Goal: Task Accomplishment & Management: Manage account settings

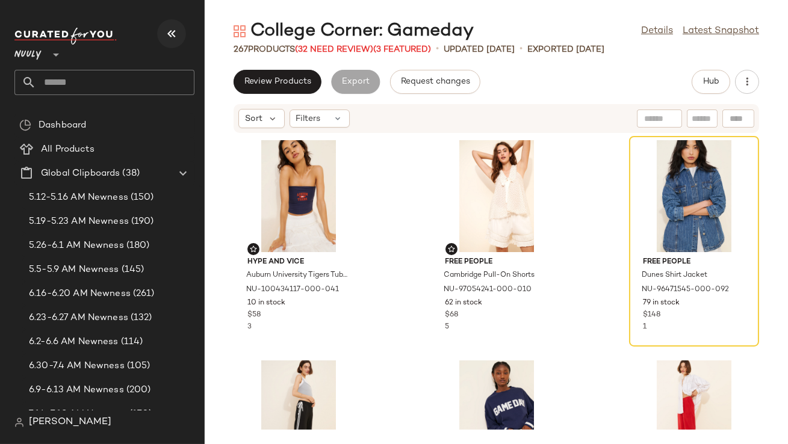
click at [172, 33] on icon "button" at bounding box center [171, 33] width 14 height 14
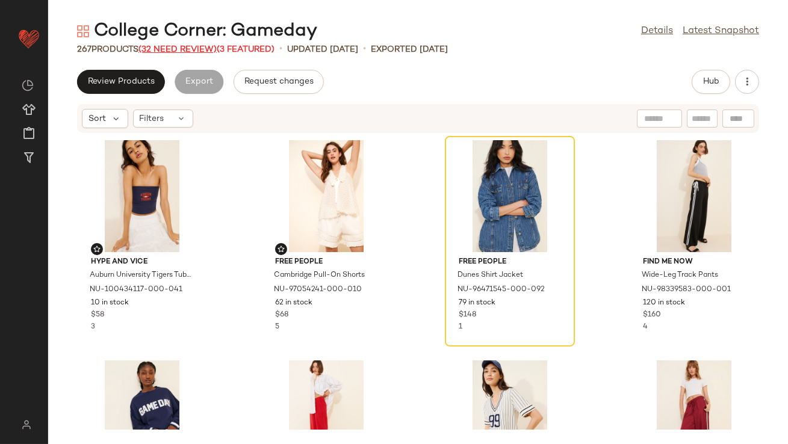
click at [175, 50] on span "(32 Need Review)" at bounding box center [177, 49] width 78 height 9
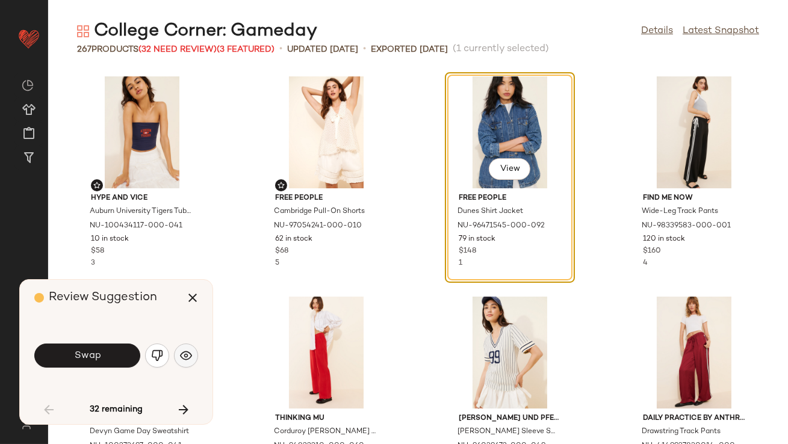
click at [193, 356] on button "button" at bounding box center [186, 356] width 24 height 24
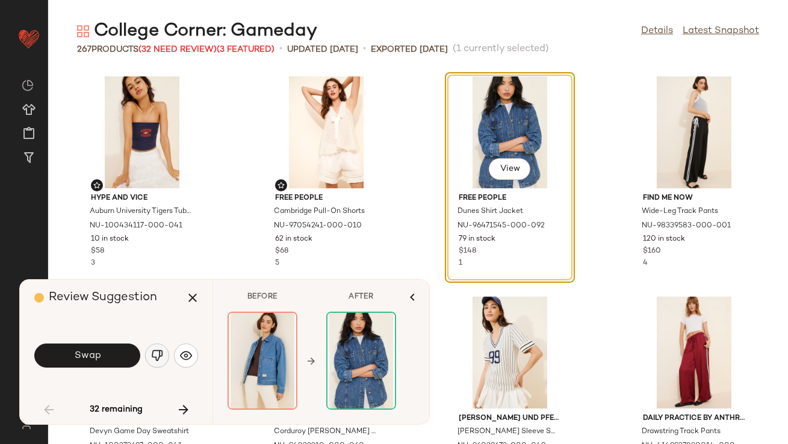
click at [162, 352] on img "button" at bounding box center [157, 356] width 12 height 12
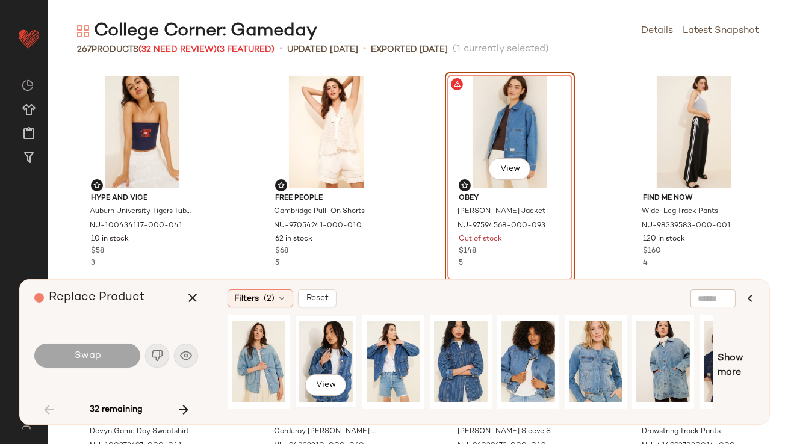
click at [311, 347] on div "View" at bounding box center [326, 361] width 54 height 85
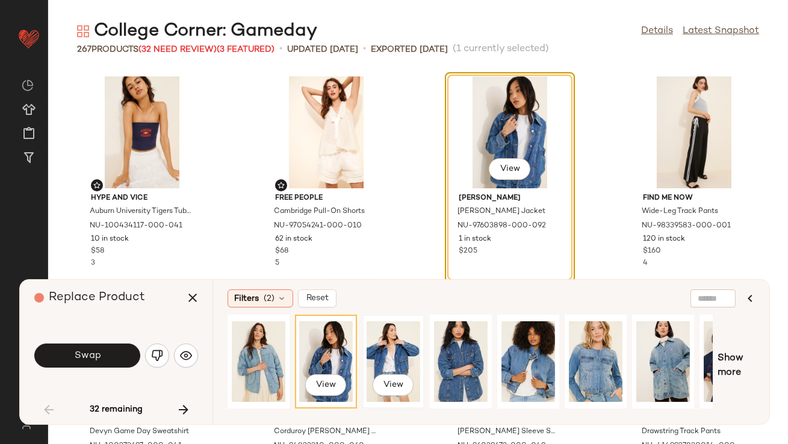
click at [379, 350] on div "View" at bounding box center [394, 361] width 54 height 85
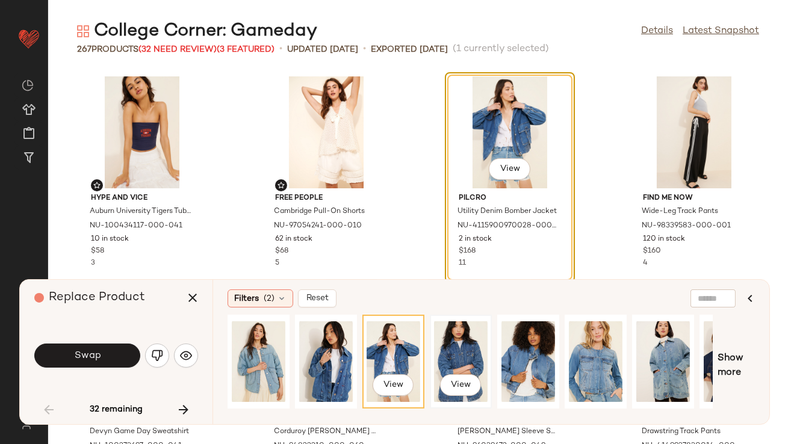
click at [452, 349] on div "View" at bounding box center [461, 361] width 54 height 85
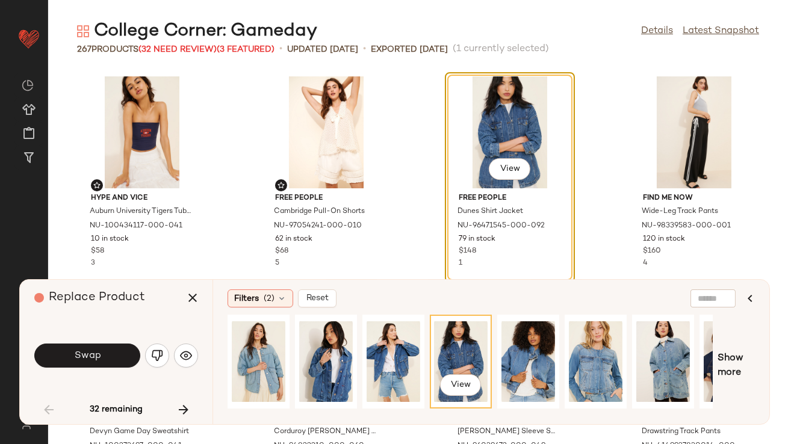
click at [114, 353] on button "Swap" at bounding box center [87, 356] width 106 height 24
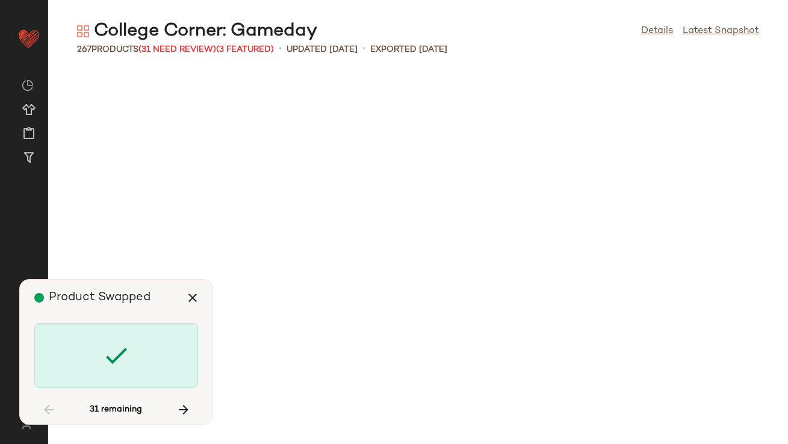
scroll to position [1102, 0]
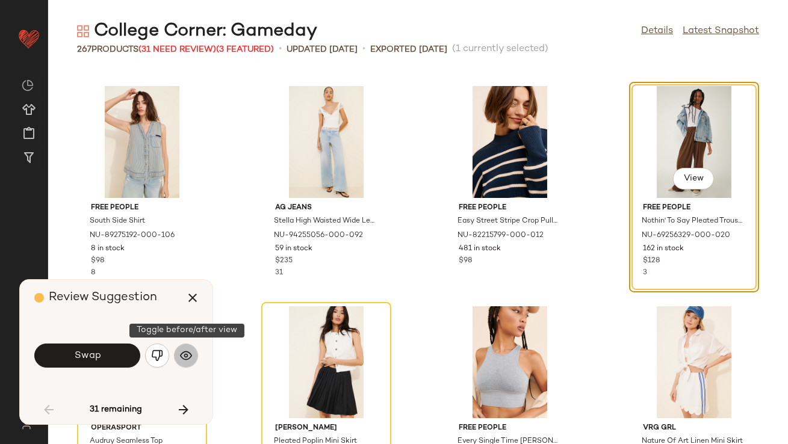
click at [188, 355] on img "button" at bounding box center [186, 356] width 12 height 12
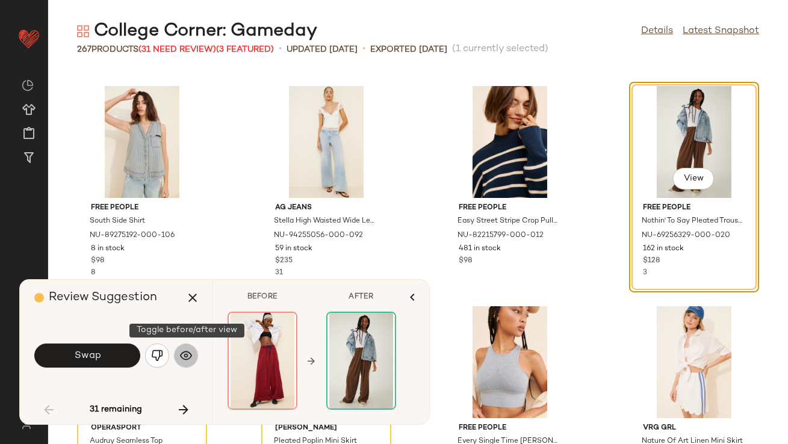
click at [188, 355] on img "button" at bounding box center [186, 356] width 12 height 12
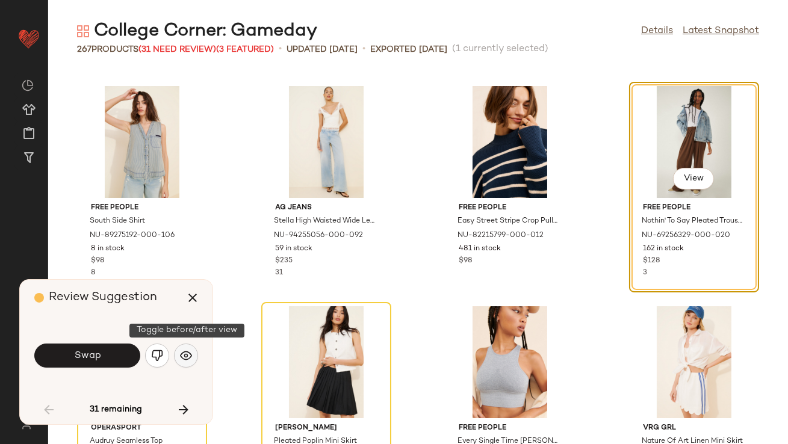
click at [188, 355] on img "button" at bounding box center [186, 356] width 12 height 12
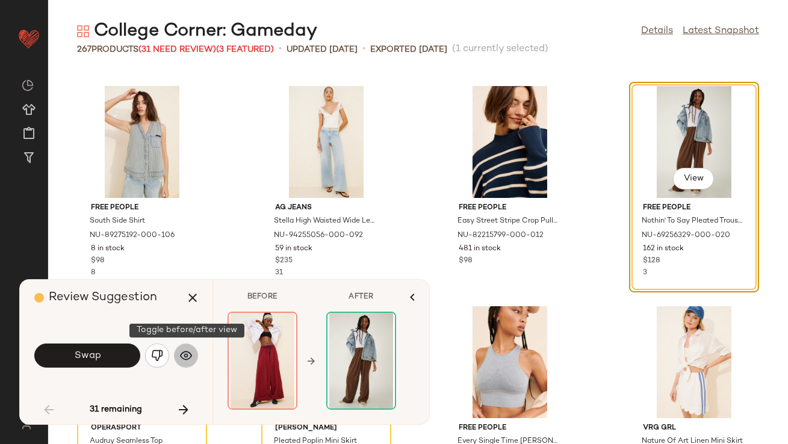
click at [188, 355] on img "button" at bounding box center [186, 356] width 12 height 12
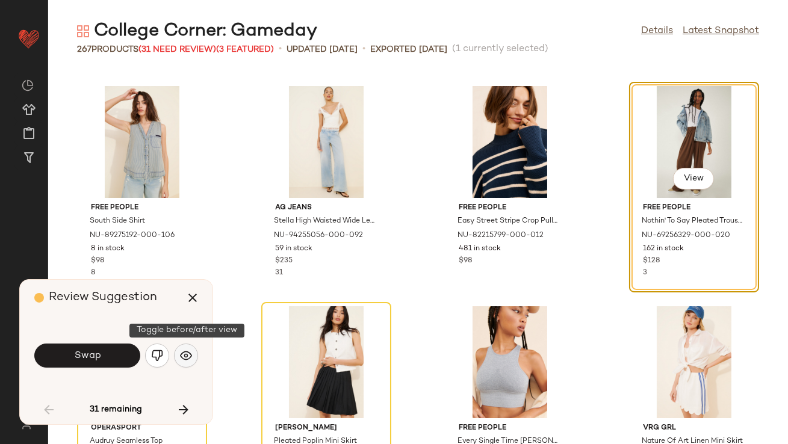
click at [188, 356] on img "button" at bounding box center [186, 356] width 12 height 12
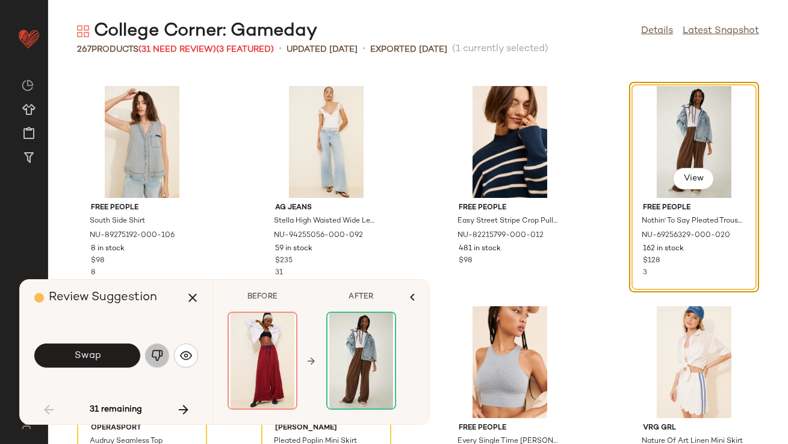
click at [151, 355] on img "button" at bounding box center [157, 356] width 12 height 12
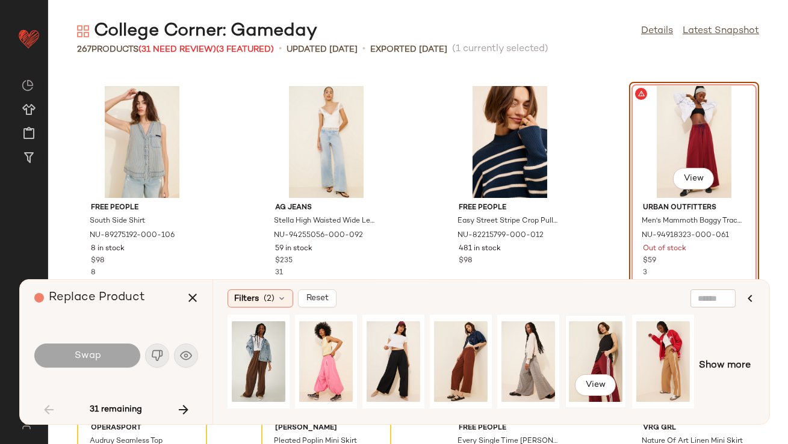
click at [584, 358] on div "View" at bounding box center [596, 361] width 54 height 85
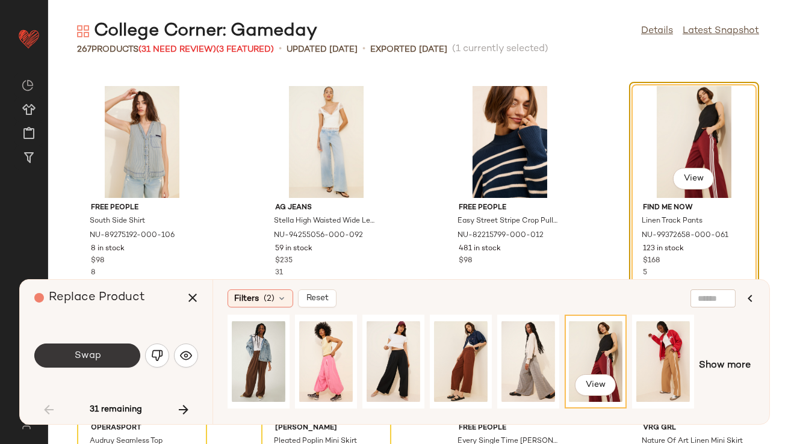
click at [87, 355] on span "Swap" at bounding box center [86, 355] width 27 height 11
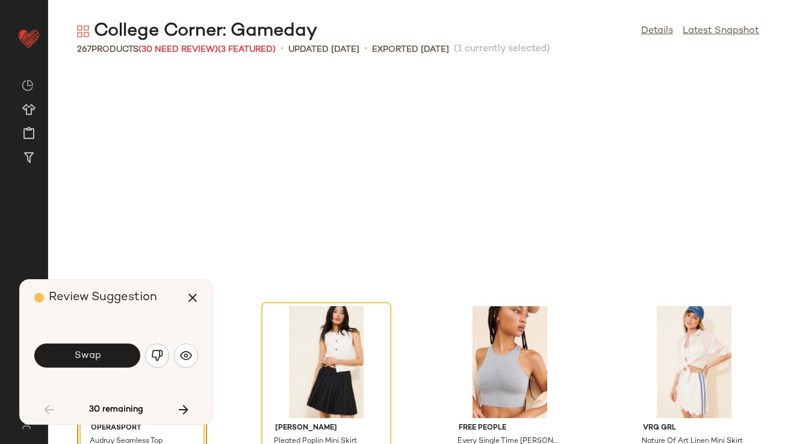
scroll to position [1322, 0]
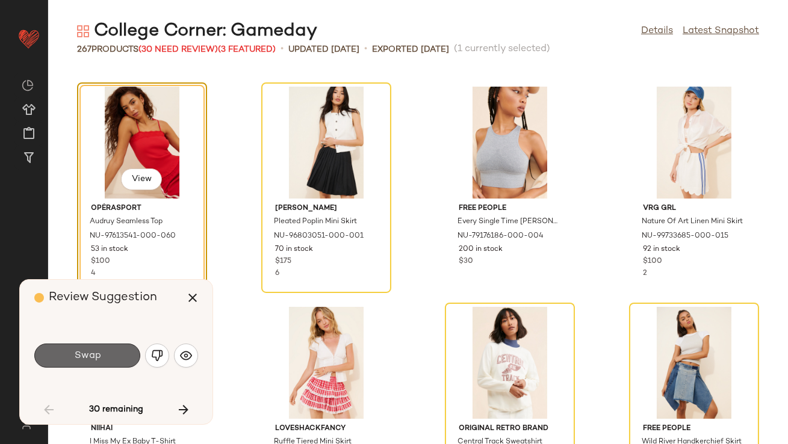
click at [96, 353] on span "Swap" at bounding box center [86, 355] width 27 height 11
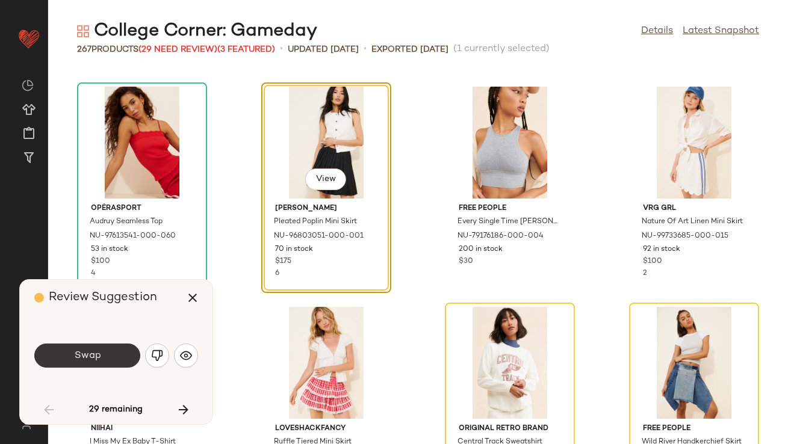
click at [96, 354] on span "Swap" at bounding box center [86, 355] width 27 height 11
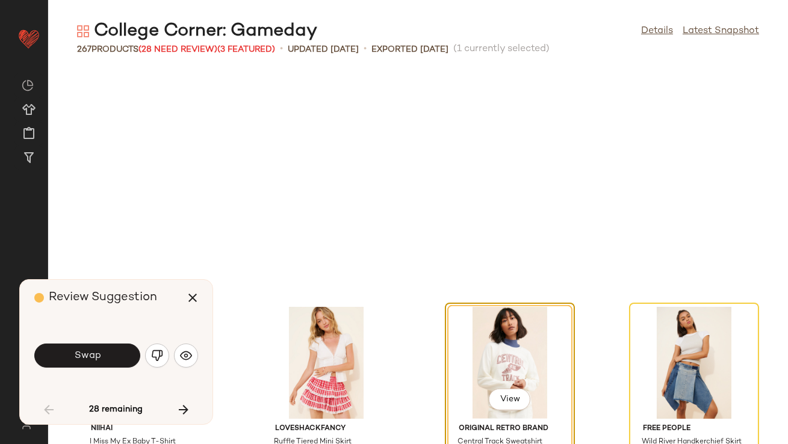
scroll to position [1542, 0]
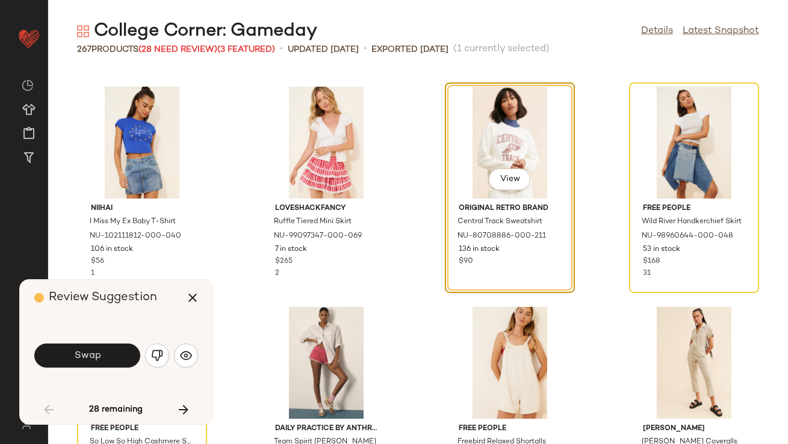
click at [96, 353] on span "Swap" at bounding box center [86, 355] width 27 height 11
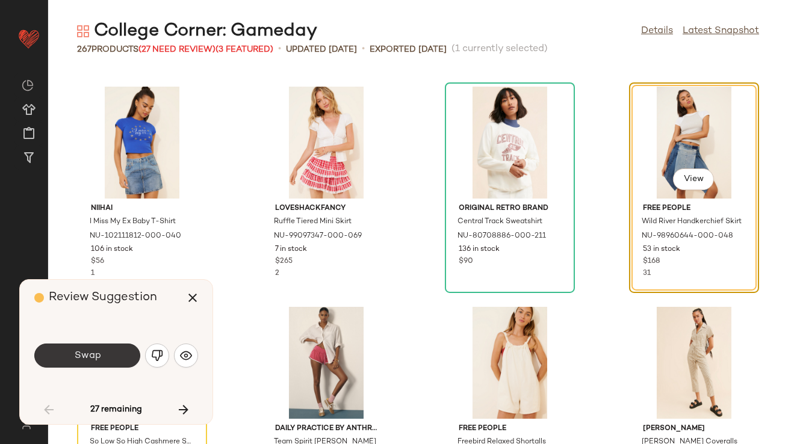
click at [95, 356] on span "Swap" at bounding box center [86, 355] width 27 height 11
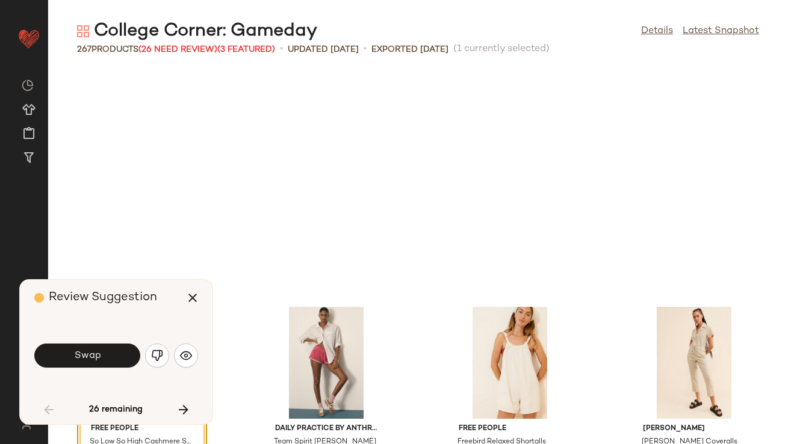
scroll to position [1763, 0]
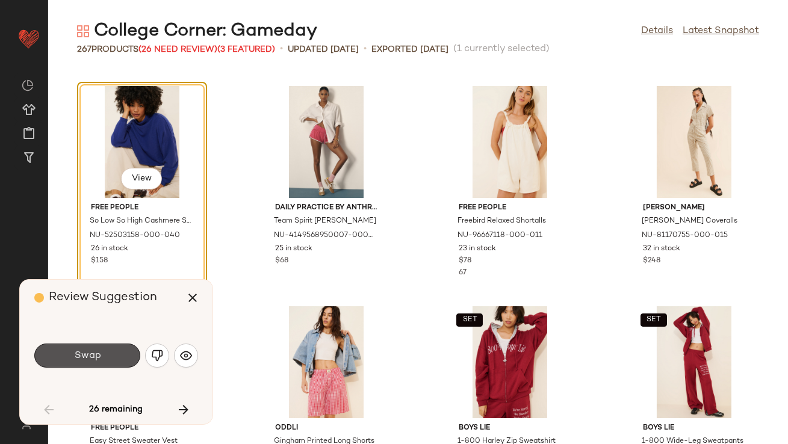
click at [95, 356] on span "Swap" at bounding box center [86, 355] width 27 height 11
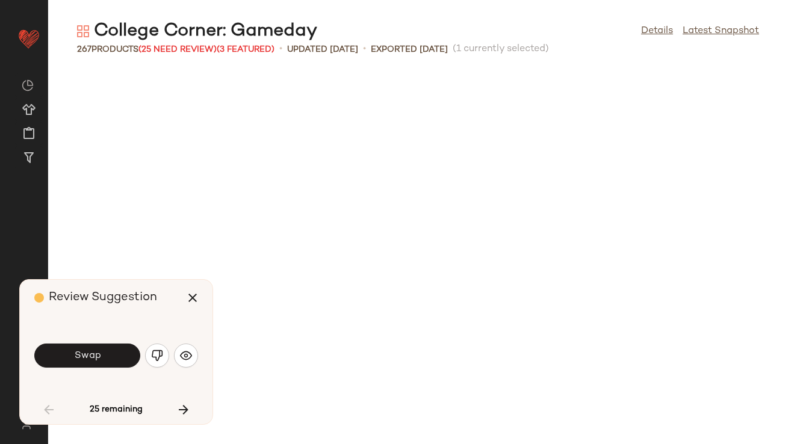
scroll to position [2204, 0]
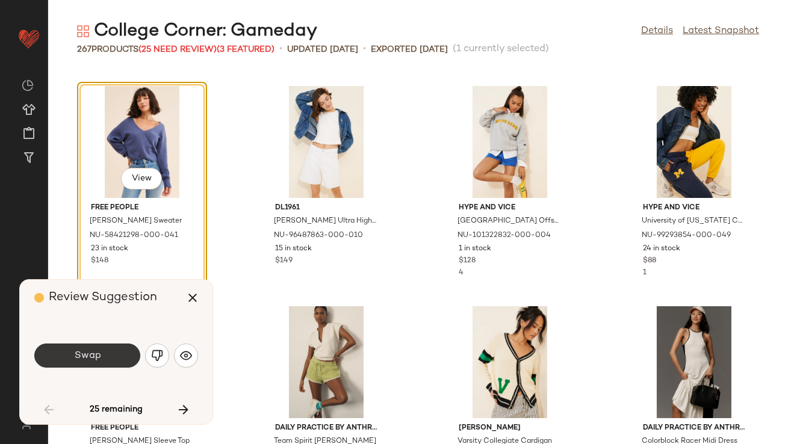
click at [110, 357] on button "Swap" at bounding box center [87, 356] width 106 height 24
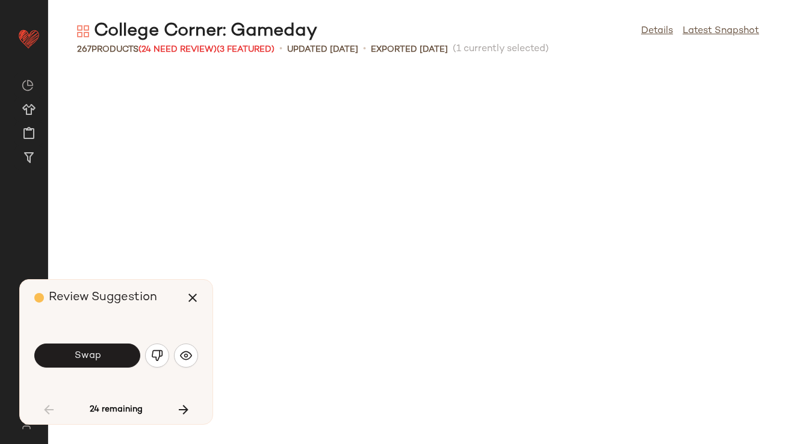
scroll to position [2644, 0]
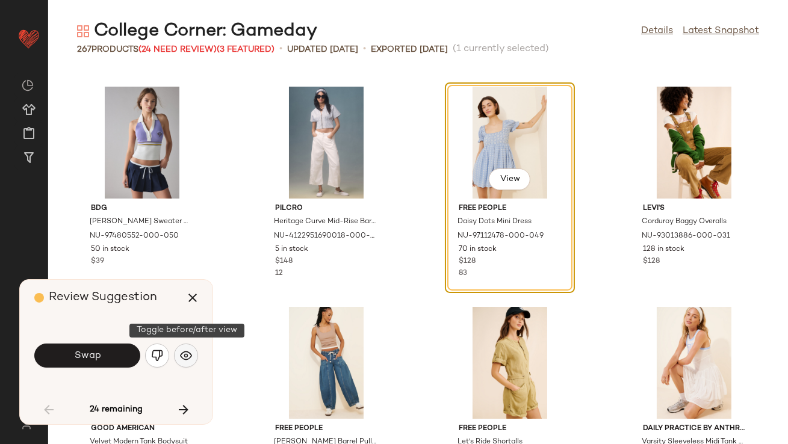
click at [187, 359] on img "button" at bounding box center [186, 356] width 12 height 12
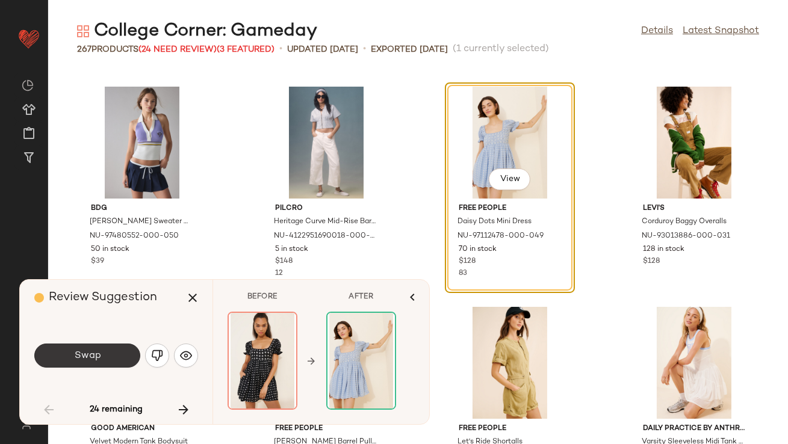
click at [84, 362] on button "Swap" at bounding box center [87, 356] width 106 height 24
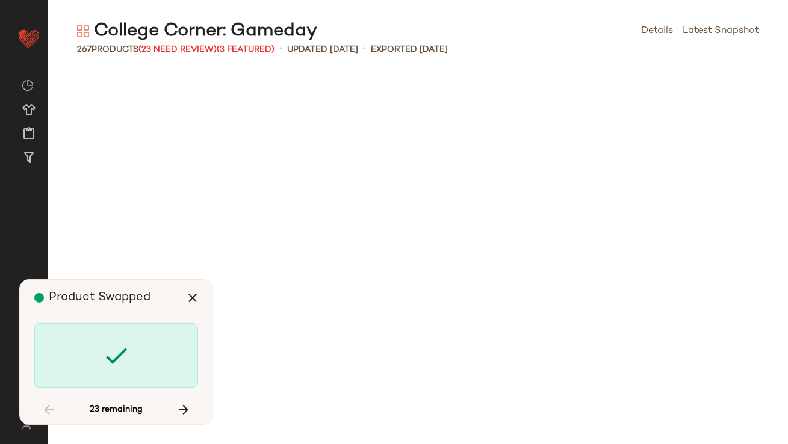
scroll to position [3525, 0]
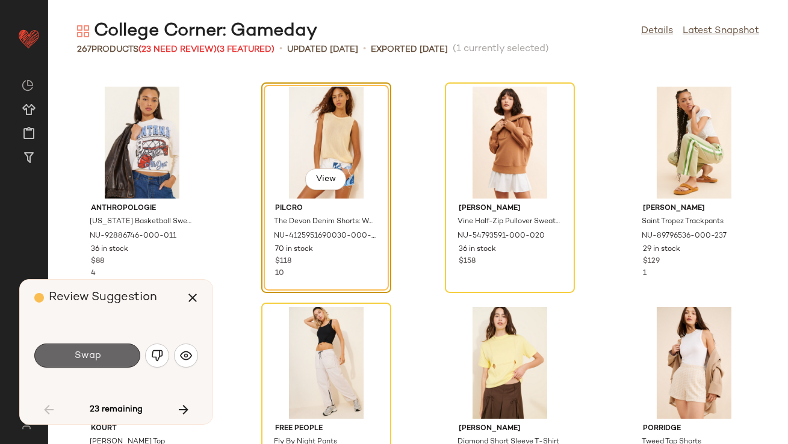
click at [94, 355] on span "Swap" at bounding box center [86, 355] width 27 height 11
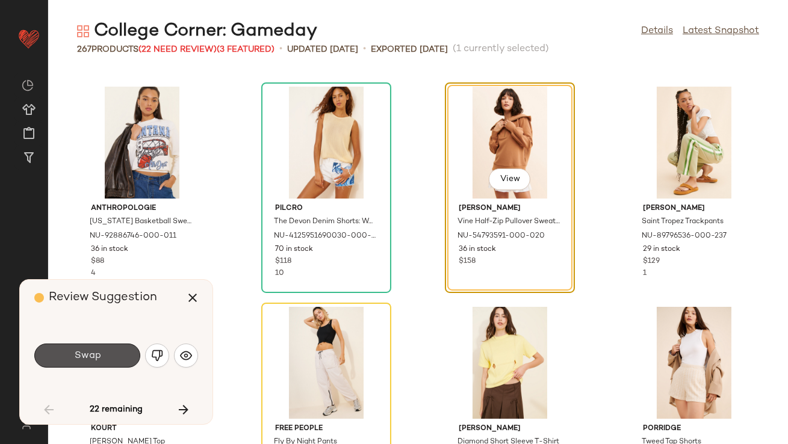
click at [94, 355] on span "Swap" at bounding box center [86, 355] width 27 height 11
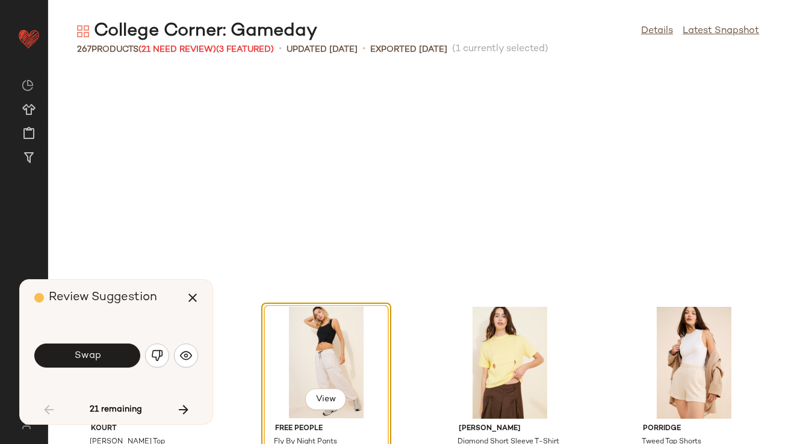
scroll to position [3745, 0]
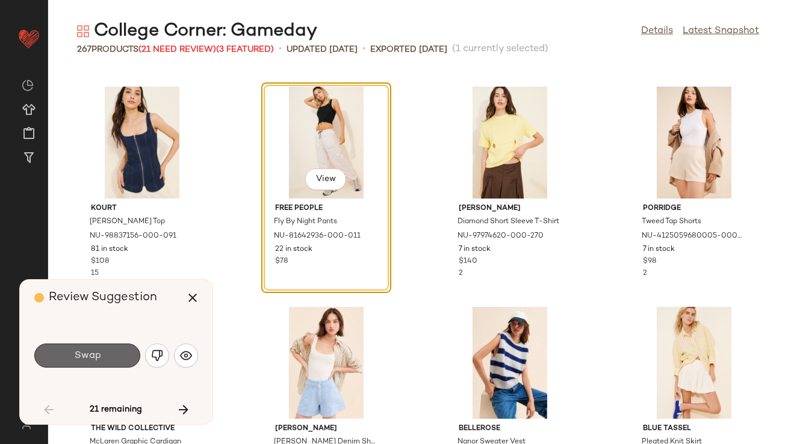
click at [101, 359] on button "Swap" at bounding box center [87, 356] width 106 height 24
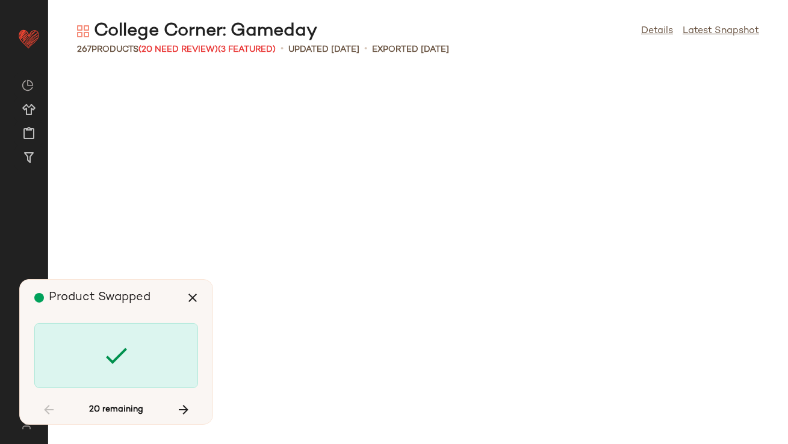
scroll to position [4847, 0]
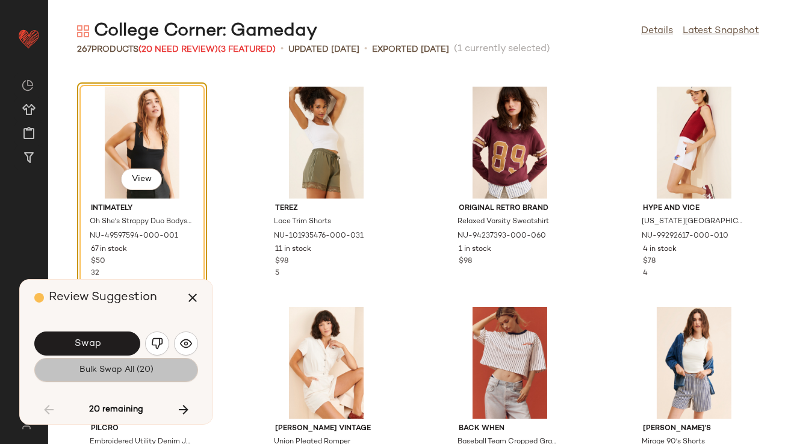
click at [104, 360] on button "Bulk Swap All (20)" at bounding box center [116, 370] width 164 height 24
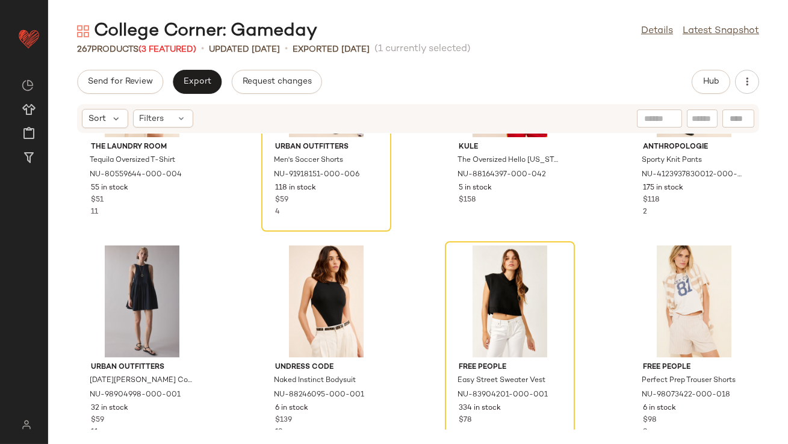
scroll to position [5878, 0]
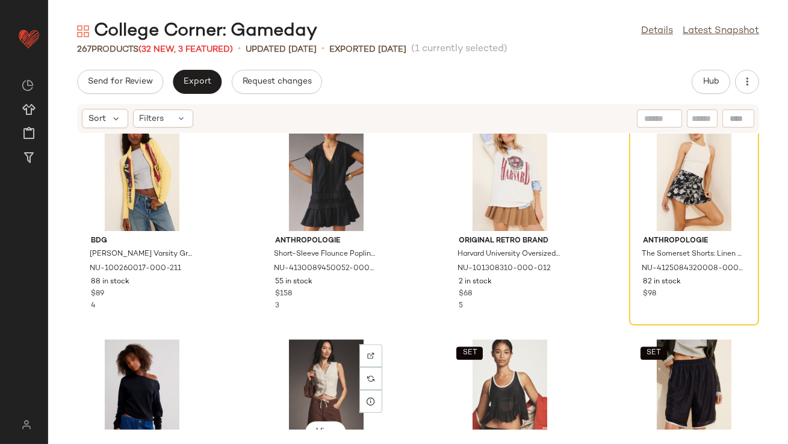
scroll to position [6411, 0]
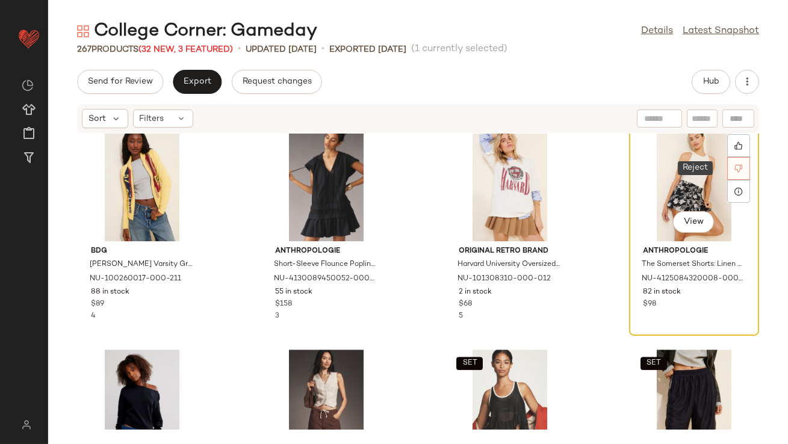
click at [679, 169] on icon at bounding box center [739, 169] width 8 height 8
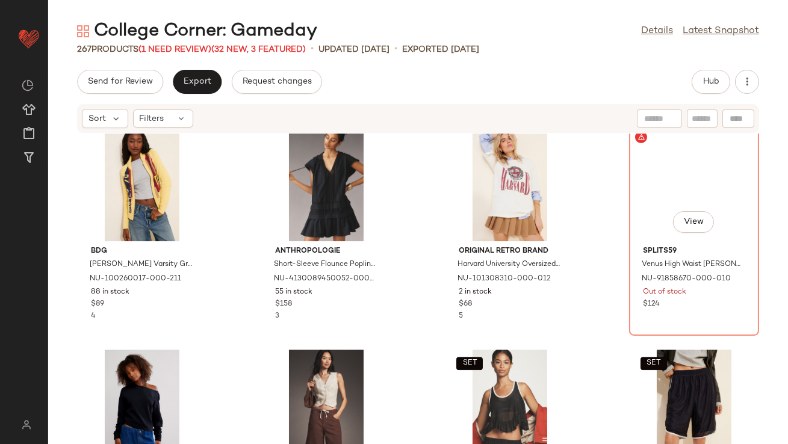
scroll to position [6390, 0]
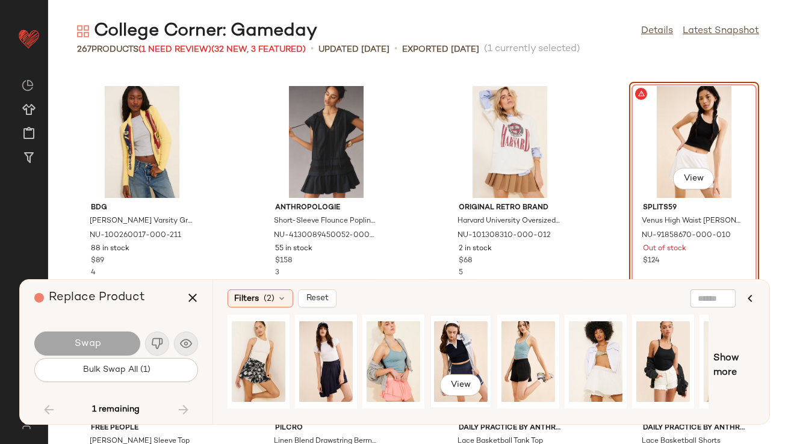
click at [449, 346] on div "View" at bounding box center [461, 361] width 54 height 85
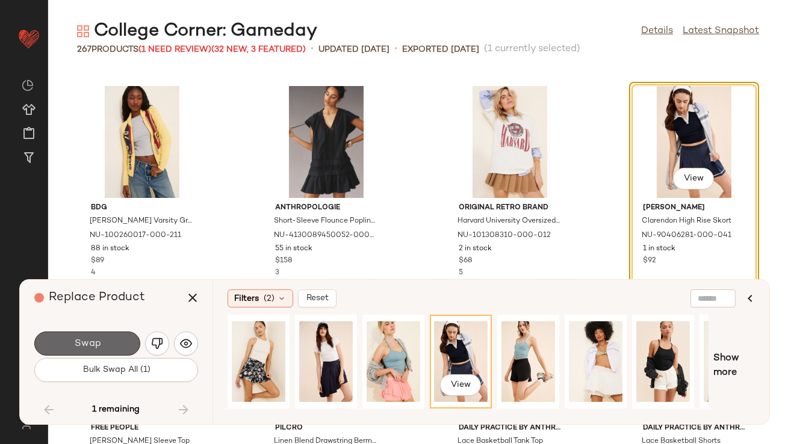
click at [116, 341] on button "Swap" at bounding box center [87, 344] width 106 height 24
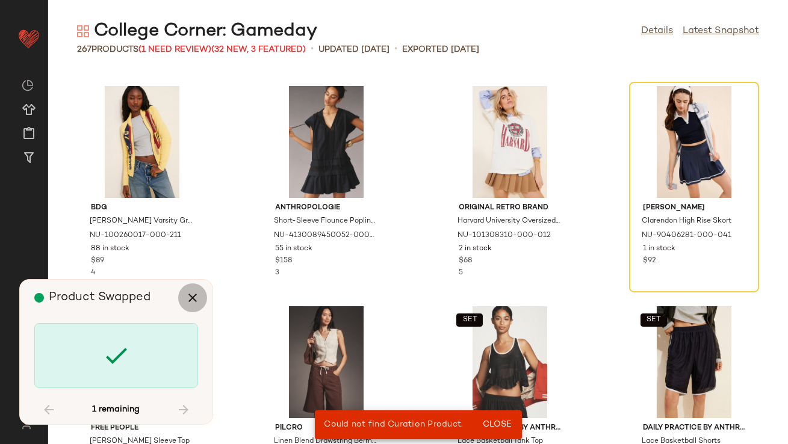
click at [190, 294] on icon "button" at bounding box center [192, 298] width 14 height 14
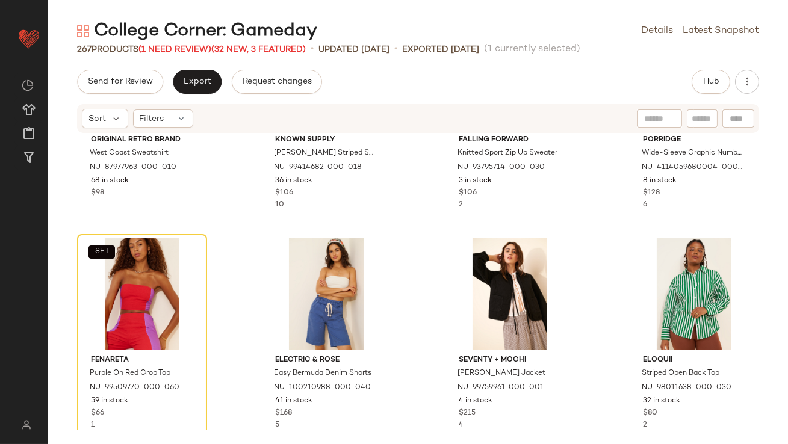
scroll to position [7408, 0]
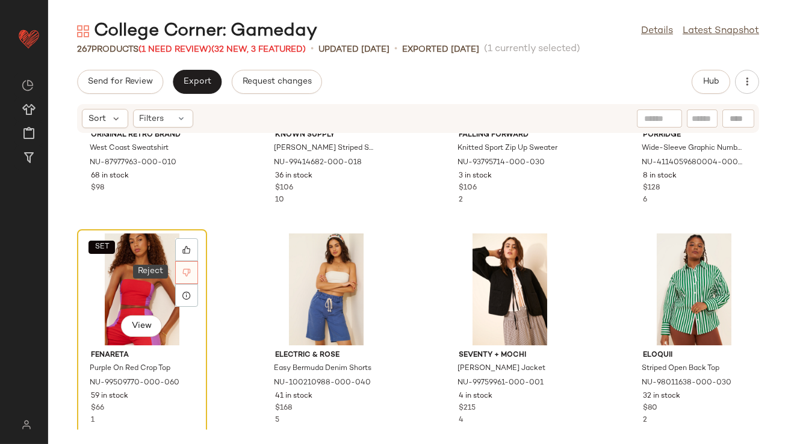
click at [190, 269] on icon at bounding box center [186, 273] width 8 height 8
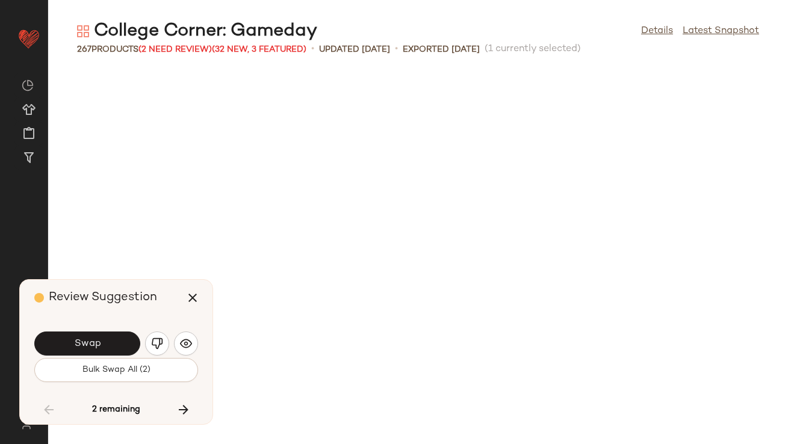
scroll to position [6390, 0]
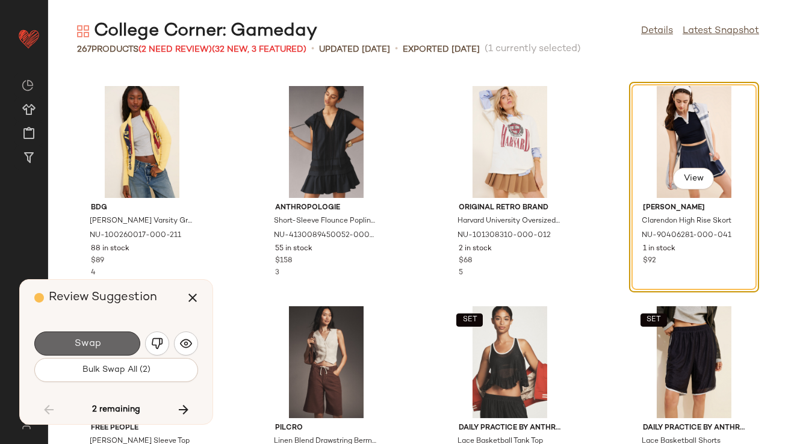
click at [120, 346] on button "Swap" at bounding box center [87, 344] width 106 height 24
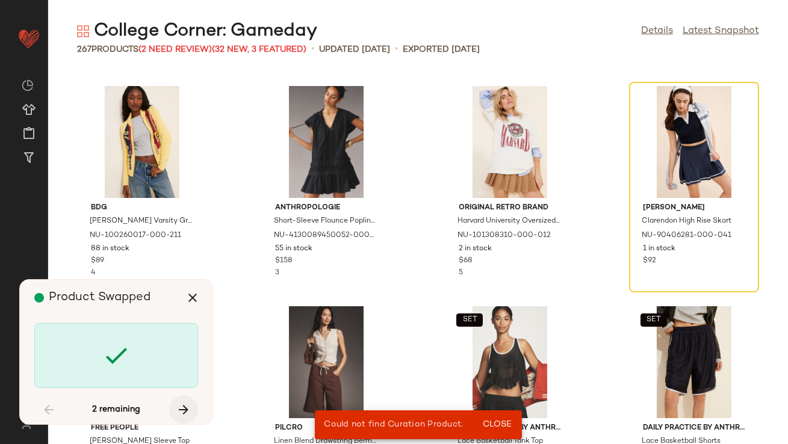
click at [181, 379] on icon "button" at bounding box center [183, 410] width 14 height 14
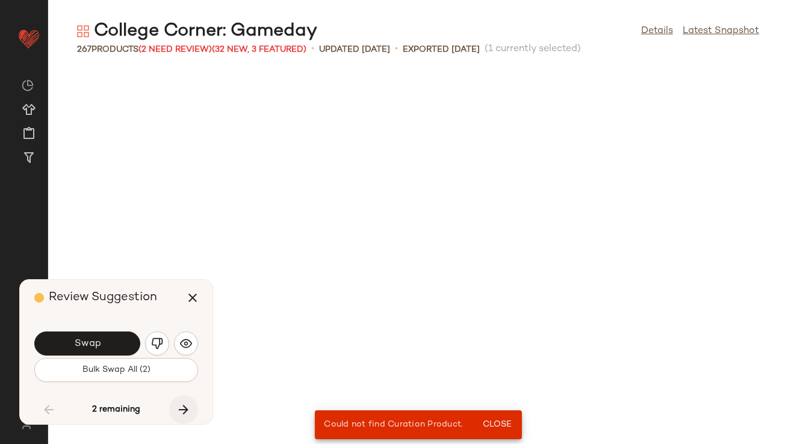
scroll to position [6390, 0]
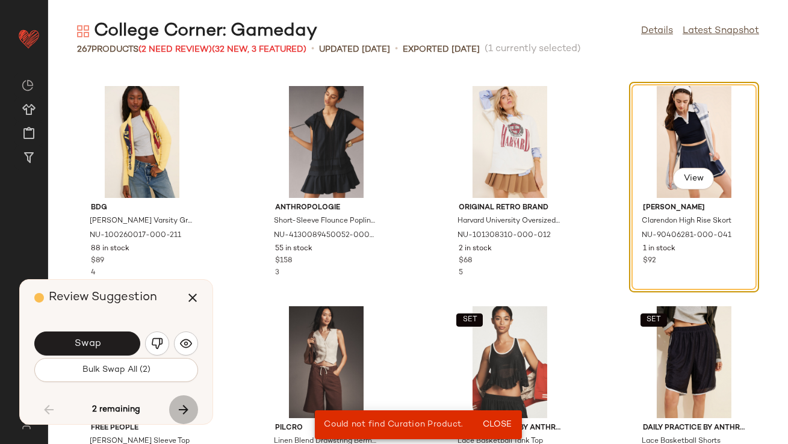
click at [179, 379] on icon "button" at bounding box center [183, 410] width 14 height 14
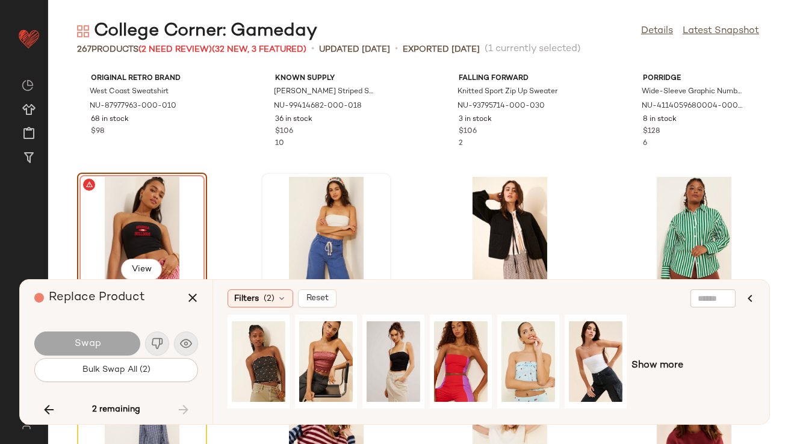
scroll to position [7468, 0]
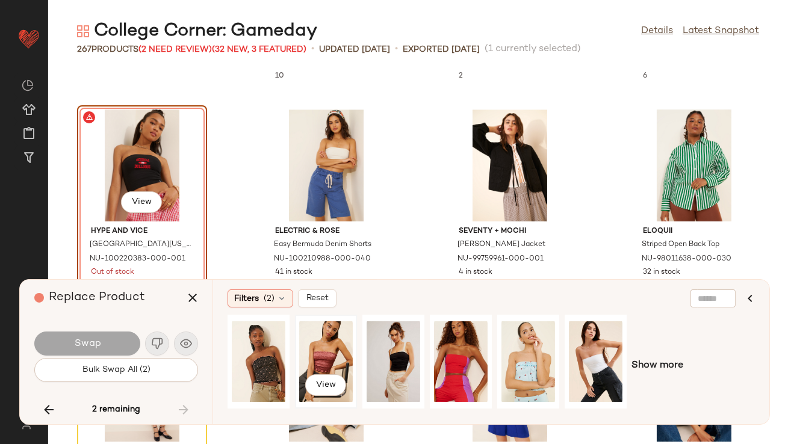
click at [331, 361] on div "View" at bounding box center [326, 361] width 54 height 85
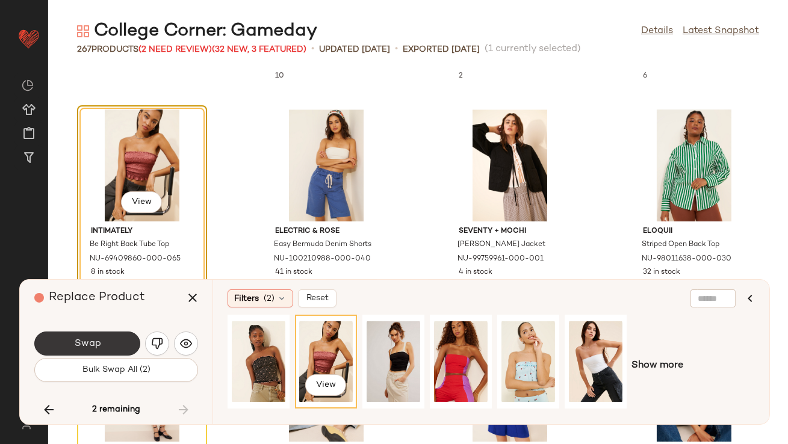
click at [104, 349] on button "Swap" at bounding box center [87, 344] width 106 height 24
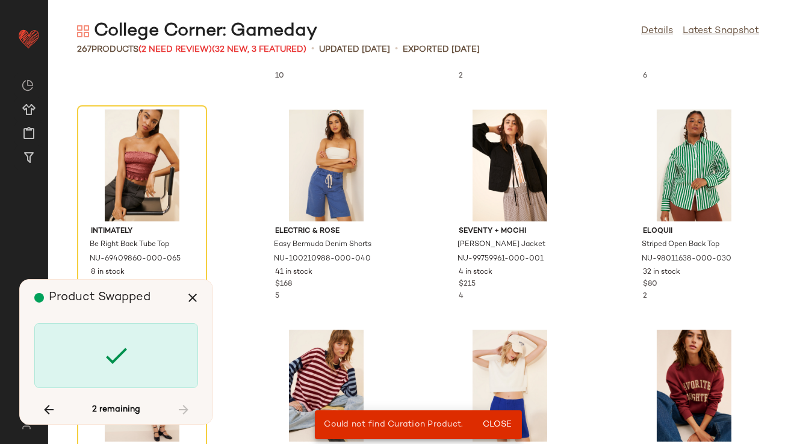
scroll to position [6390, 0]
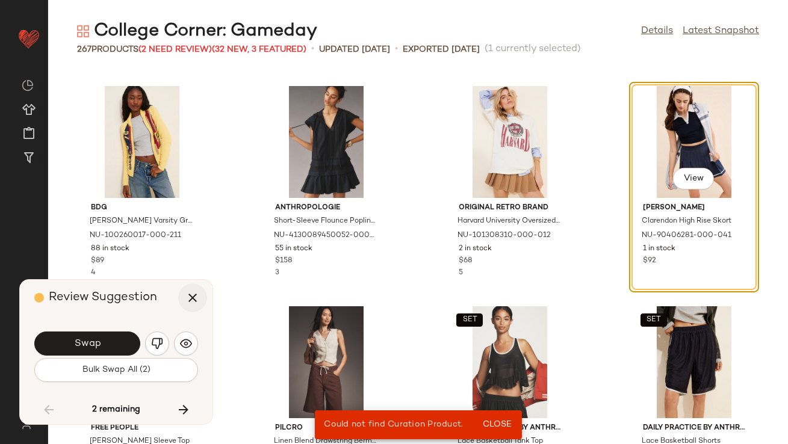
click at [196, 294] on icon "button" at bounding box center [192, 298] width 14 height 14
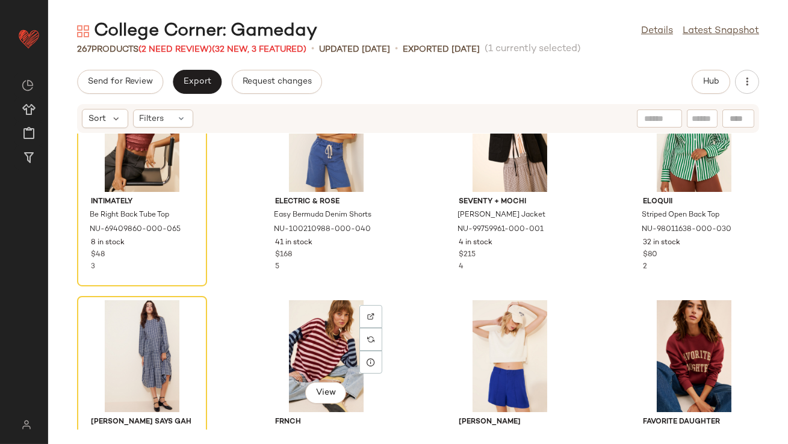
scroll to position [7567, 0]
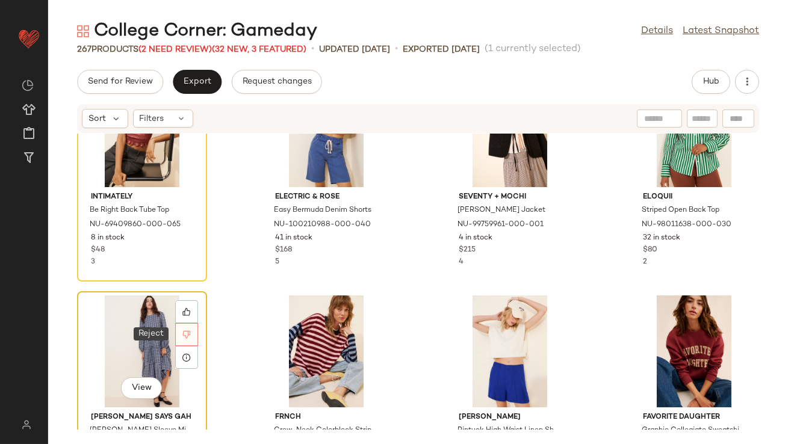
click at [191, 336] on div at bounding box center [186, 334] width 23 height 23
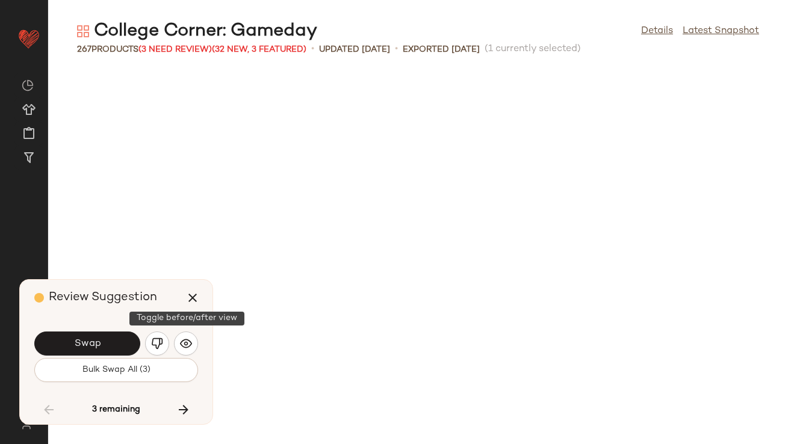
scroll to position [6390, 0]
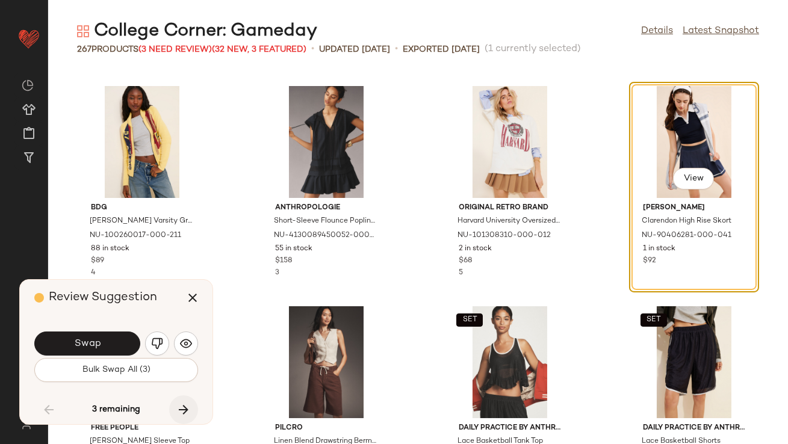
click at [182, 379] on icon "button" at bounding box center [183, 410] width 14 height 14
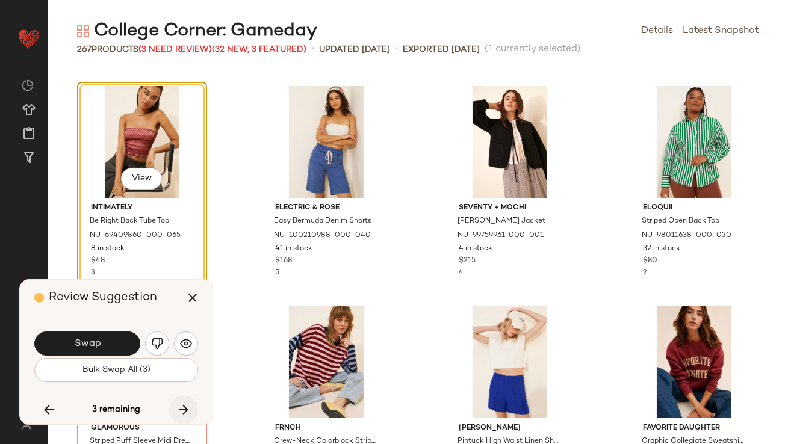
click at [182, 379] on icon "button" at bounding box center [183, 410] width 14 height 14
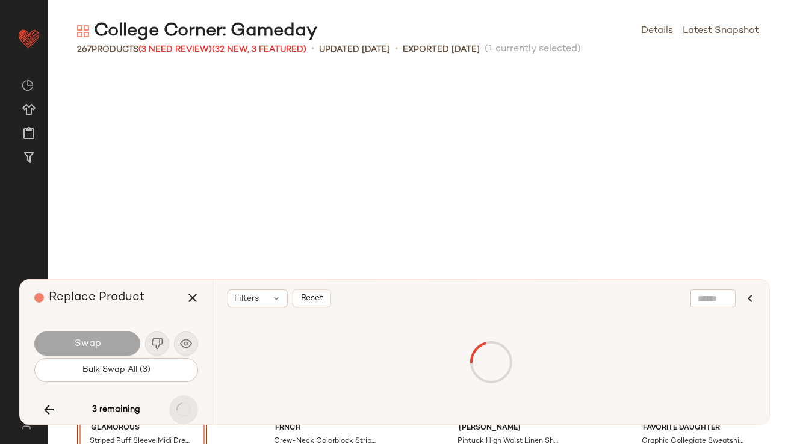
scroll to position [7712, 0]
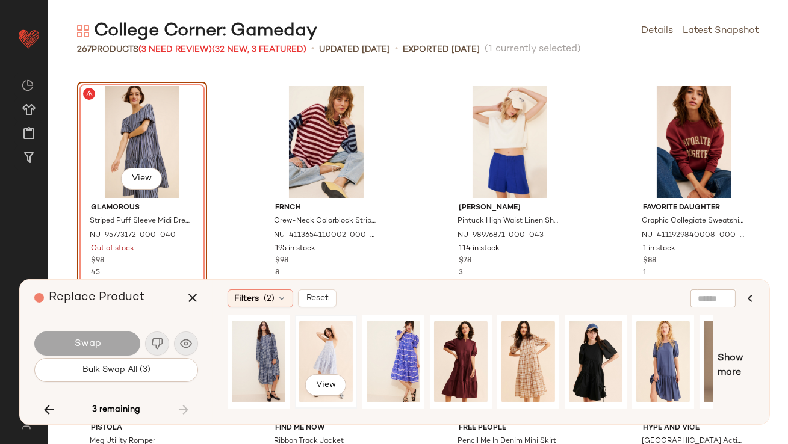
click at [330, 352] on div "View" at bounding box center [326, 361] width 54 height 85
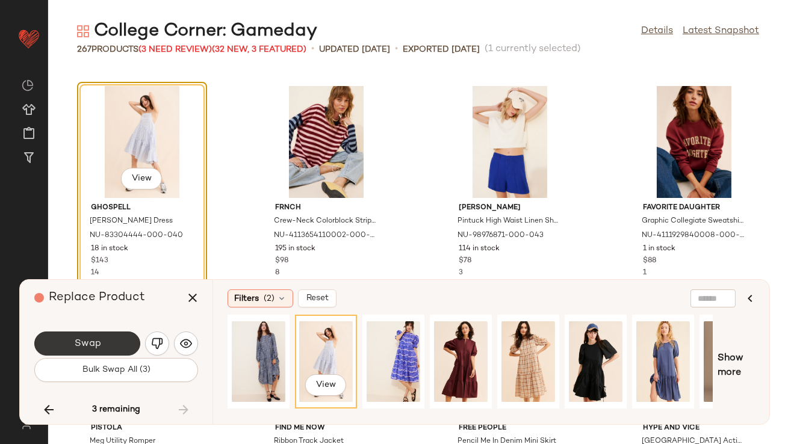
click at [119, 343] on button "Swap" at bounding box center [87, 344] width 106 height 24
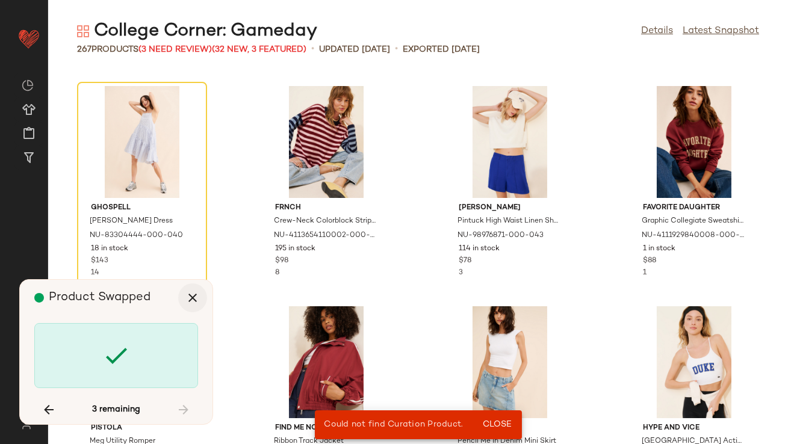
click at [192, 290] on button "button" at bounding box center [192, 298] width 29 height 29
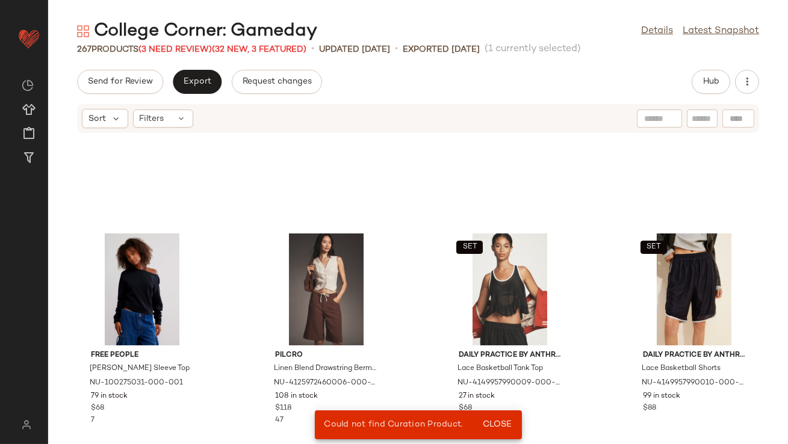
scroll to position [6644, 0]
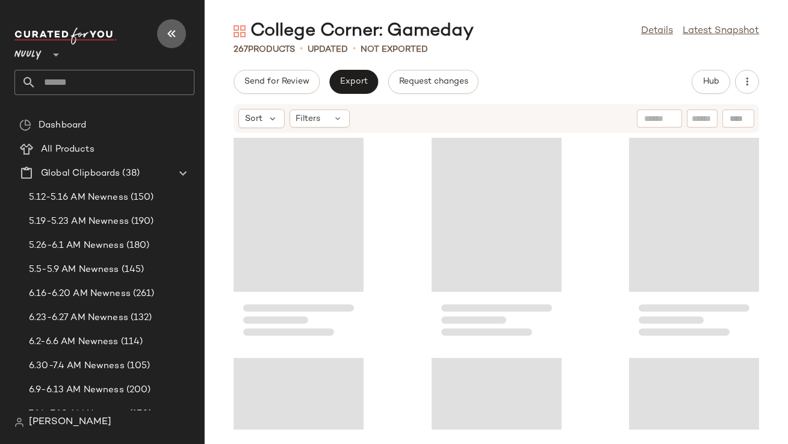
click at [171, 36] on icon "button" at bounding box center [171, 33] width 14 height 14
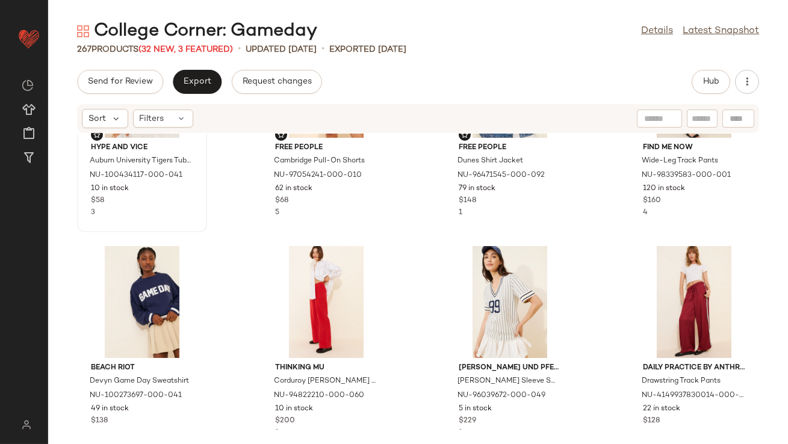
scroll to position [142, 0]
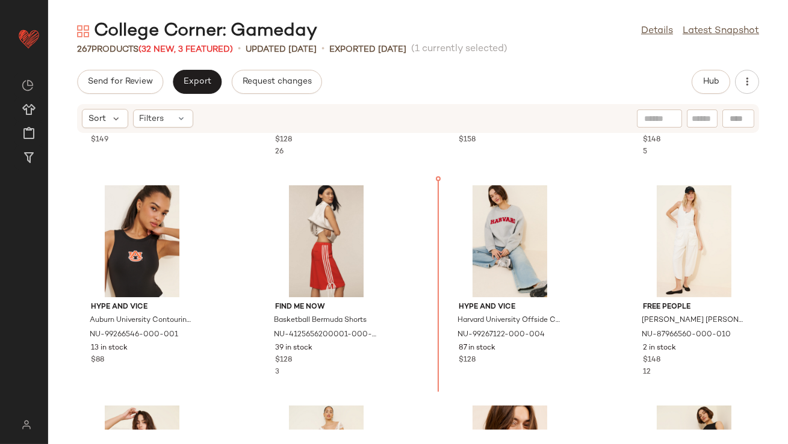
scroll to position [884, 0]
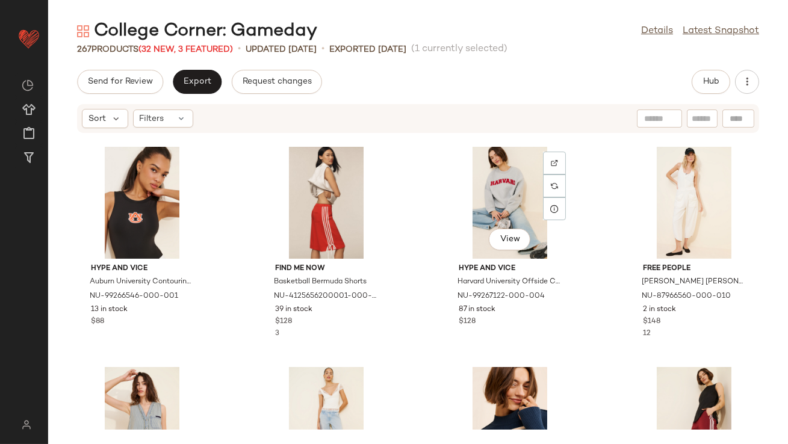
scroll to position [664, 0]
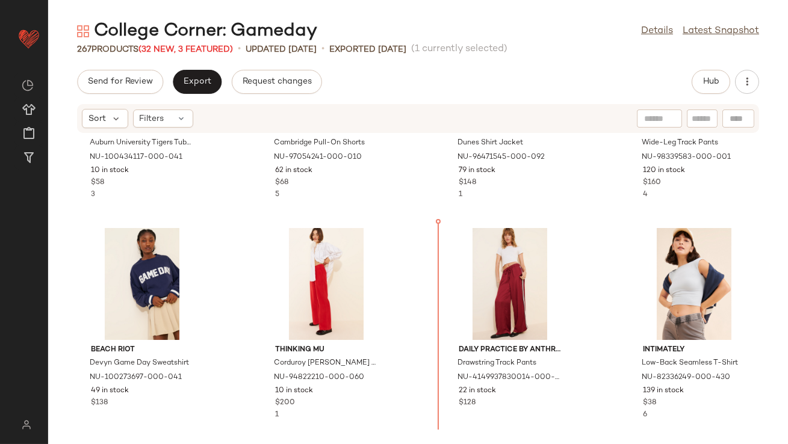
scroll to position [135, 0]
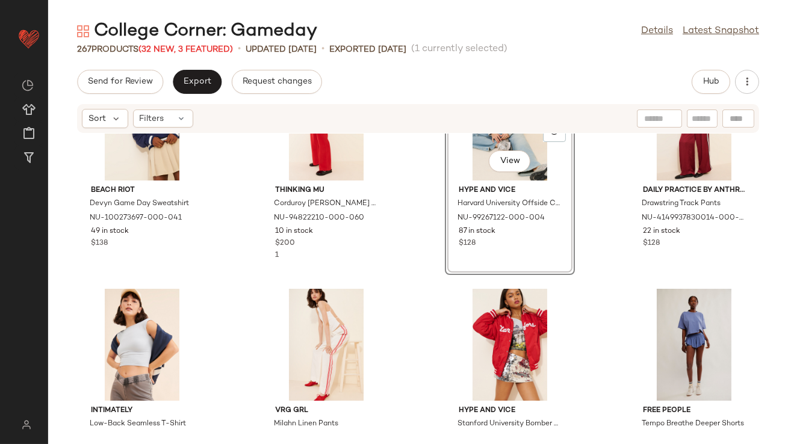
scroll to position [377, 0]
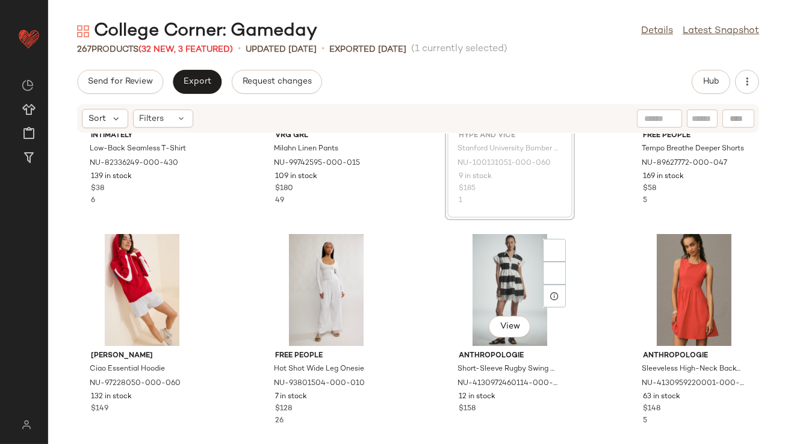
scroll to position [630, 0]
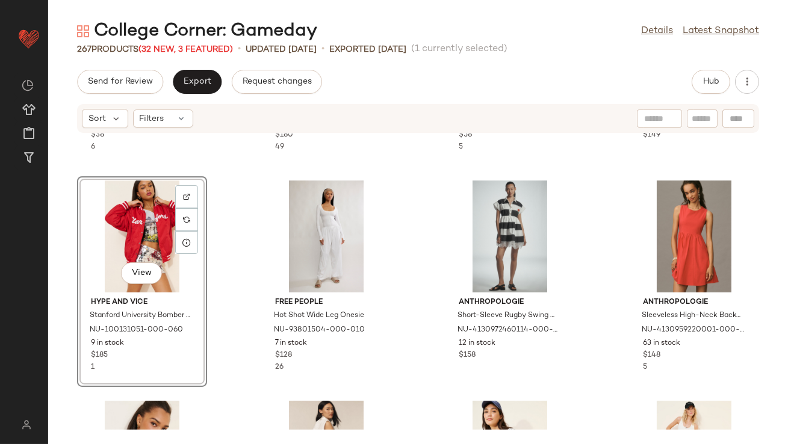
scroll to position [438, 0]
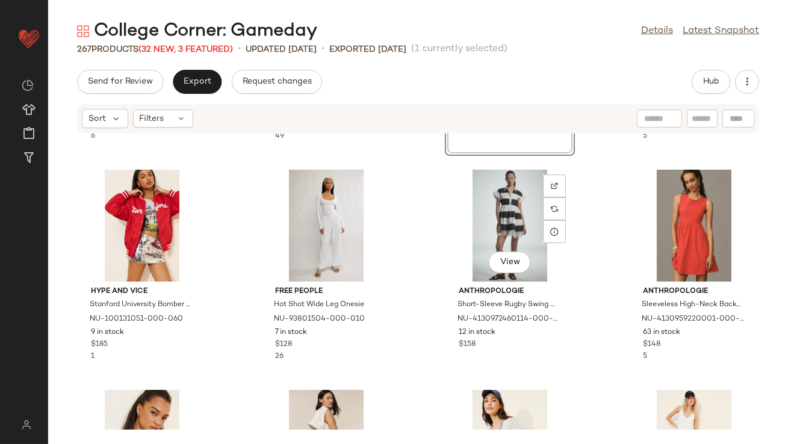
scroll to position [648, 0]
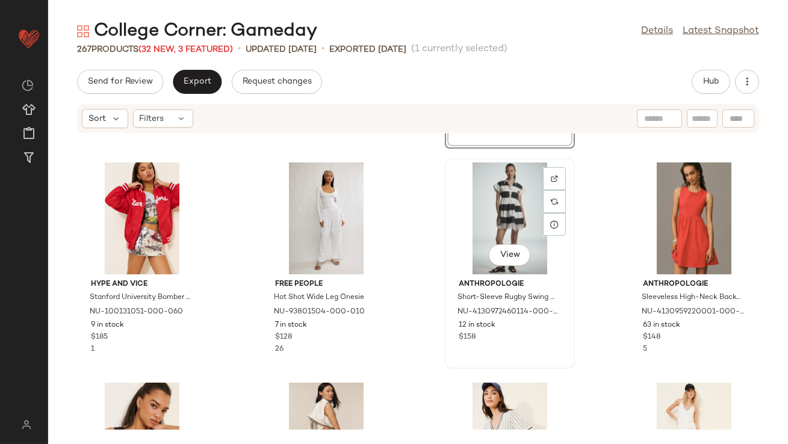
click at [480, 207] on div "View" at bounding box center [510, 219] width 122 height 112
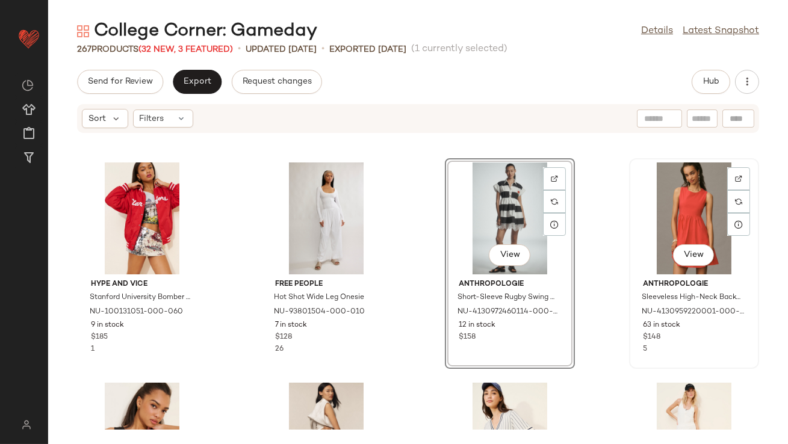
click at [669, 205] on div "View" at bounding box center [694, 219] width 122 height 112
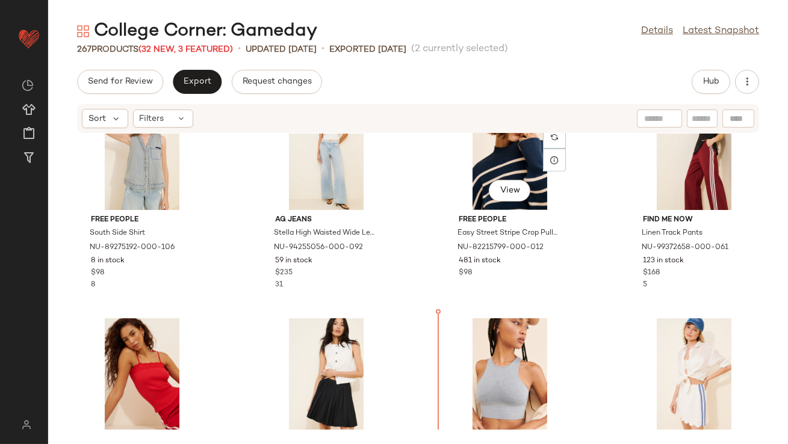
scroll to position [1181, 0]
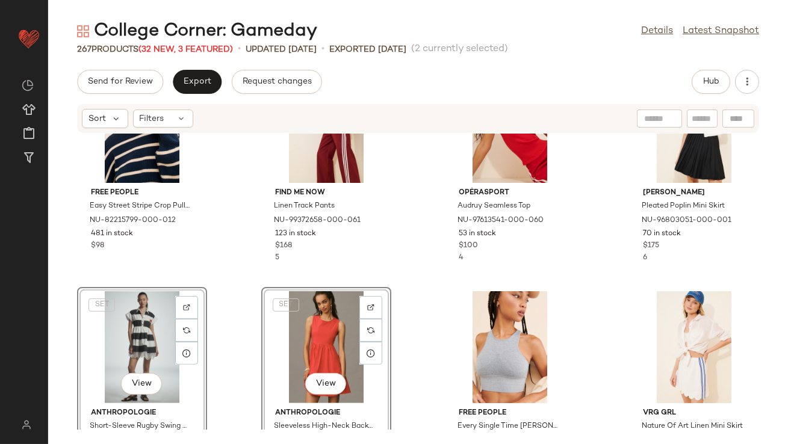
click at [411, 281] on div "Free People Easy Street Stripe Crop Pullover Sweater NU-82215799-000-012 481 in…" at bounding box center [418, 282] width 740 height 296
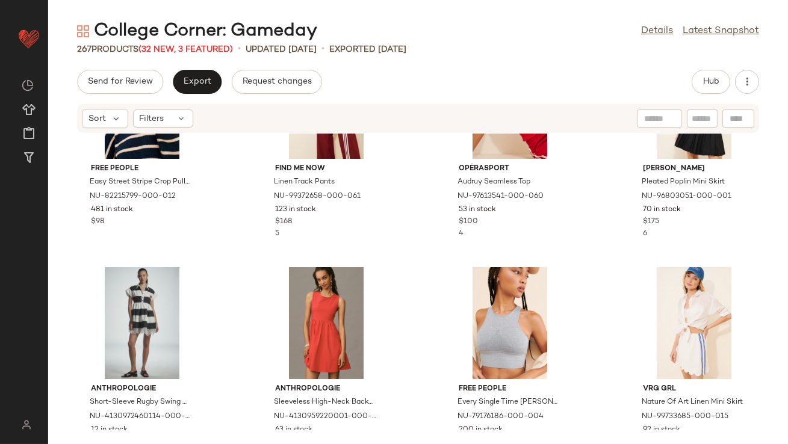
scroll to position [1263, 0]
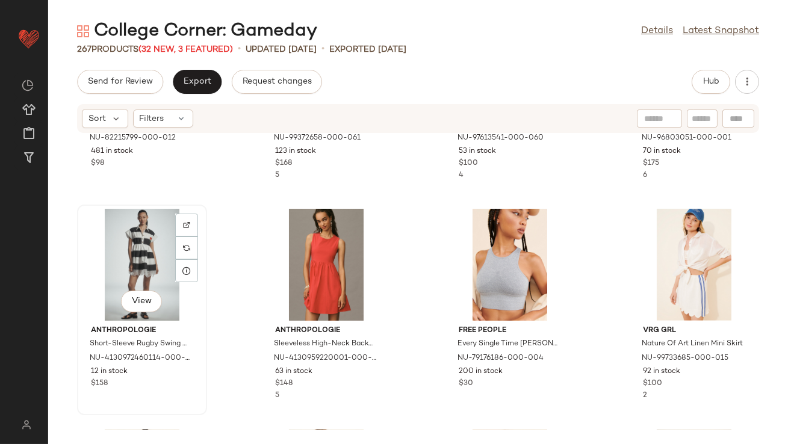
click at [149, 240] on div "View" at bounding box center [142, 265] width 122 height 112
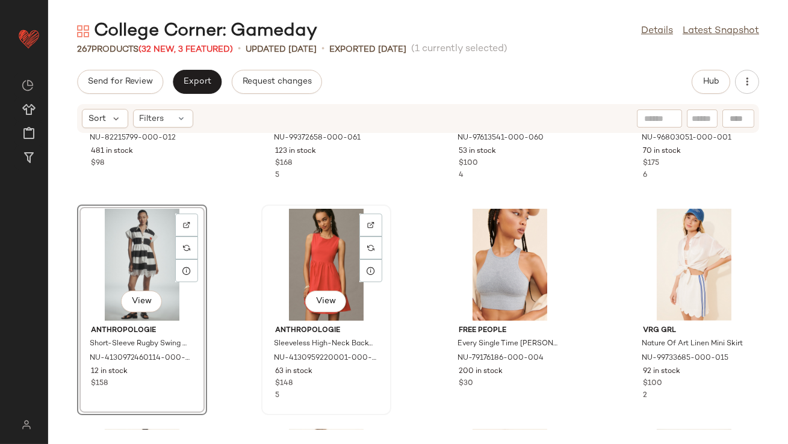
click at [312, 240] on div "View" at bounding box center [327, 265] width 122 height 112
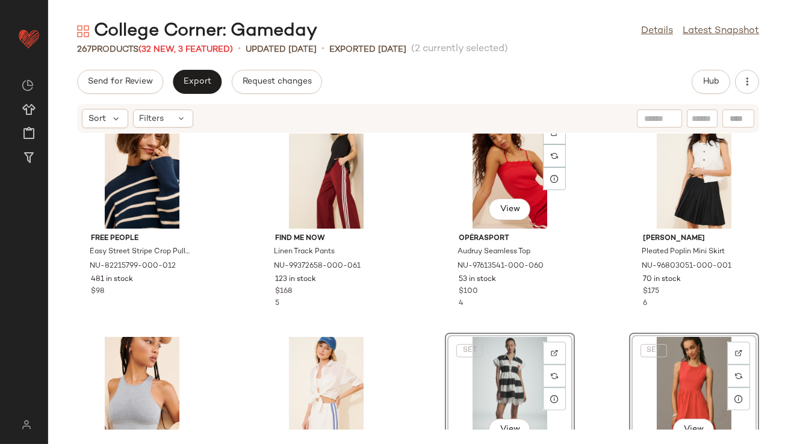
click at [438, 261] on div "Free People Easy Street Stripe Crop Pullover Sweater NU-82215799-000-012 481 in…" at bounding box center [418, 282] width 740 height 296
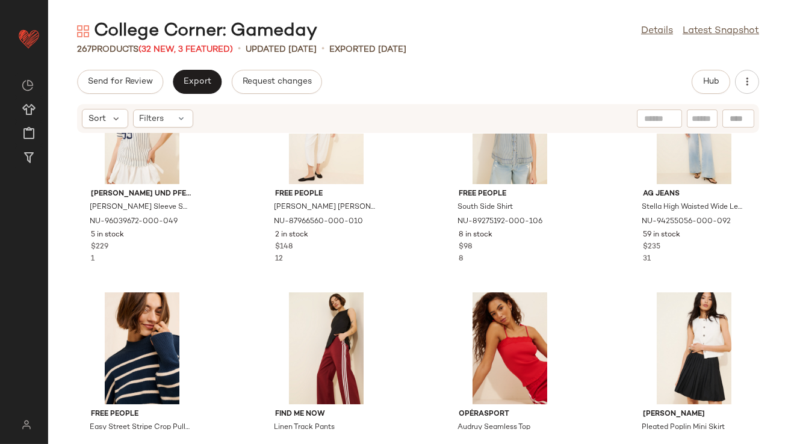
scroll to position [992, 0]
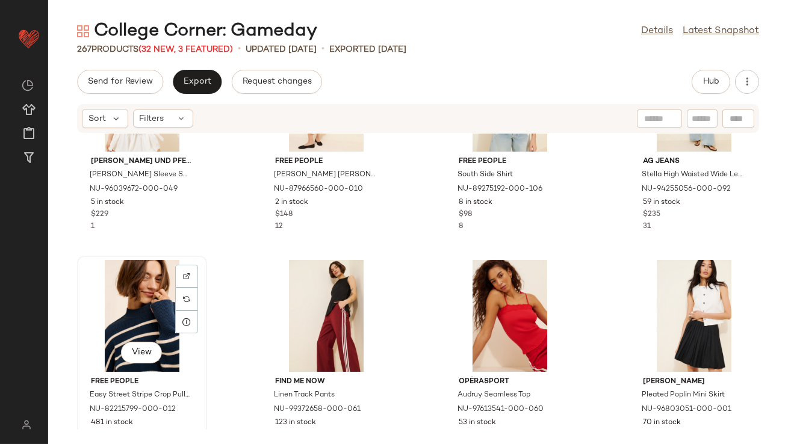
click at [167, 304] on div "View" at bounding box center [142, 316] width 122 height 112
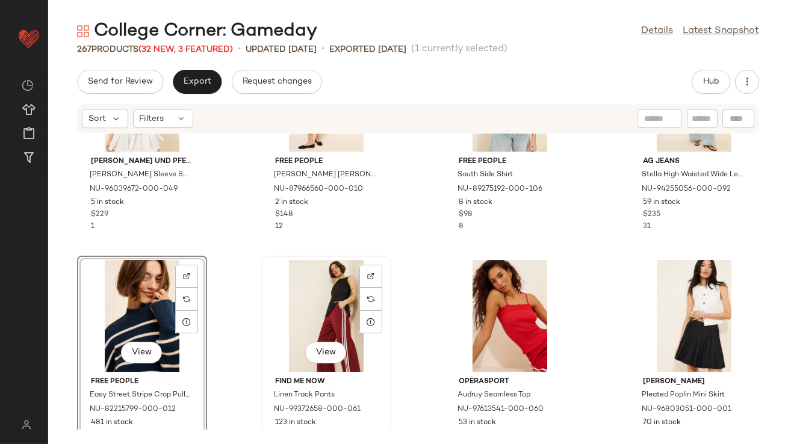
click at [329, 312] on div "View" at bounding box center [327, 316] width 122 height 112
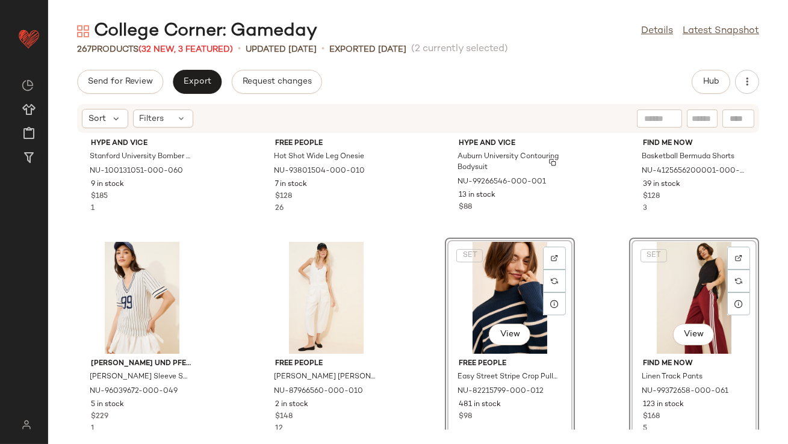
scroll to position [794, 0]
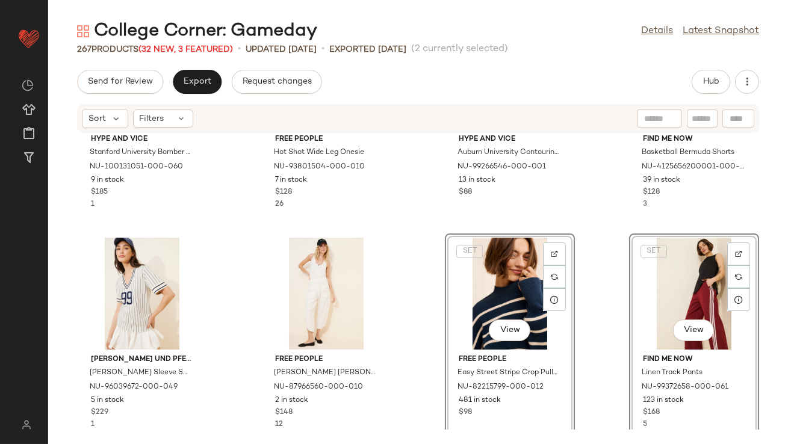
click at [402, 240] on div "Hype and Vice Stanford University Bomber Jacket NU-100131051-000-060 9 in stock…" at bounding box center [418, 282] width 740 height 296
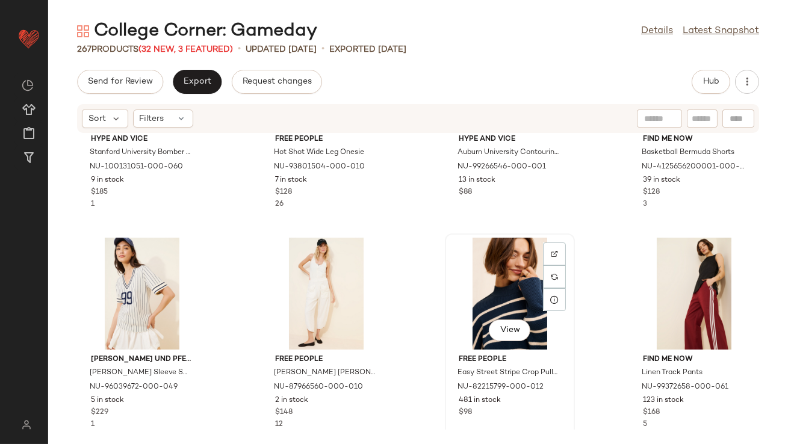
click at [500, 287] on div "View" at bounding box center [510, 294] width 122 height 112
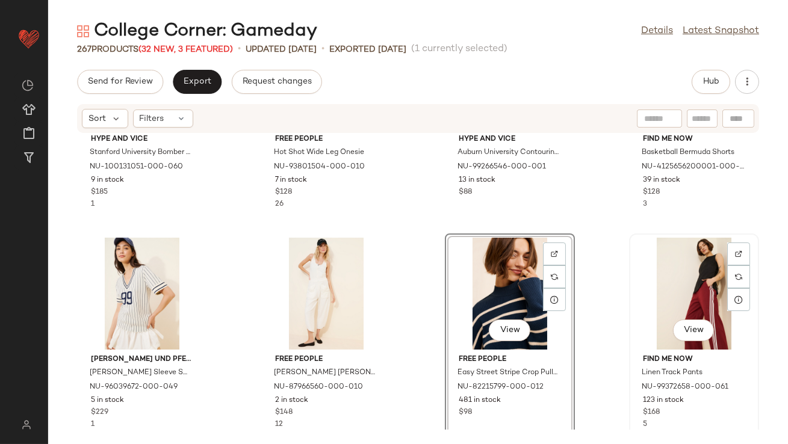
click at [668, 303] on div "View" at bounding box center [694, 294] width 122 height 112
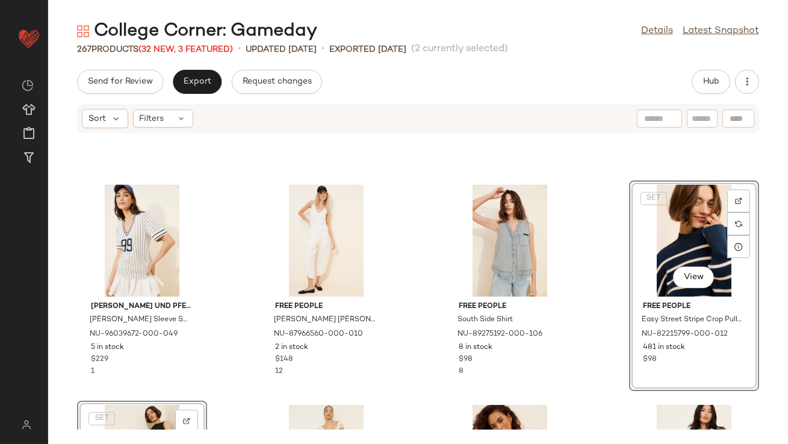
scroll to position [828, 0]
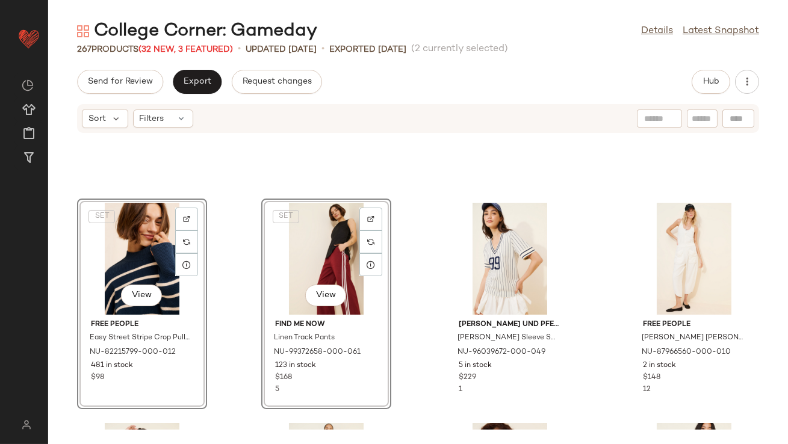
click at [241, 190] on div "SET View Free People Easy Street Stripe Crop Pullover Sweater NU-82215799-000-0…" at bounding box center [418, 282] width 740 height 296
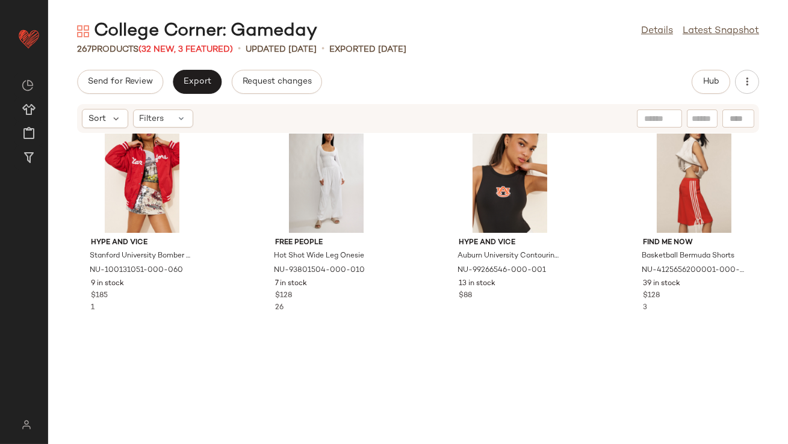
scroll to position [0, 0]
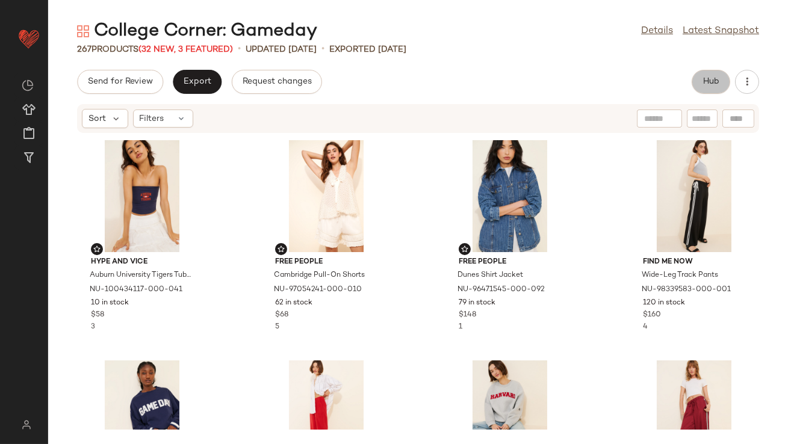
click at [709, 87] on button "Hub" at bounding box center [711, 82] width 39 height 24
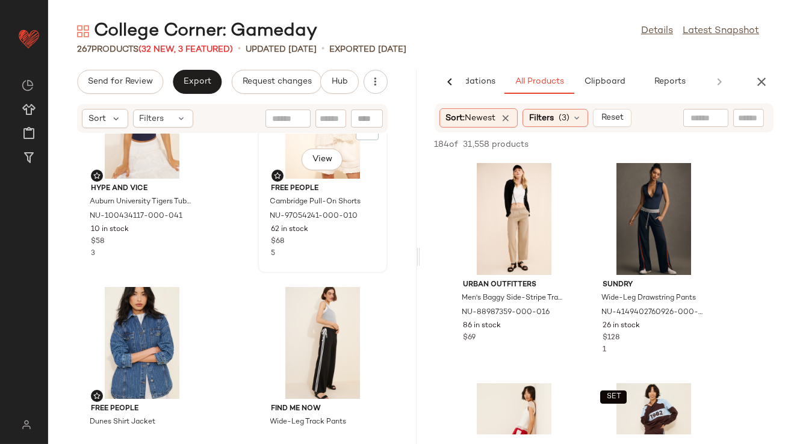
scroll to position [169, 0]
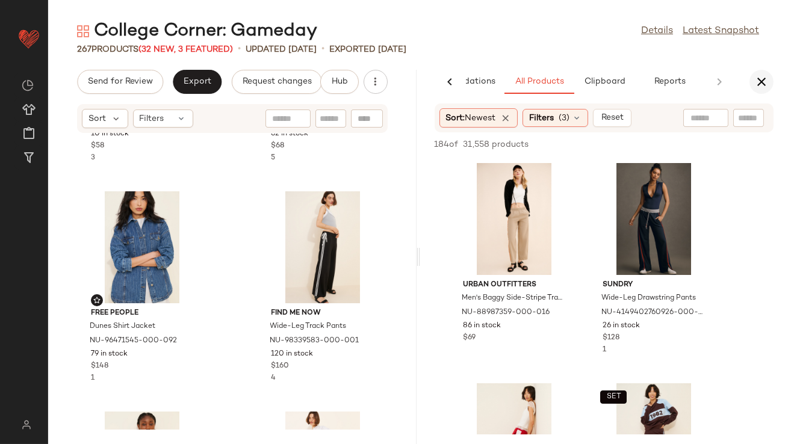
click at [759, 79] on icon "button" at bounding box center [761, 82] width 14 height 14
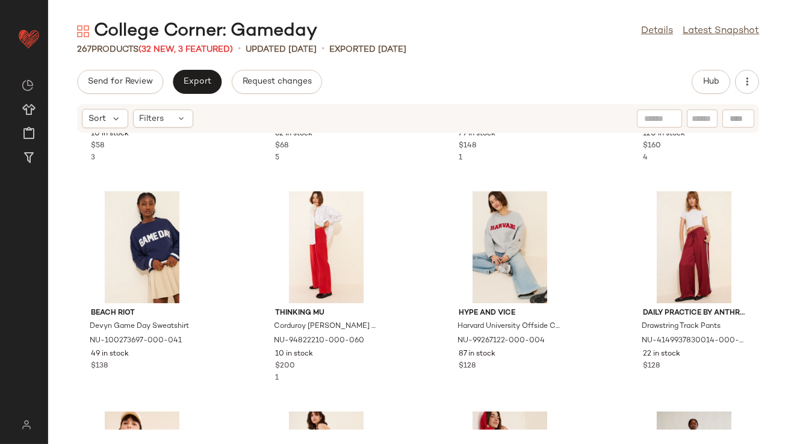
scroll to position [0, 0]
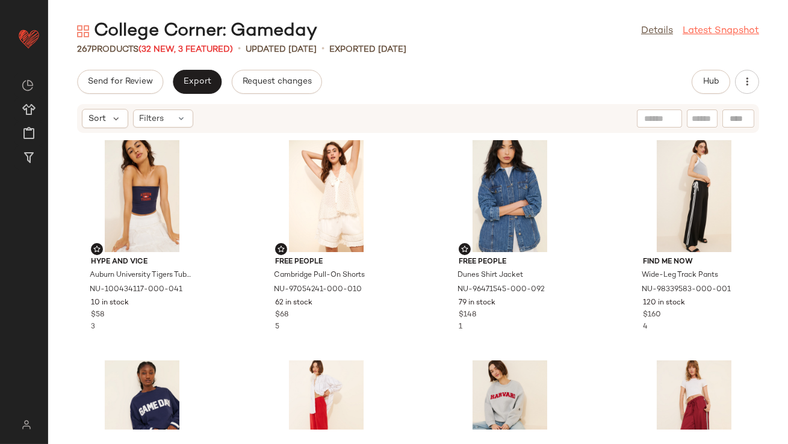
click at [701, 26] on link "Latest Snapshot" at bounding box center [721, 31] width 76 height 14
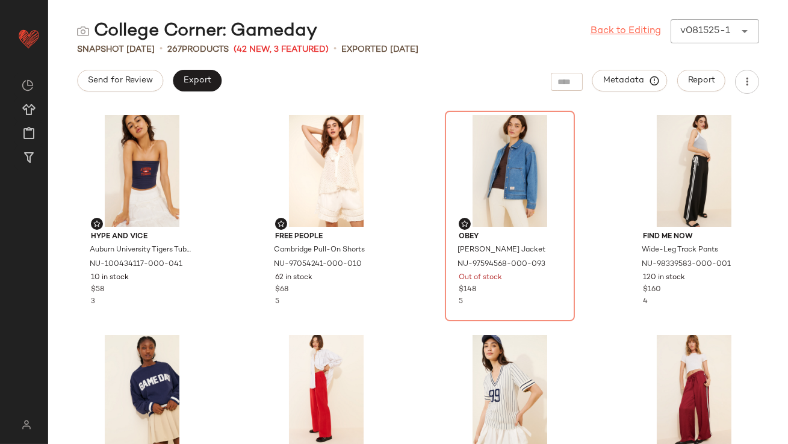
click at [604, 31] on link "Back to Editing" at bounding box center [626, 31] width 70 height 14
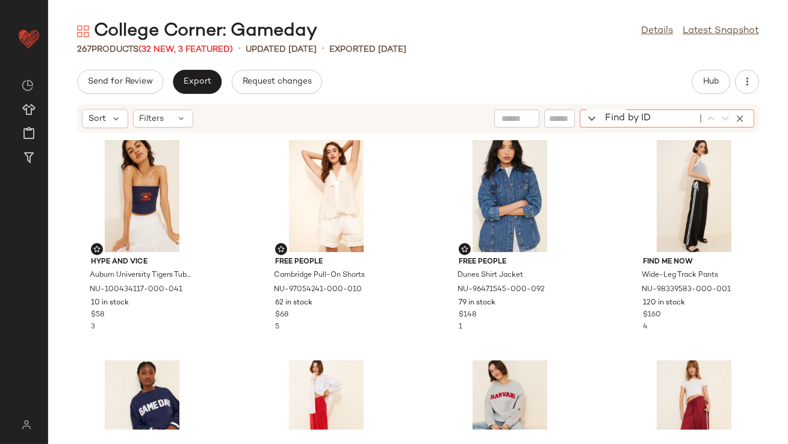
click at [733, 116] on div "Find by ID Find by ID" at bounding box center [667, 119] width 175 height 18
click at [518, 125] on div "Sort Filters Find by ID Find by ID" at bounding box center [418, 118] width 682 height 29
type input "**********"
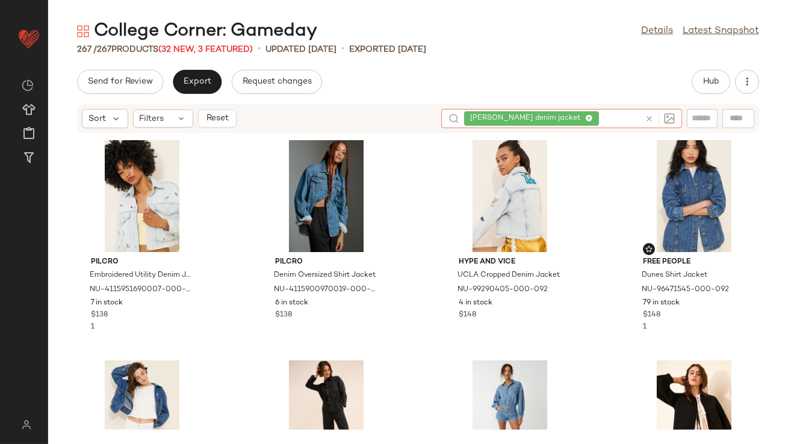
click at [591, 118] on icon at bounding box center [589, 119] width 8 height 8
click at [609, 72] on div "Send for Review Export Request changes Hub" at bounding box center [418, 82] width 682 height 24
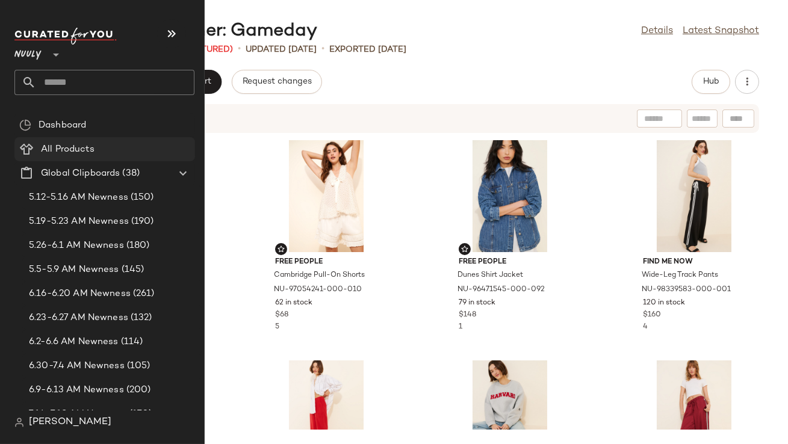
click at [71, 140] on Products "All Products" at bounding box center [104, 149] width 181 height 24
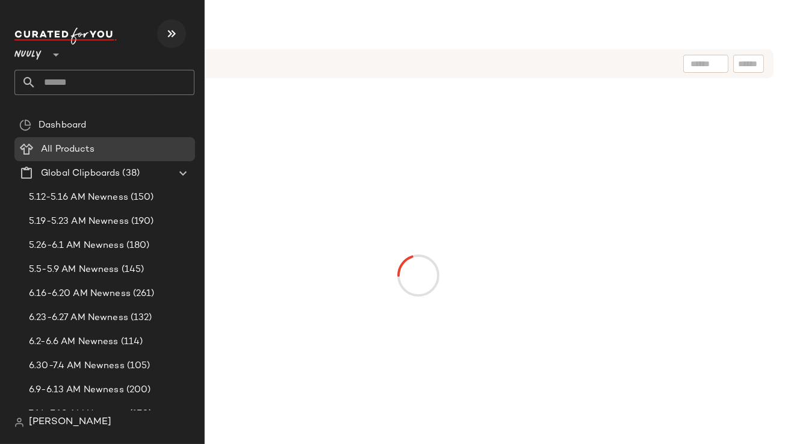
click at [167, 33] on icon "button" at bounding box center [171, 33] width 14 height 14
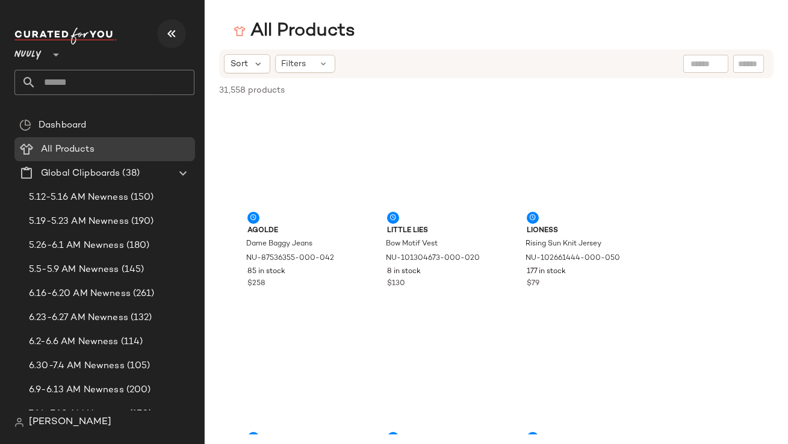
click at [170, 33] on icon "button" at bounding box center [171, 33] width 14 height 14
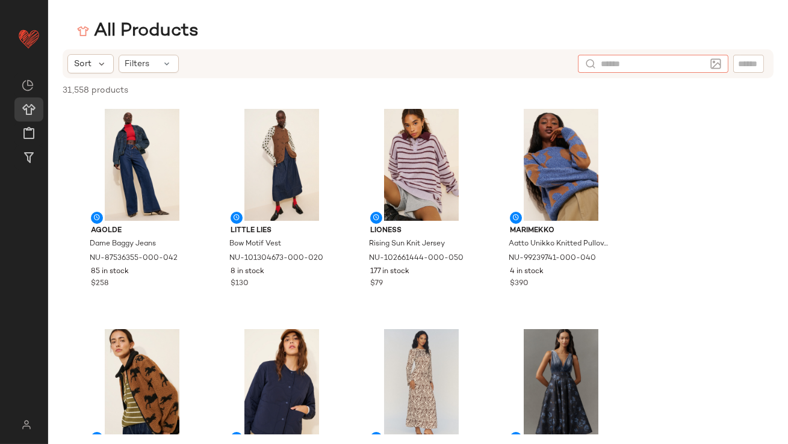
click at [694, 60] on input "text" at bounding box center [653, 64] width 105 height 13
type input "**********"
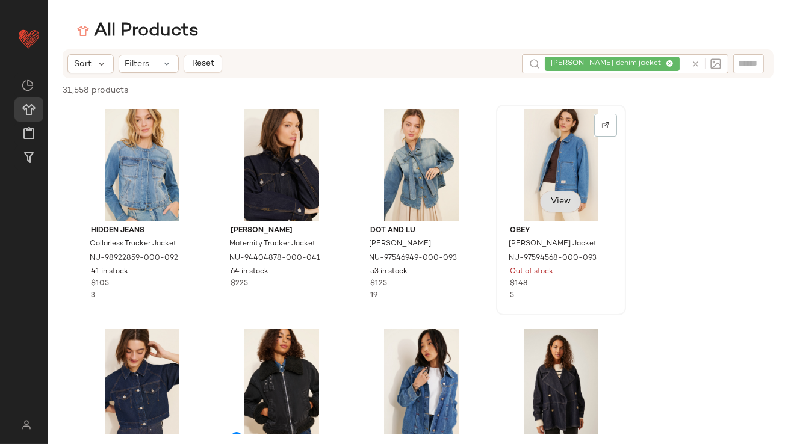
click at [544, 198] on button "View" at bounding box center [560, 202] width 41 height 22
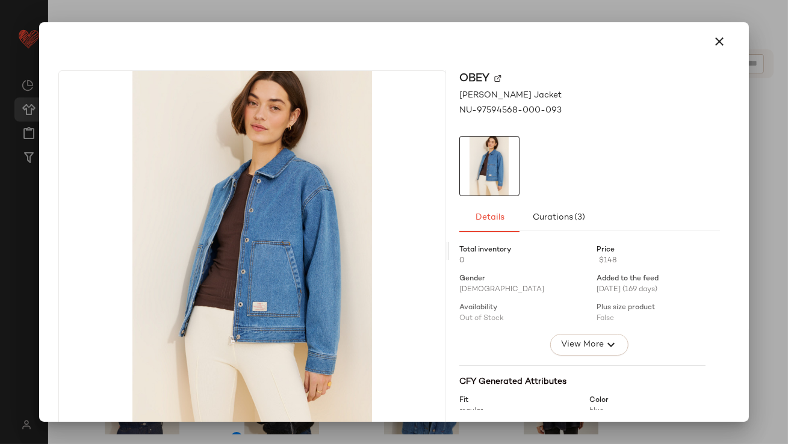
scroll to position [23, 0]
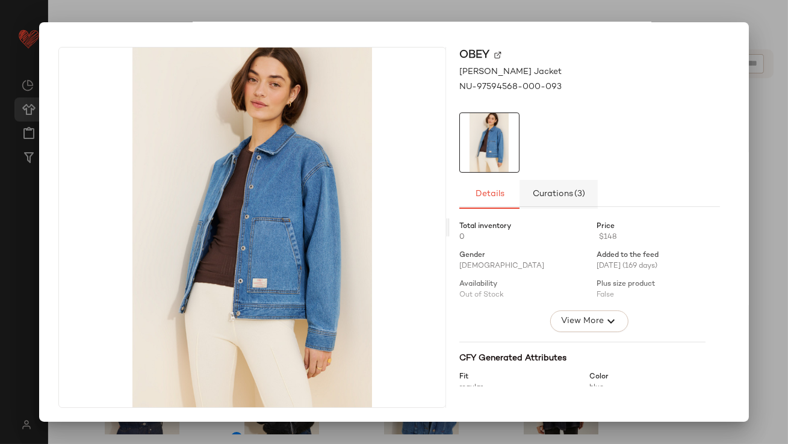
click at [544, 198] on span "Curations (3)" at bounding box center [558, 195] width 53 height 10
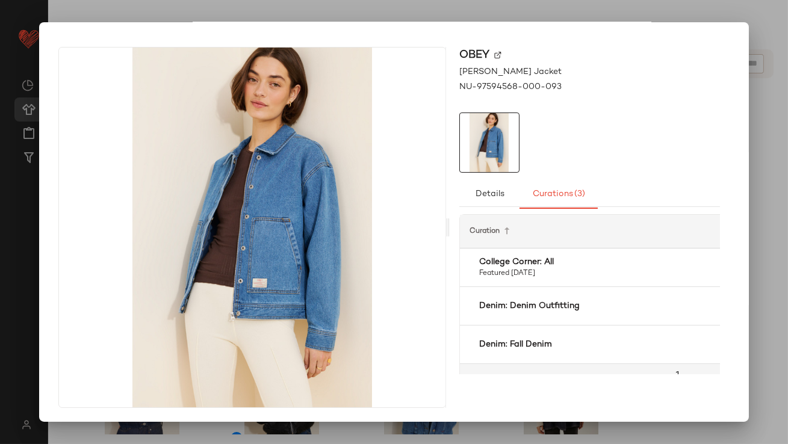
click at [418, 4] on div at bounding box center [394, 222] width 788 height 444
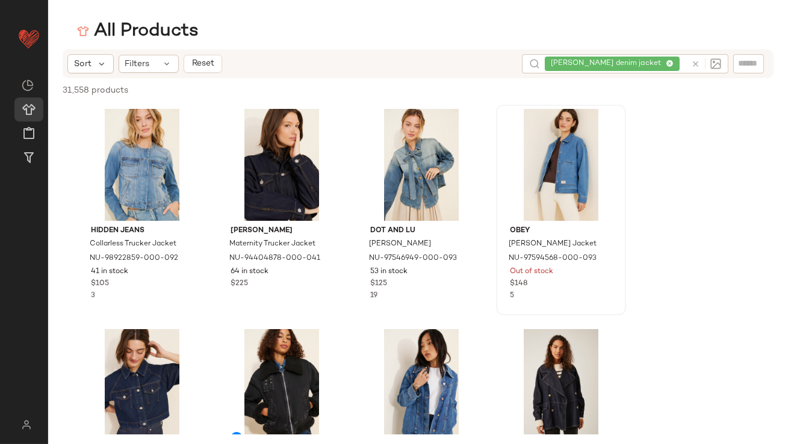
click at [0, 0] on div at bounding box center [0, 0] width 0 height 0
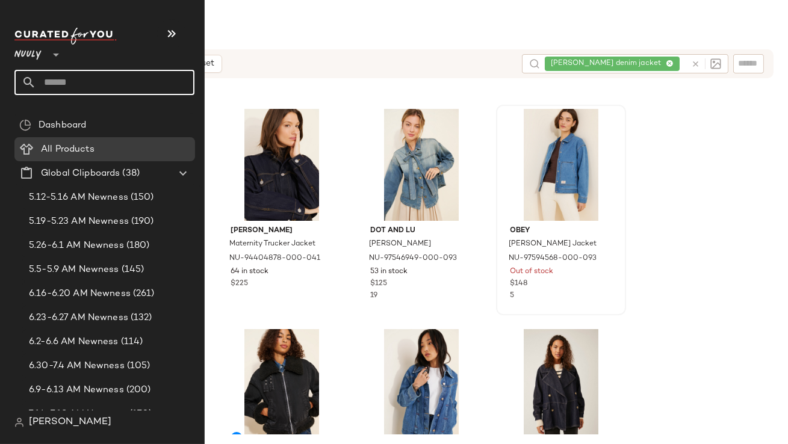
scroll to position [0, 0]
type input "*******"
click at [64, 80] on input "text" at bounding box center [115, 82] width 158 height 25
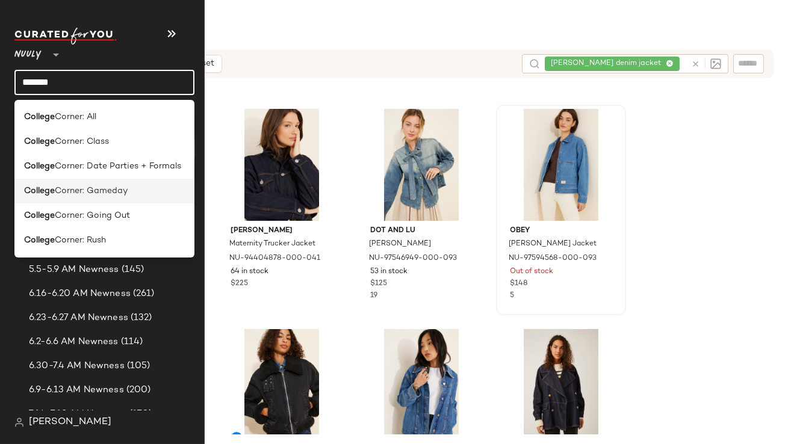
type input "*******"
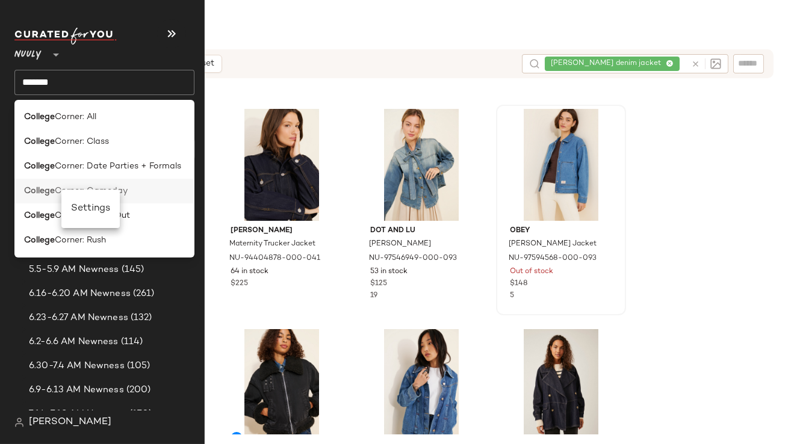
click at [51, 197] on b "College" at bounding box center [39, 191] width 31 height 13
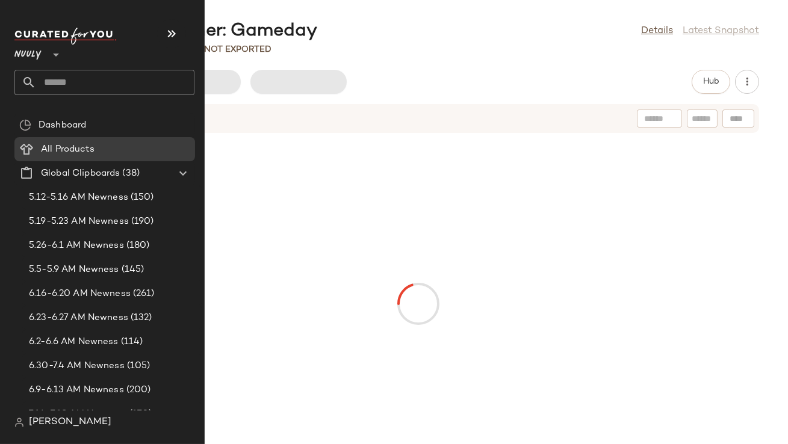
click at [73, 74] on input "text" at bounding box center [115, 82] width 158 height 25
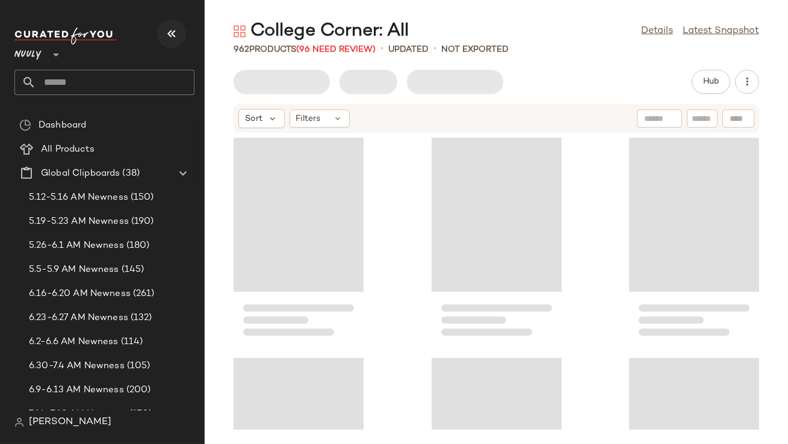
click at [172, 32] on icon "button" at bounding box center [171, 33] width 14 height 14
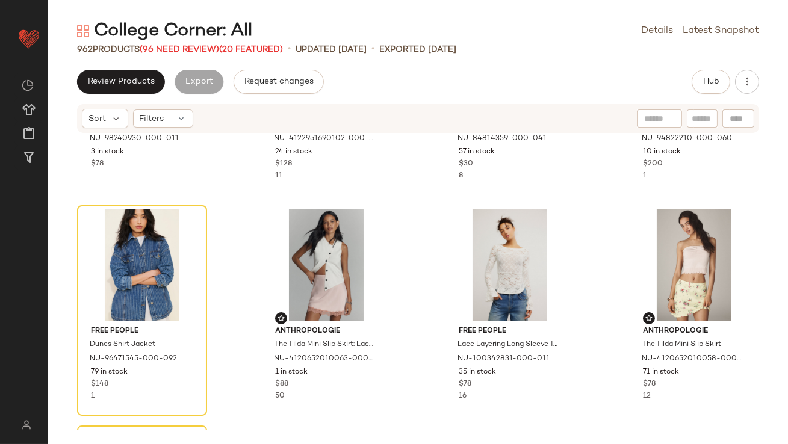
scroll to position [824, 0]
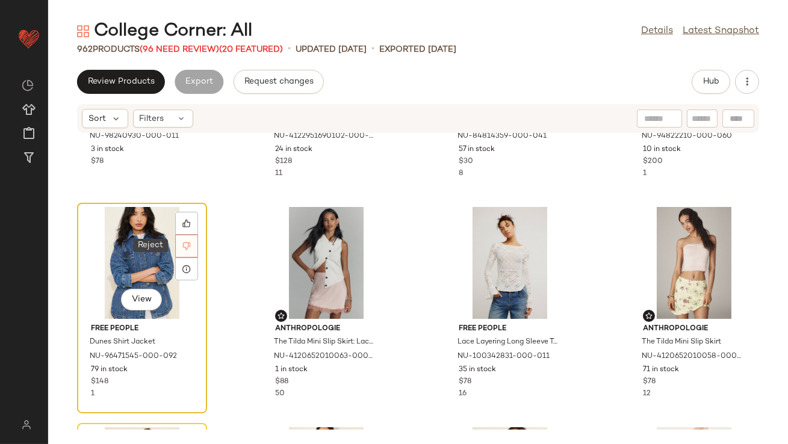
click at [181, 245] on div at bounding box center [186, 246] width 23 height 23
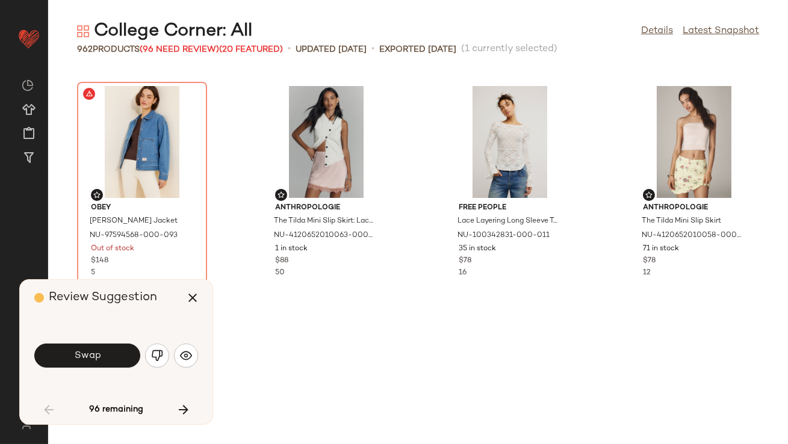
scroll to position [220, 0]
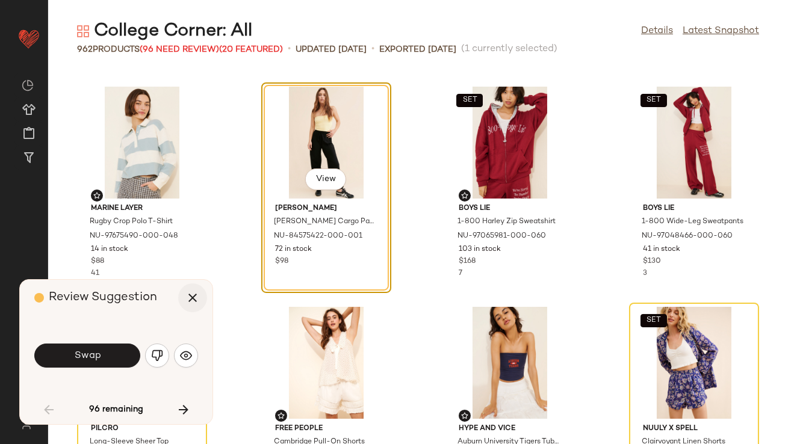
click at [192, 294] on icon "button" at bounding box center [192, 298] width 14 height 14
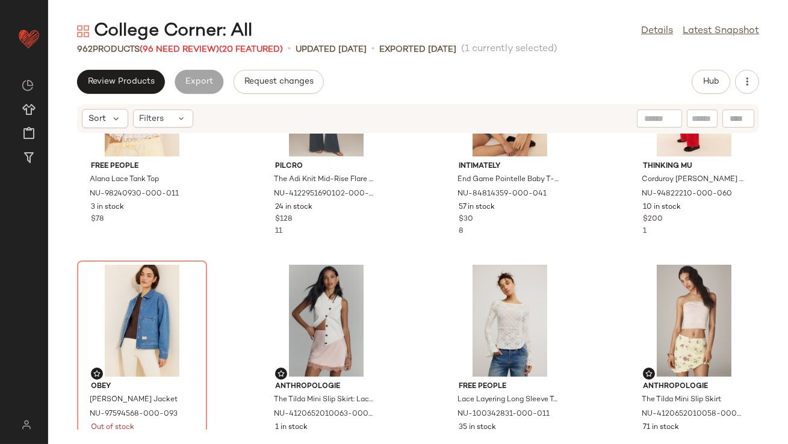
scroll to position [814, 0]
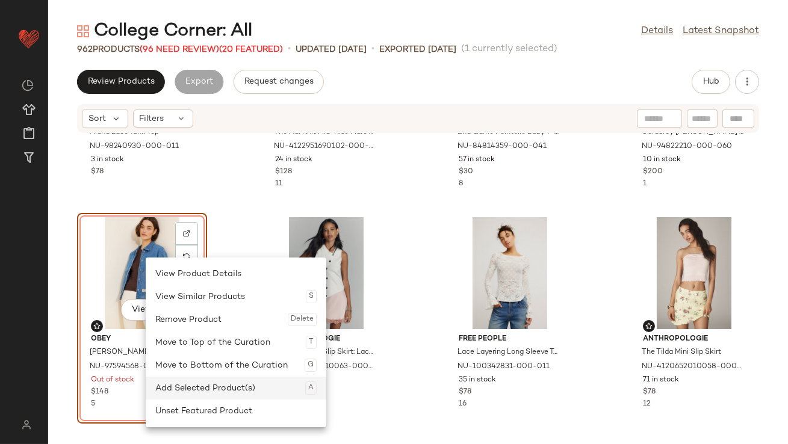
click at [182, 384] on div "Add Selected Product(s) A" at bounding box center [235, 388] width 161 height 23
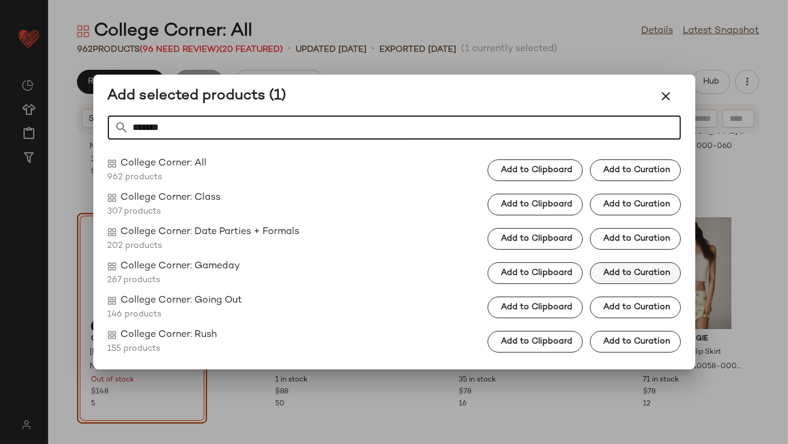
type input "*******"
click at [638, 264] on button "Add to Curation" at bounding box center [635, 273] width 90 height 22
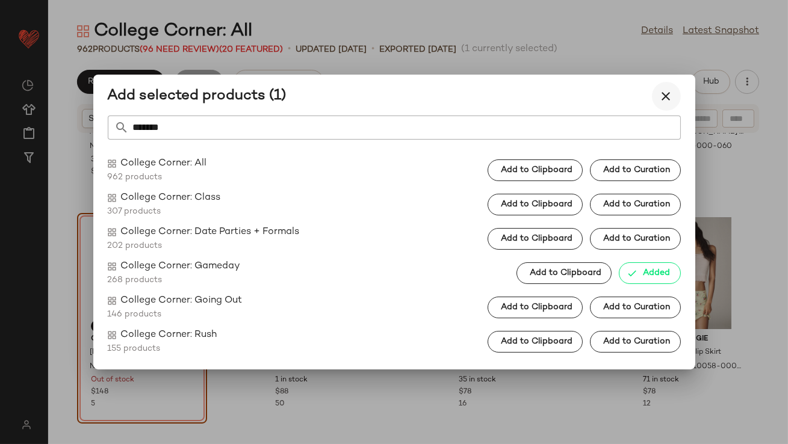
click at [663, 96] on icon "button" at bounding box center [666, 96] width 14 height 14
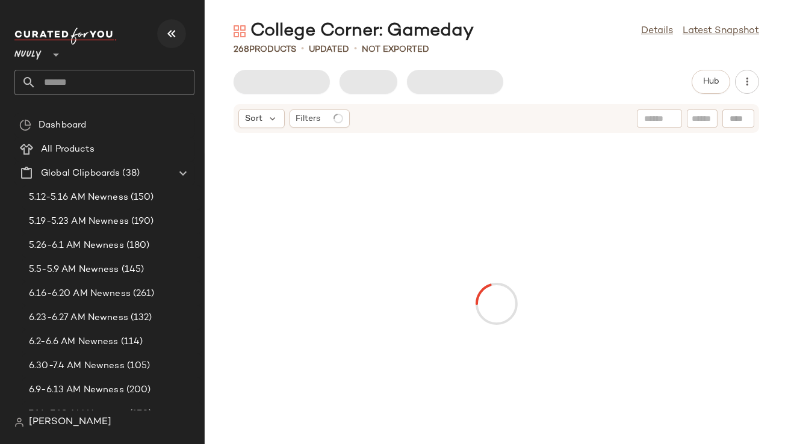
click at [175, 33] on icon "button" at bounding box center [171, 33] width 14 height 14
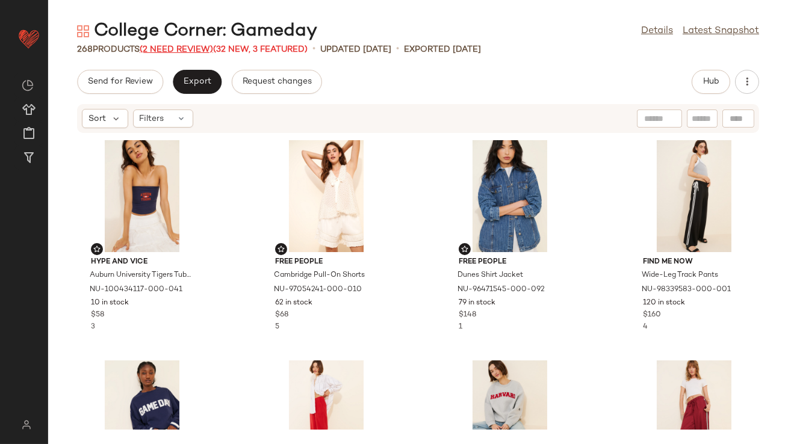
click at [153, 50] on span "(2 Need Review)" at bounding box center [176, 49] width 73 height 9
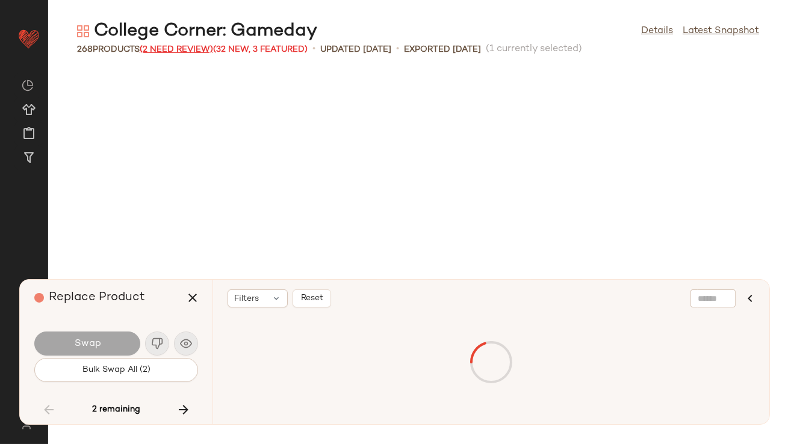
scroll to position [14391, 0]
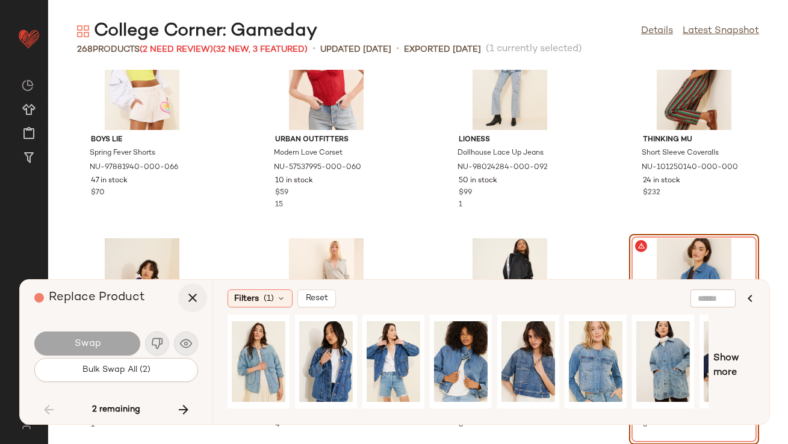
click at [187, 299] on icon "button" at bounding box center [192, 298] width 14 height 14
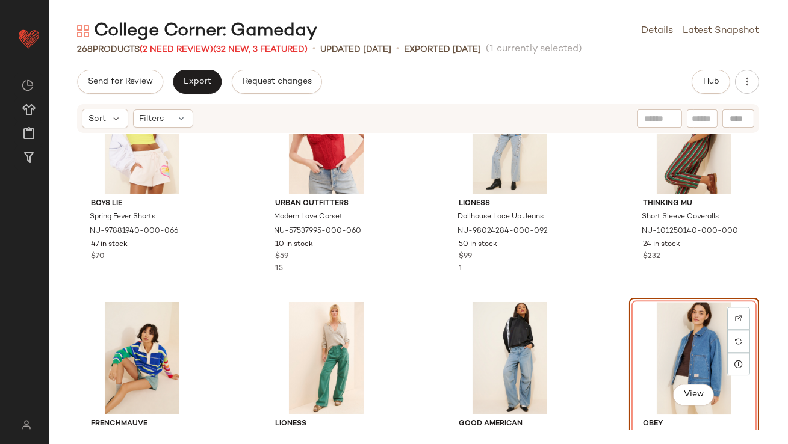
click at [689, 352] on div "View" at bounding box center [694, 358] width 122 height 112
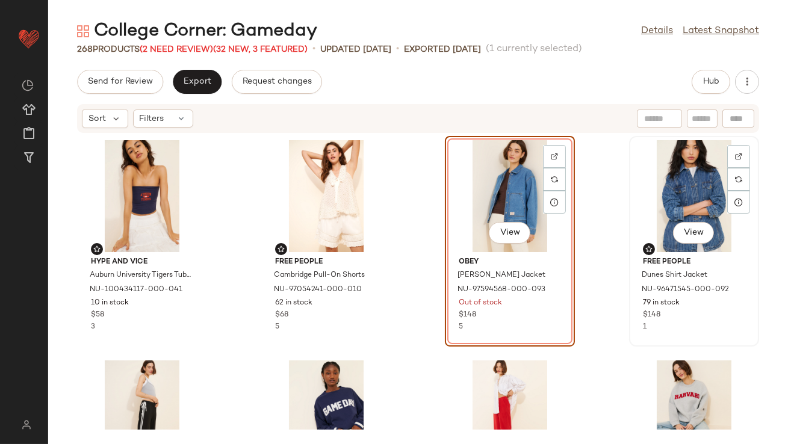
click at [674, 195] on div "View" at bounding box center [694, 196] width 122 height 112
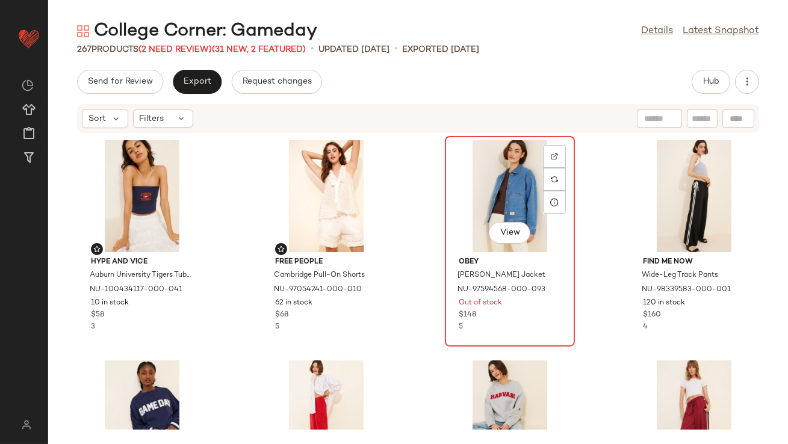
click at [509, 196] on div "View" at bounding box center [510, 196] width 122 height 112
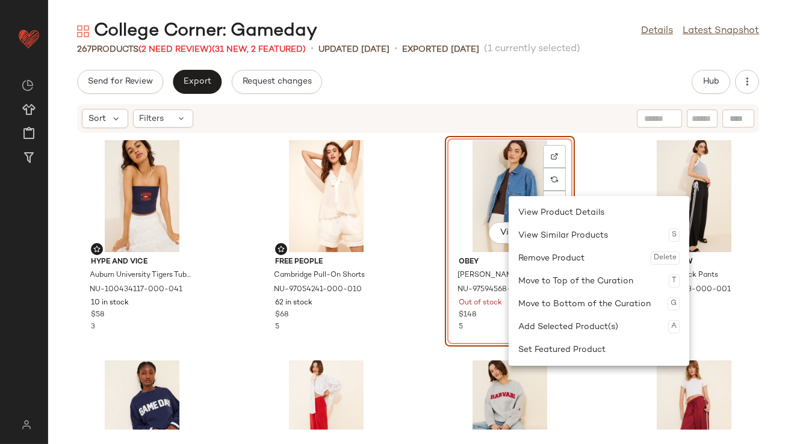
click at [534, 343] on div "Set Featured Product" at bounding box center [598, 349] width 161 height 23
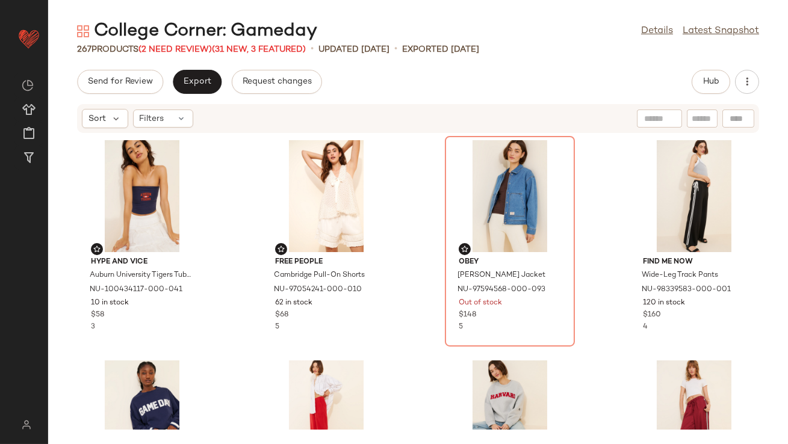
click at [598, 191] on div "Hype and Vice Auburn University Tigers Tube Top NU-100434117-000-041 10 in stoc…" at bounding box center [418, 282] width 740 height 296
click at [201, 43] on div "267 Products (2 Need Review) (31 New, 3 Featured)" at bounding box center [191, 49] width 229 height 13
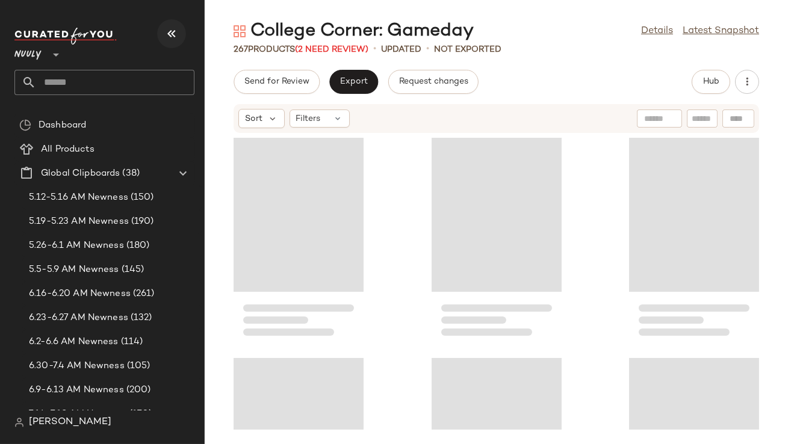
click at [173, 34] on icon "button" at bounding box center [171, 33] width 14 height 14
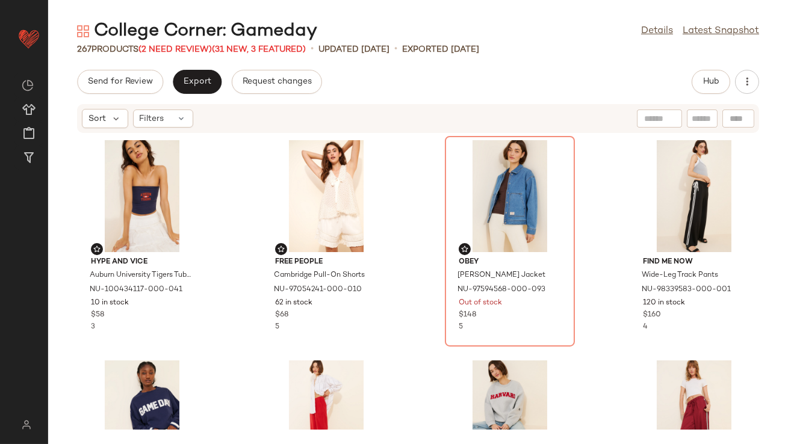
click at [173, 54] on div "267 Products (2 Need Review) (31 New, 3 Featured)" at bounding box center [191, 49] width 229 height 13
click at [172, 50] on span "(2 Need Review)" at bounding box center [174, 49] width 73 height 9
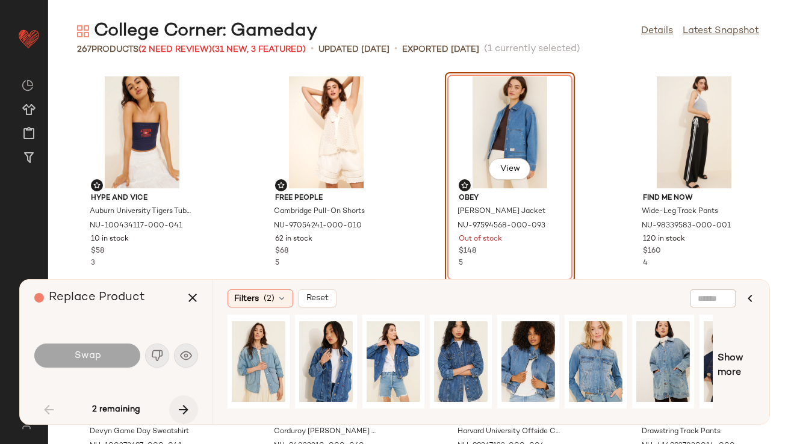
click at [183, 408] on icon "button" at bounding box center [183, 410] width 14 height 14
click at [196, 291] on icon "button" at bounding box center [192, 298] width 14 height 14
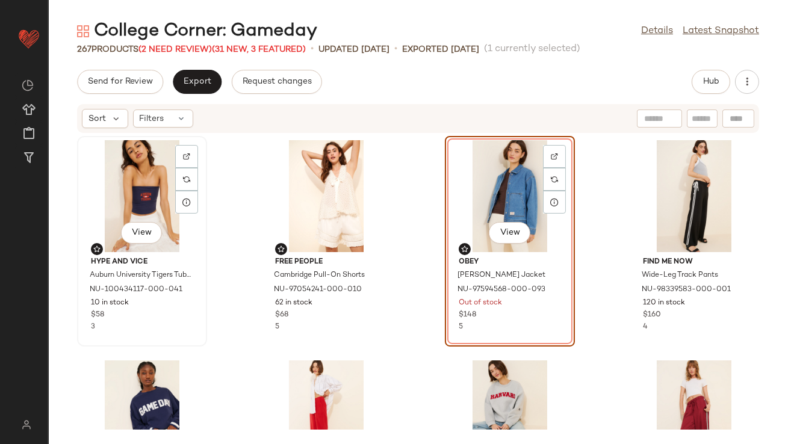
click at [206, 264] on div "View Hype and Vice Auburn University Tigers Tube Top NU-100434117-000-041 10 in…" at bounding box center [142, 241] width 130 height 211
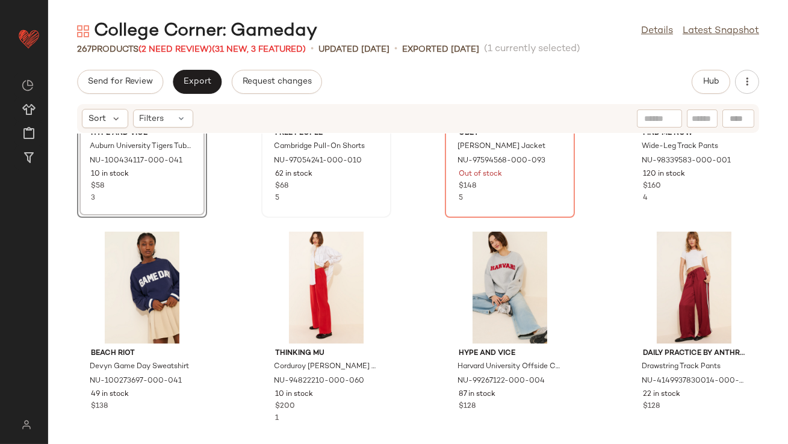
scroll to position [215, 0]
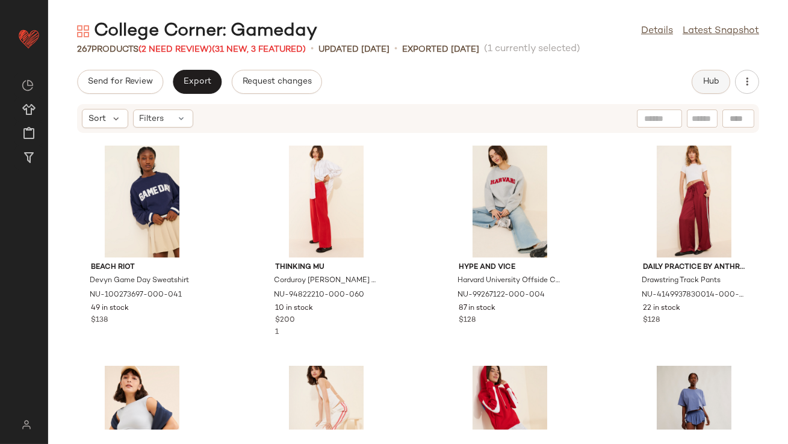
click at [704, 80] on span "Hub" at bounding box center [711, 82] width 17 height 10
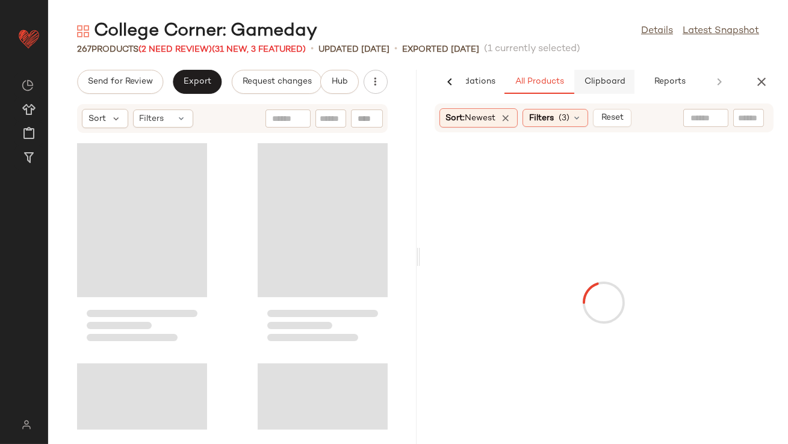
scroll to position [0, 0]
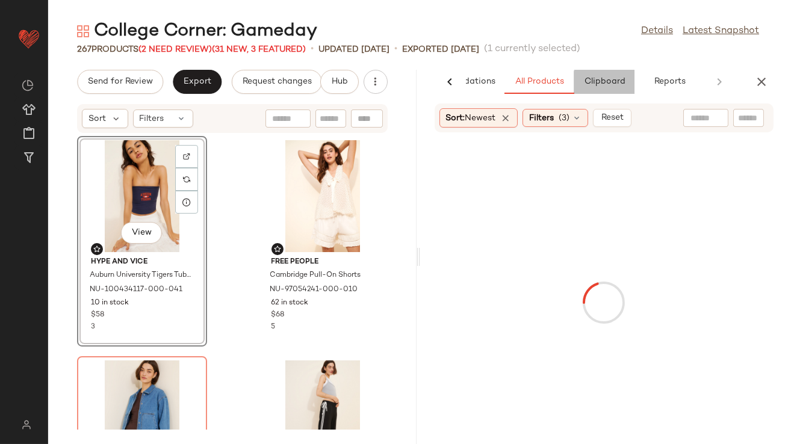
click at [620, 84] on span "Clipboard" at bounding box center [604, 82] width 42 height 10
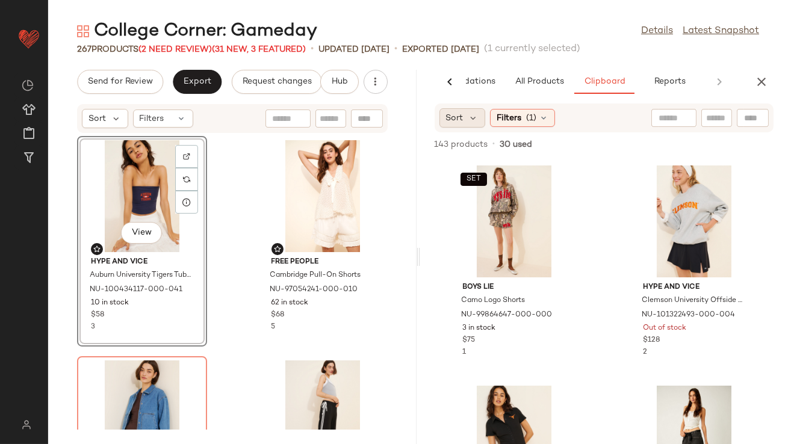
click at [480, 113] on div "Sort" at bounding box center [462, 117] width 46 height 19
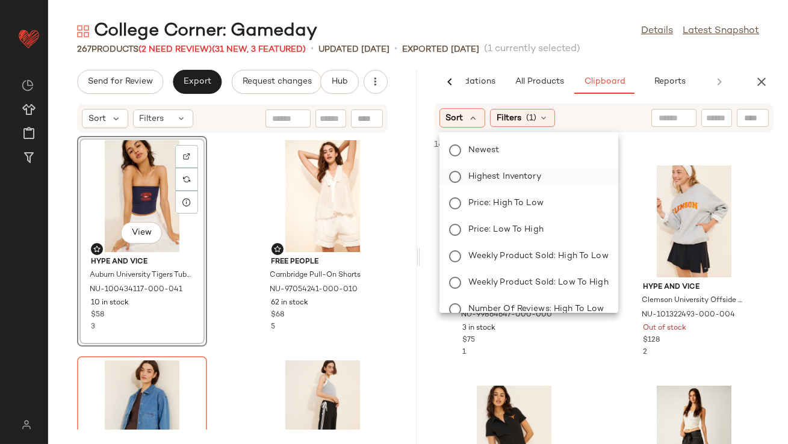
click at [477, 172] on span "Highest Inventory" at bounding box center [504, 176] width 73 height 13
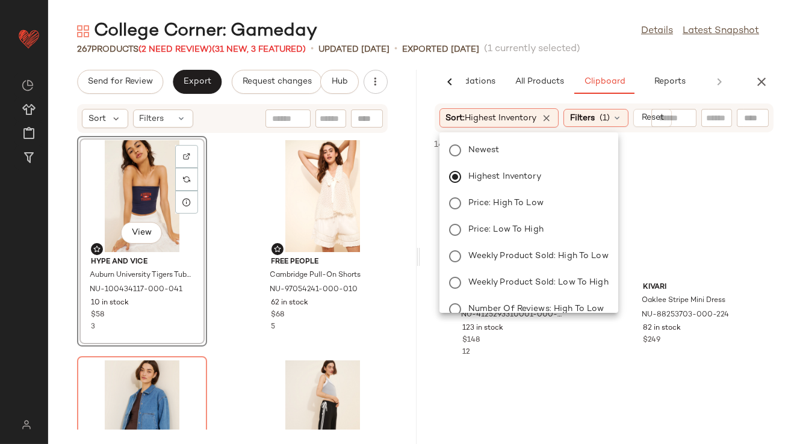
click at [517, 23] on div "College Corner: Gameday Details Latest Snapshot" at bounding box center [418, 31] width 740 height 24
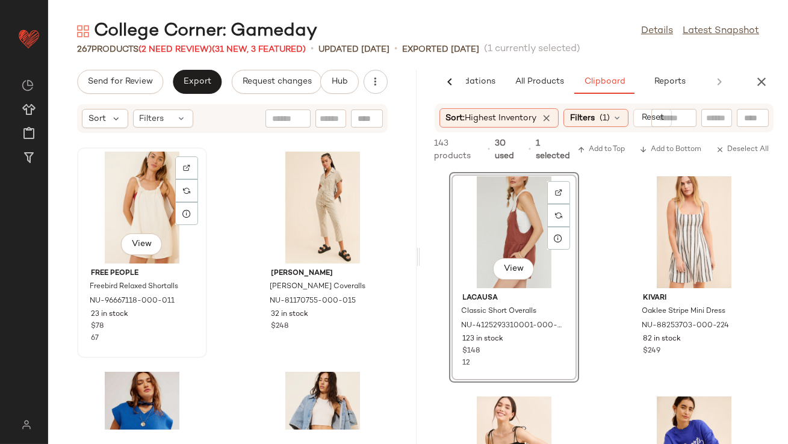
scroll to position [3744, 0]
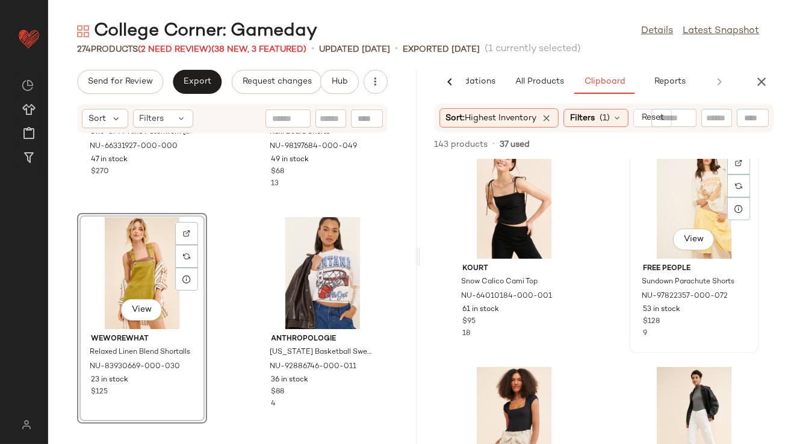
scroll to position [18, 0]
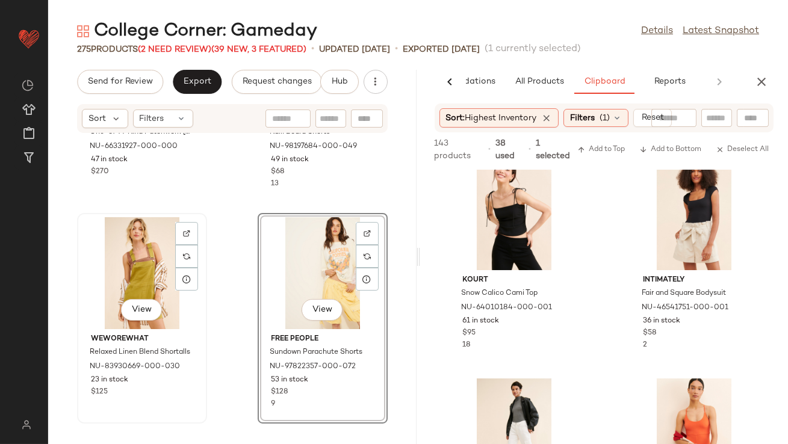
click at [129, 270] on div "View" at bounding box center [142, 273] width 122 height 112
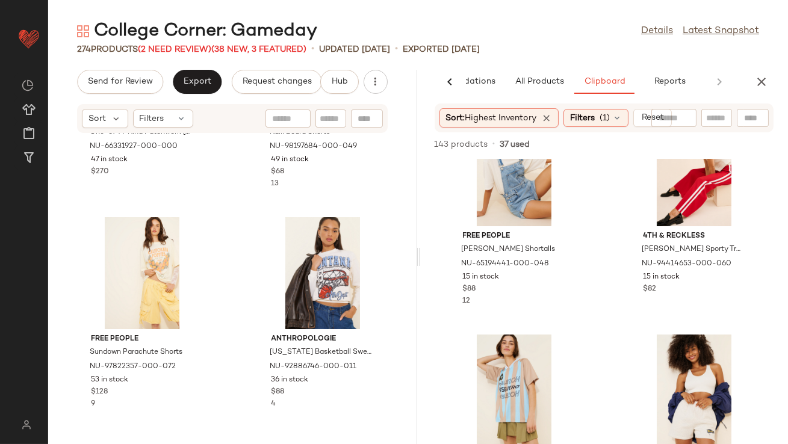
scroll to position [1015, 0]
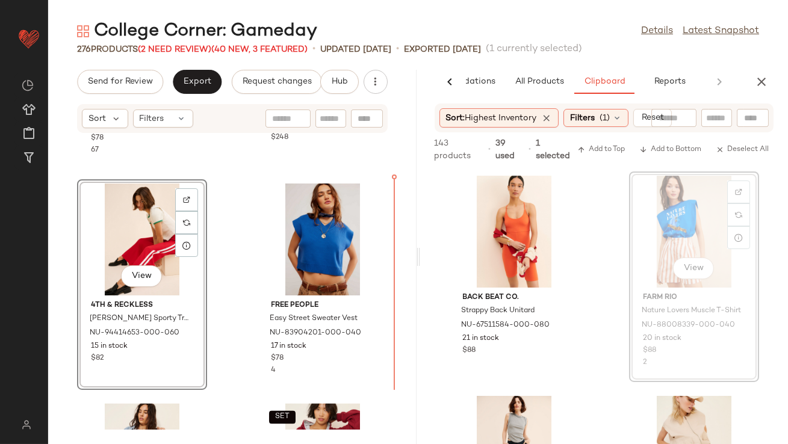
scroll to position [450, 0]
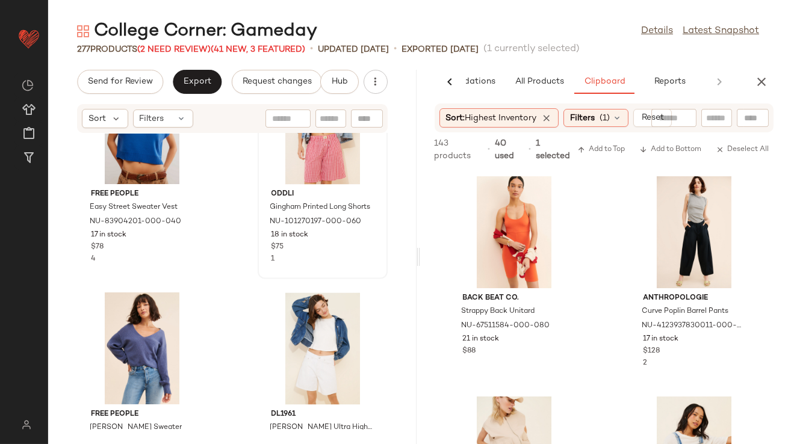
scroll to position [3910, 0]
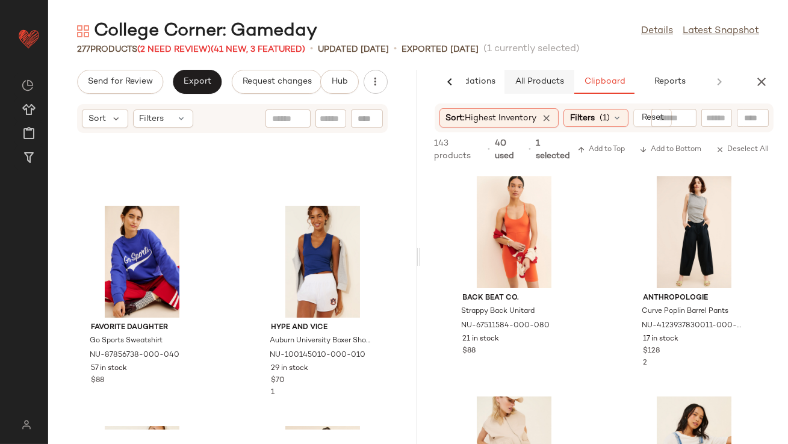
click at [542, 78] on span "All Products" at bounding box center [538, 82] width 49 height 10
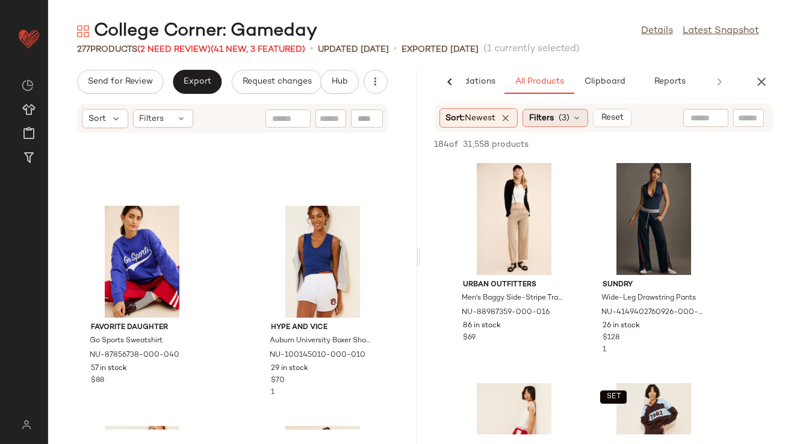
click at [562, 110] on div "Filters (3)" at bounding box center [556, 118] width 66 height 18
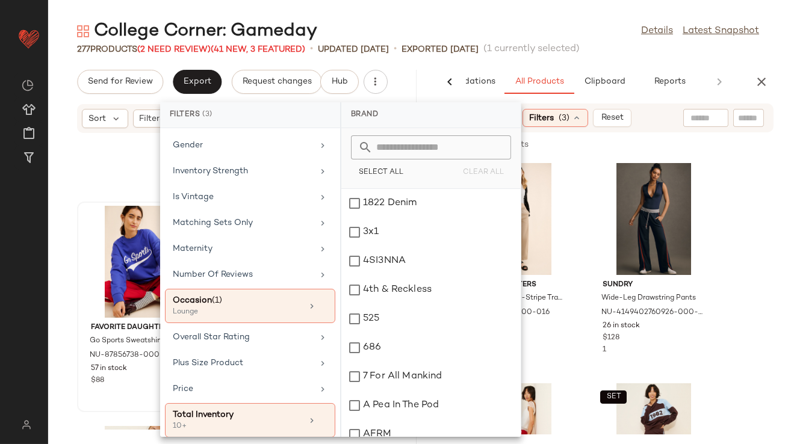
scroll to position [300, 0]
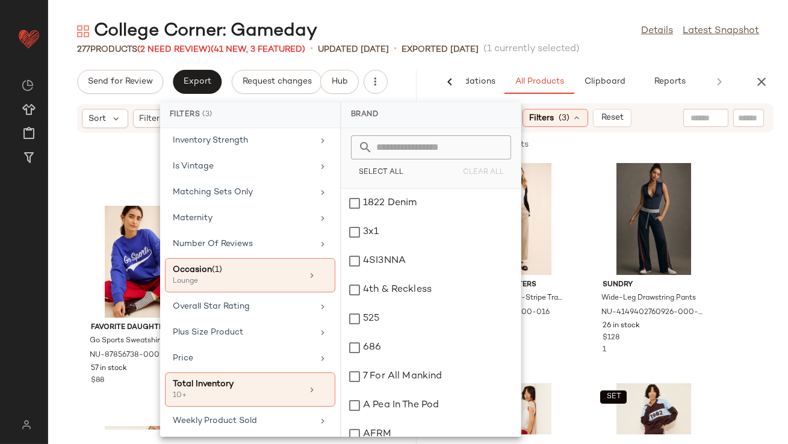
click at [529, 23] on div "College Corner: Gameday Details Latest Snapshot" at bounding box center [418, 31] width 740 height 24
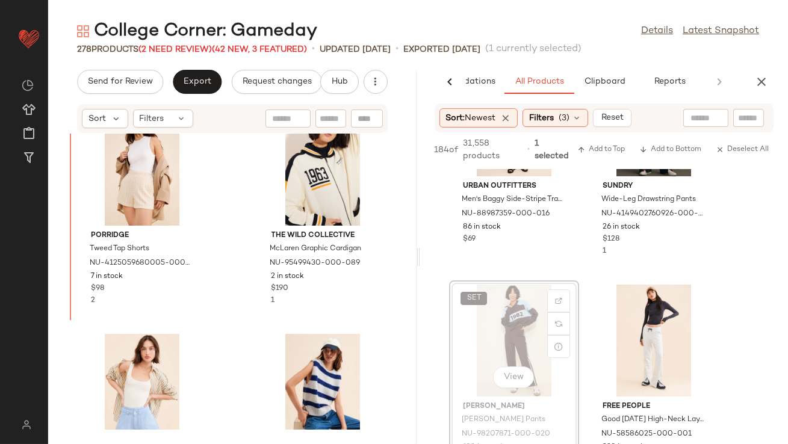
scroll to position [9018, 0]
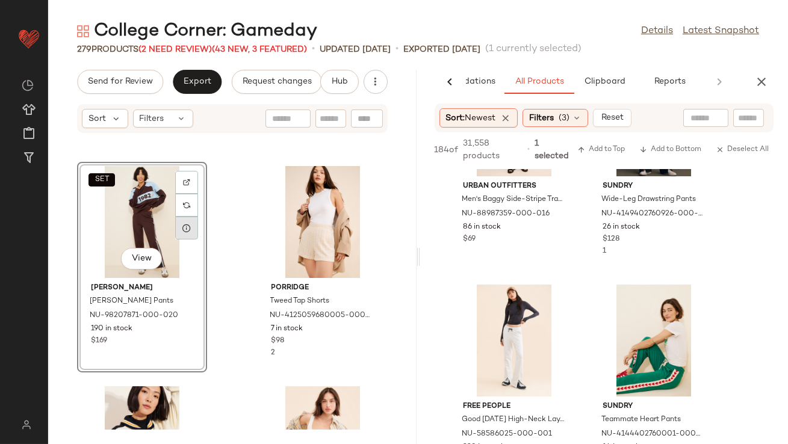
click at [181, 229] on div at bounding box center [186, 228] width 23 height 23
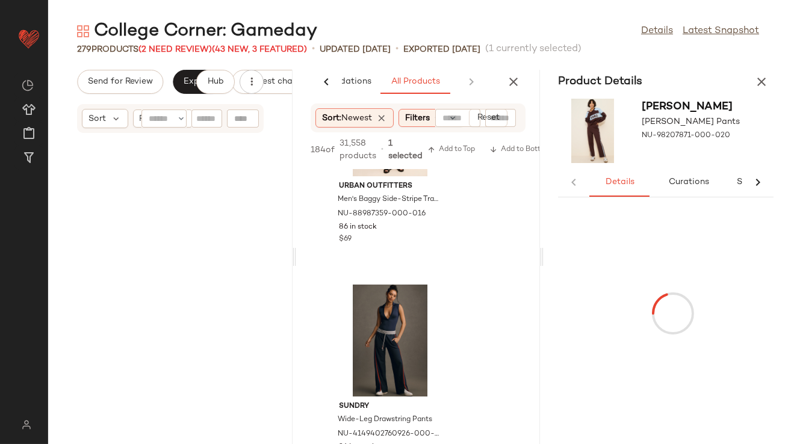
scroll to position [18068, 0]
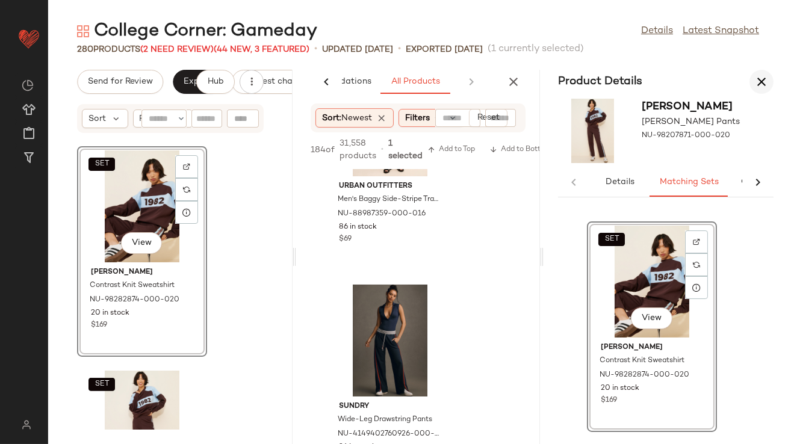
click at [767, 83] on icon "button" at bounding box center [761, 82] width 14 height 14
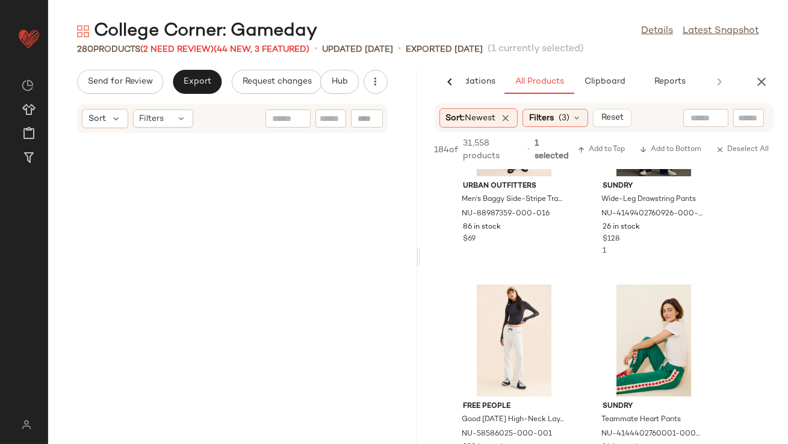
scroll to position [9034, 0]
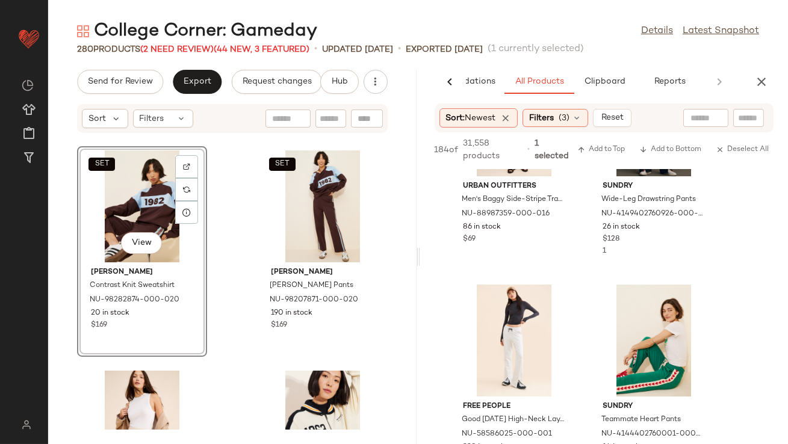
click at [609, 118] on span "Reset" at bounding box center [612, 118] width 23 height 10
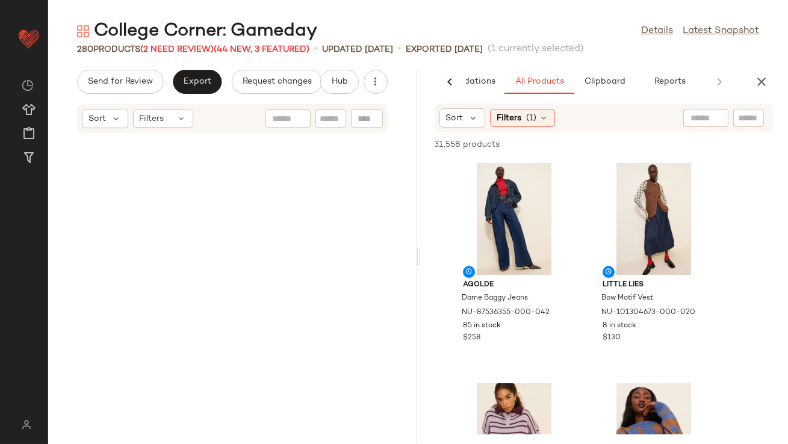
scroll to position [2366, 0]
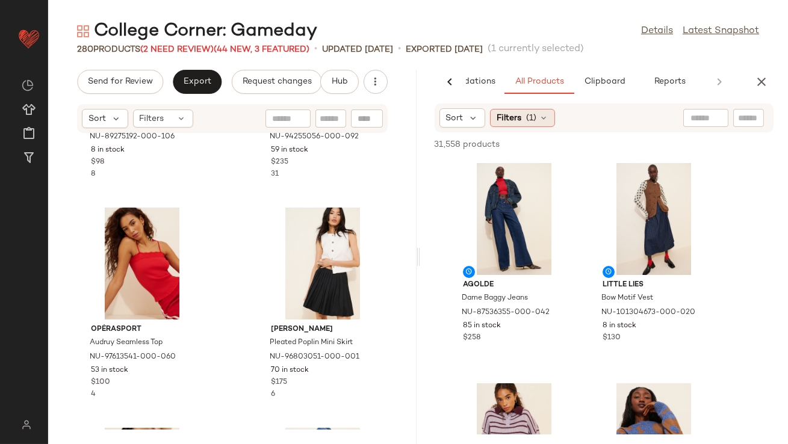
click at [512, 111] on div "Filters (1)" at bounding box center [522, 118] width 65 height 18
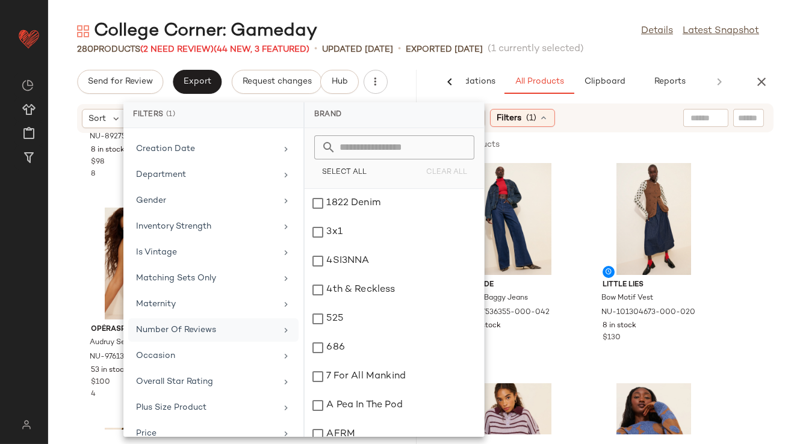
scroll to position [226, 0]
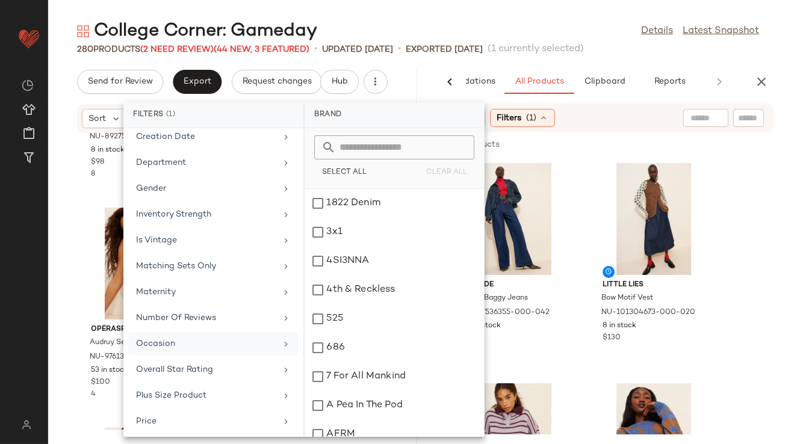
click at [176, 338] on div "Occasion" at bounding box center [206, 344] width 140 height 13
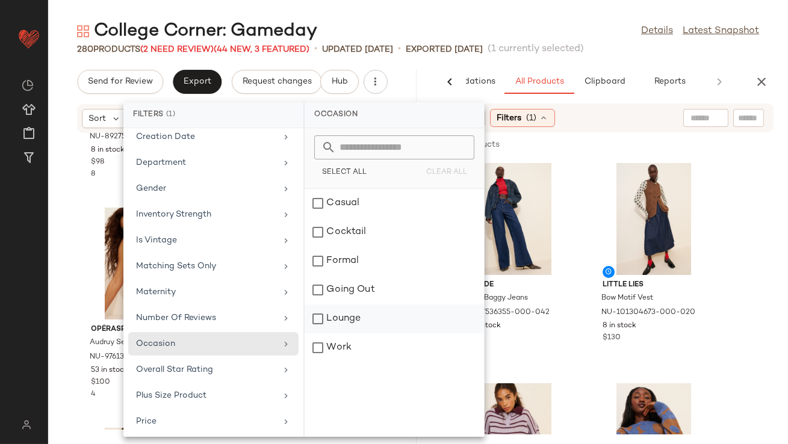
click at [360, 334] on div "Lounge" at bounding box center [394, 348] width 179 height 29
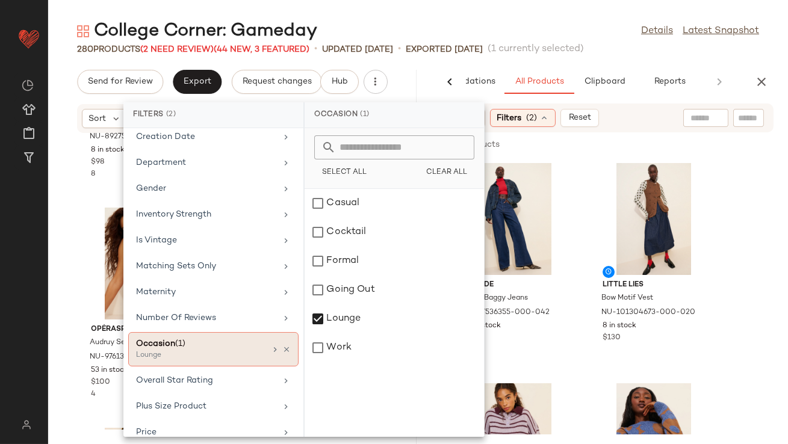
scroll to position [289, 0]
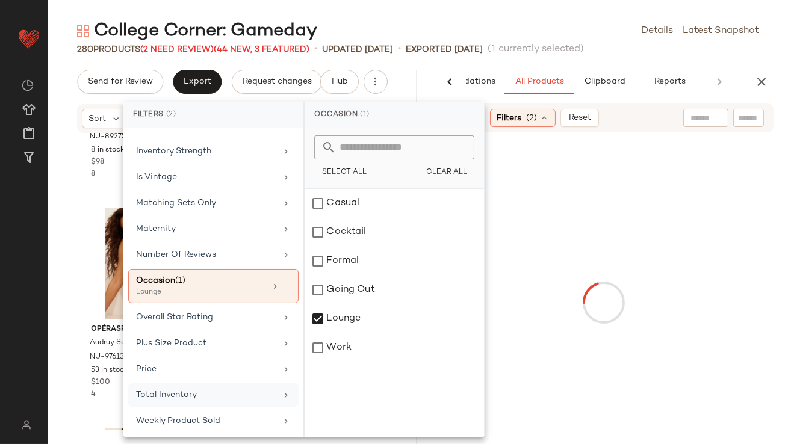
click at [167, 393] on div "Total Inventory" at bounding box center [206, 395] width 140 height 13
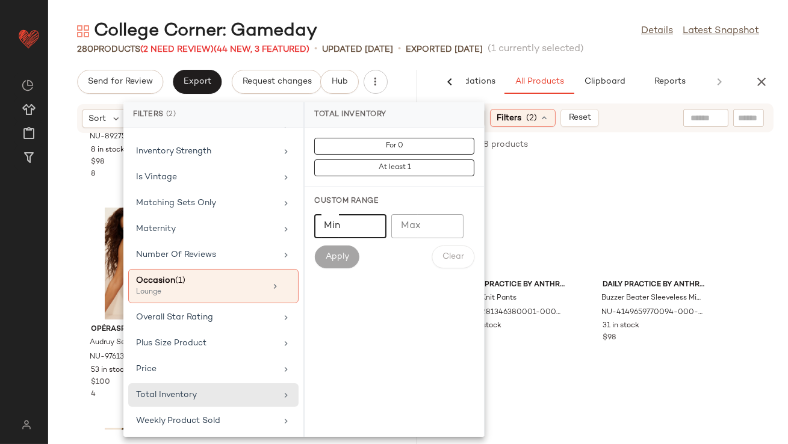
click at [347, 225] on input "Min" at bounding box center [350, 226] width 72 height 24
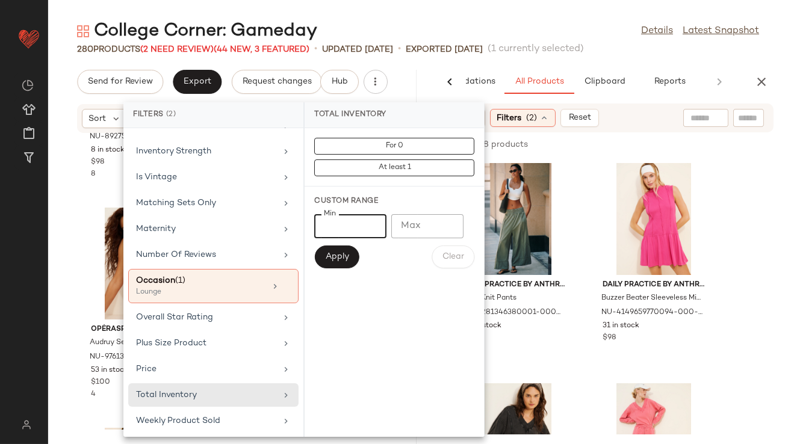
type input "**"
click at [349, 258] on button "Apply" at bounding box center [336, 257] width 45 height 23
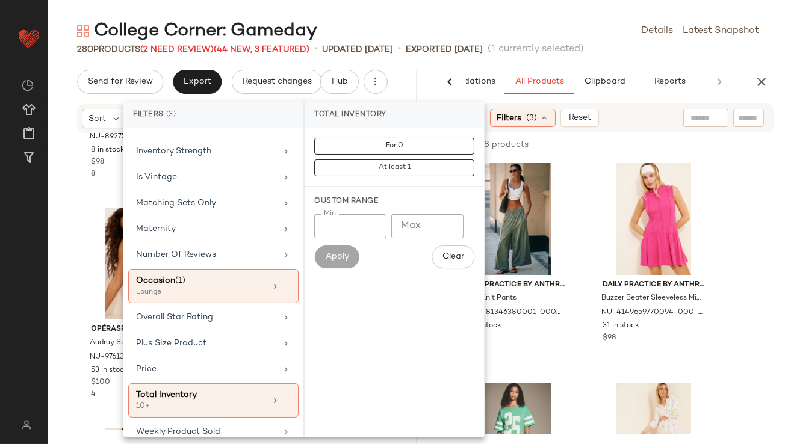
click at [514, 10] on main "College Corner: Gameday Details Latest Snapshot 280 Products (2 Need Review) (4…" at bounding box center [394, 222] width 788 height 444
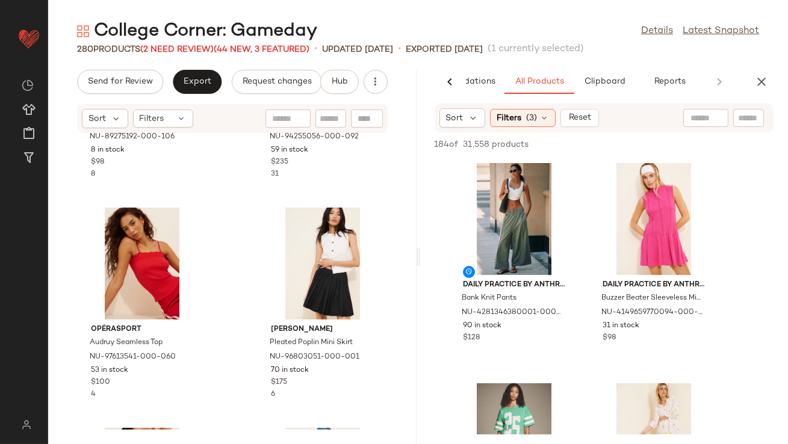
click at [458, 137] on div "184 of 31,558 products • 0 selected Add to Top Add to Bottom Deselect All" at bounding box center [604, 145] width 368 height 26
click at [460, 124] on span "Sort" at bounding box center [454, 118] width 17 height 13
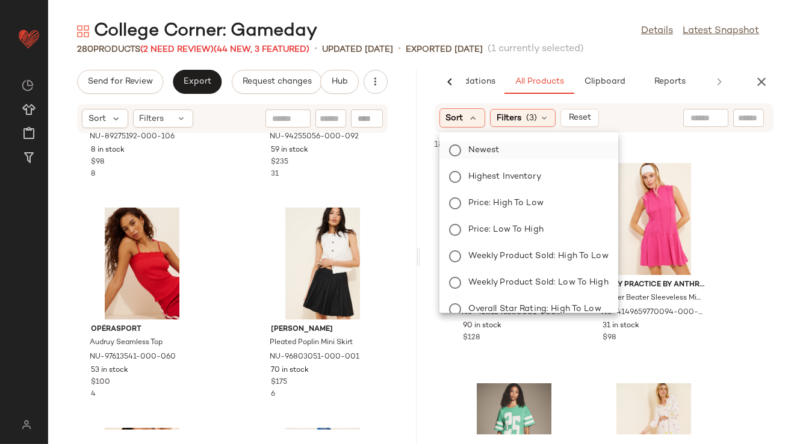
click at [477, 151] on span "Newest" at bounding box center [483, 150] width 31 height 13
click at [240, 203] on div "Free People South Side Shirt NU-89275192-000-106 8 in stock $98 8 AG Jeans Stel…" at bounding box center [232, 282] width 368 height 296
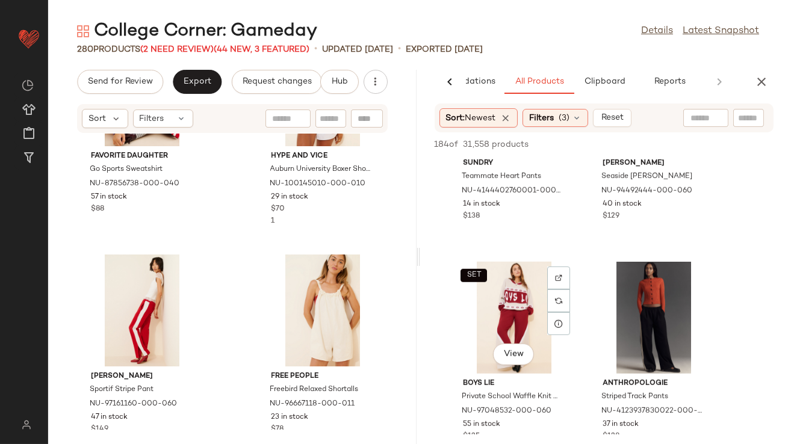
scroll to position [1931, 0]
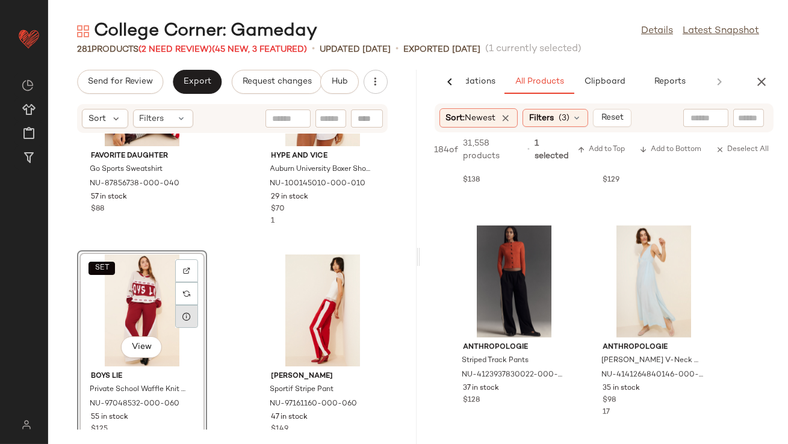
click at [191, 317] on icon at bounding box center [187, 317] width 10 height 10
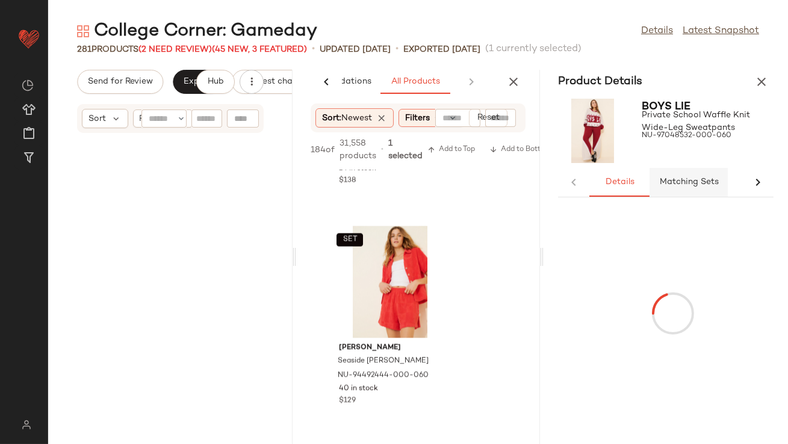
scroll to position [8373, 0]
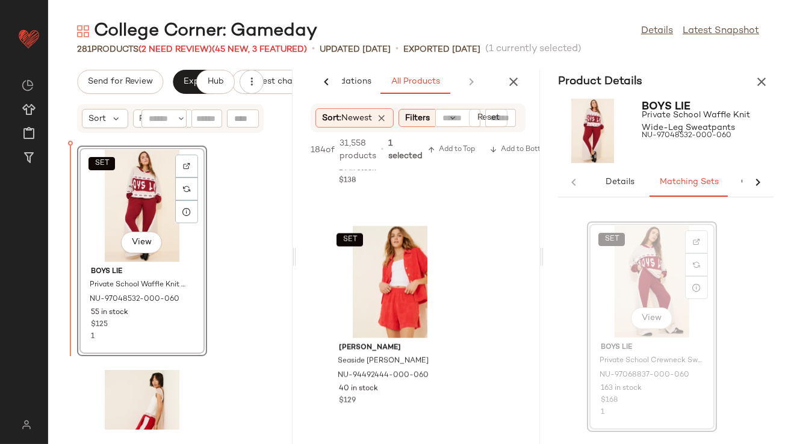
drag, startPoint x: 635, startPoint y: 281, endPoint x: 10, endPoint y: 246, distance: 626.5
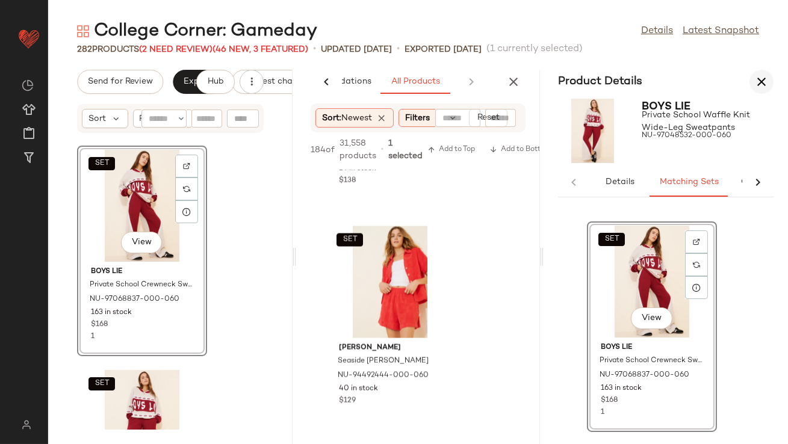
click at [763, 75] on icon "button" at bounding box center [761, 82] width 14 height 14
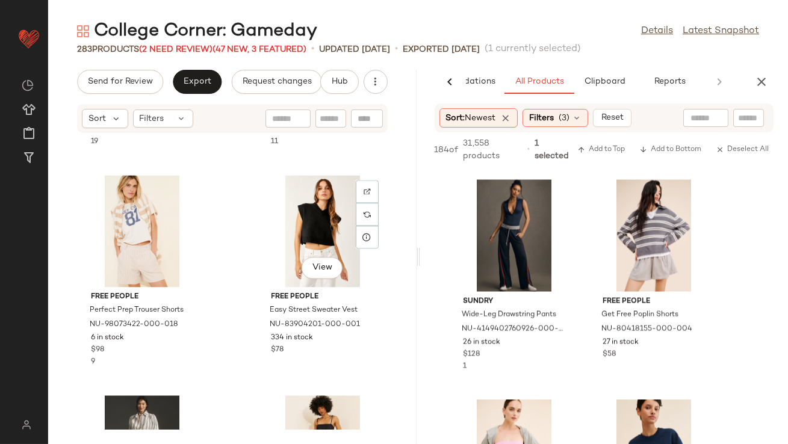
scroll to position [14088, 0]
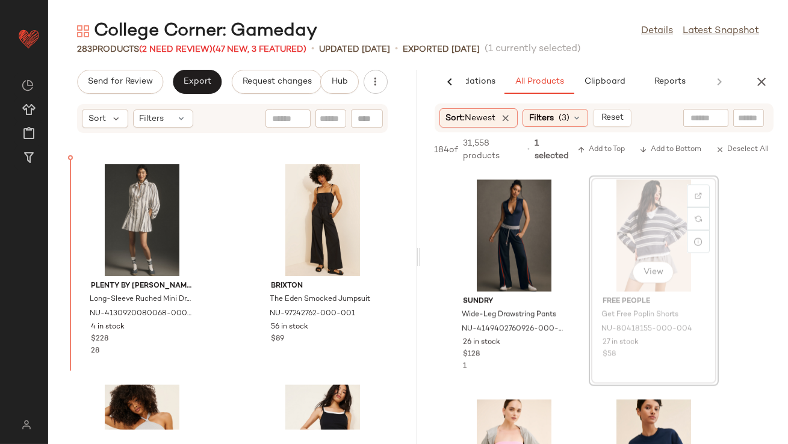
drag, startPoint x: 661, startPoint y: 221, endPoint x: 655, endPoint y: 222, distance: 6.1
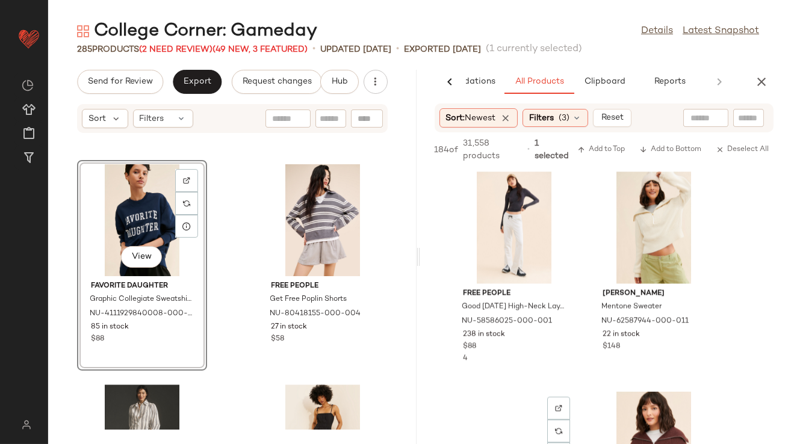
scroll to position [5071, 0]
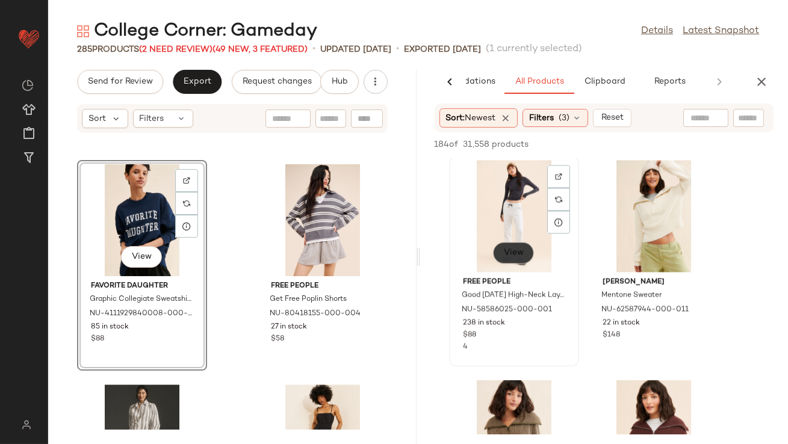
click at [526, 258] on button "View" at bounding box center [513, 253] width 41 height 22
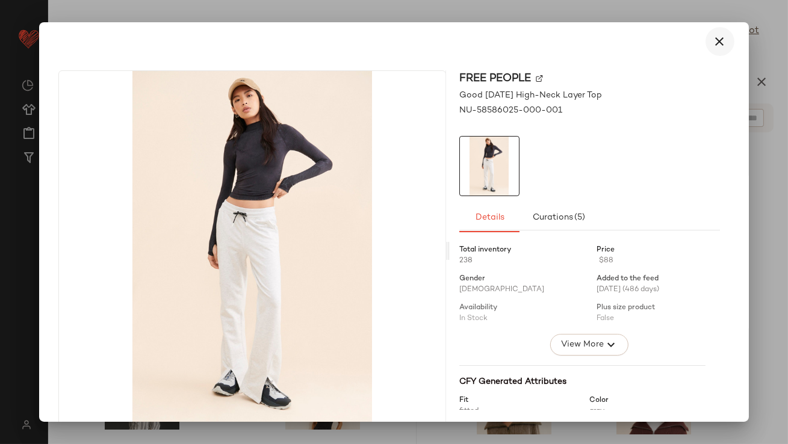
click at [718, 39] on icon "button" at bounding box center [720, 41] width 14 height 14
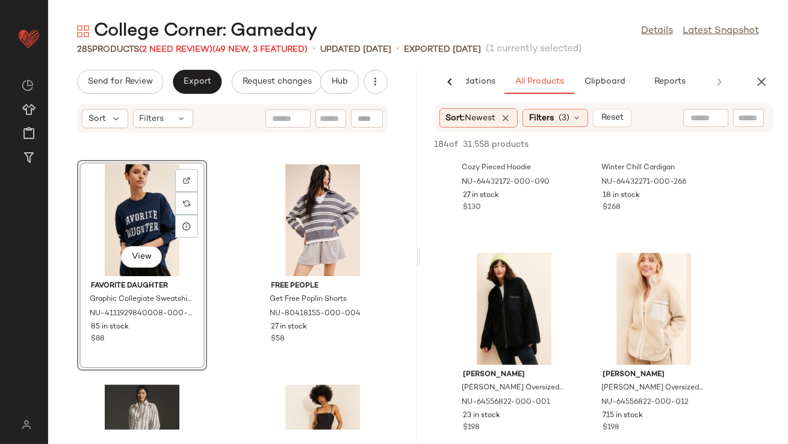
scroll to position [6036, 0]
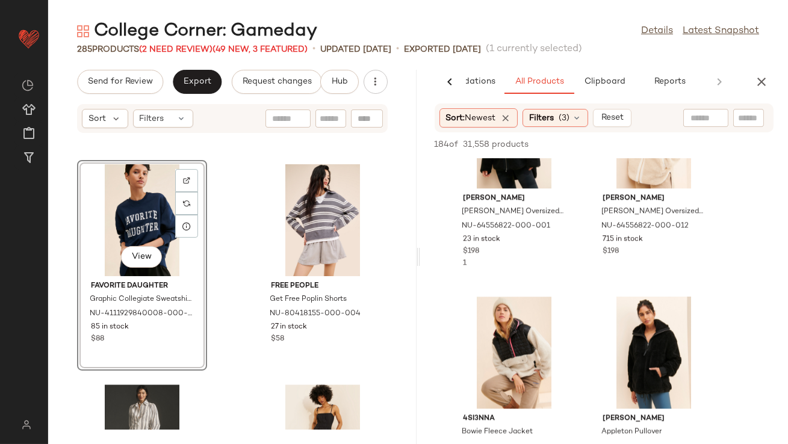
click at [766, 95] on div "AI Recommendations All Products Clipboard Reports Sort: Newest Filters (3) Rese…" at bounding box center [604, 257] width 368 height 374
click at [762, 70] on button "button" at bounding box center [762, 82] width 24 height 24
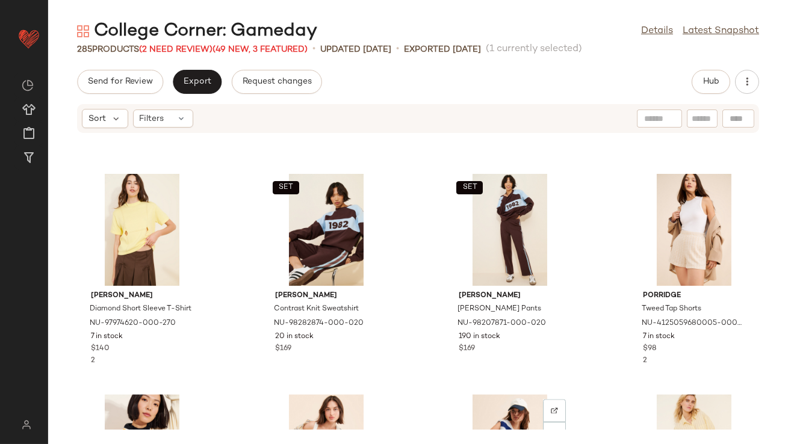
scroll to position [4470, 0]
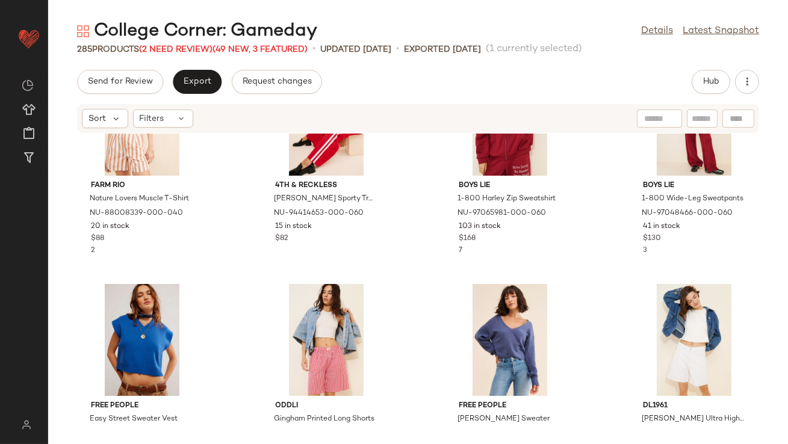
scroll to position [2477, 0]
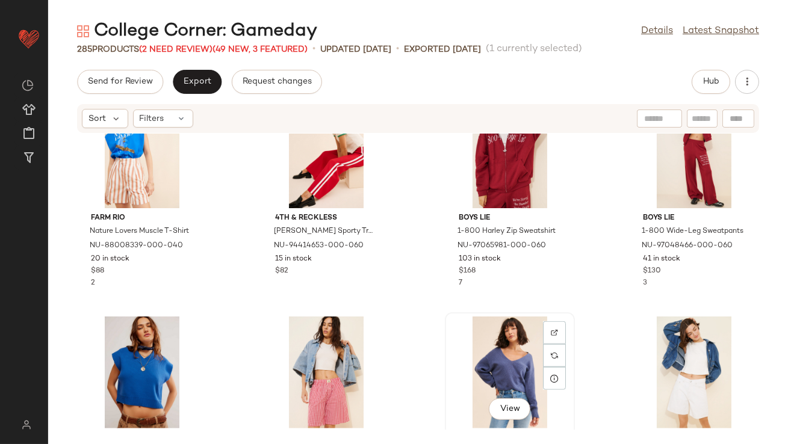
click at [460, 337] on div "View" at bounding box center [510, 373] width 122 height 112
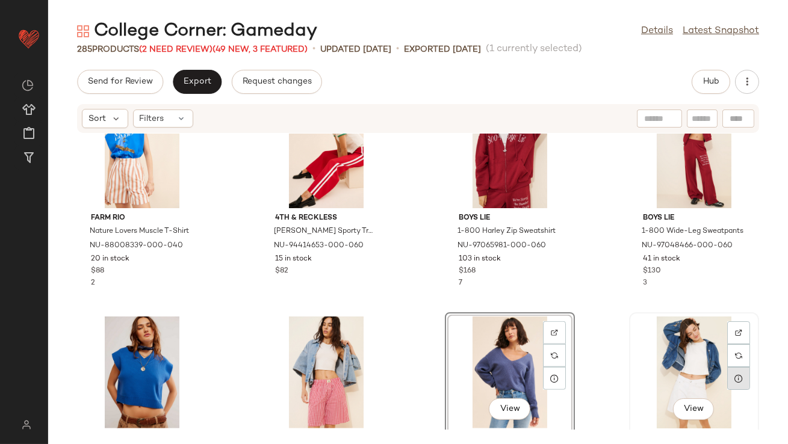
click at [727, 381] on div at bounding box center [738, 378] width 23 height 23
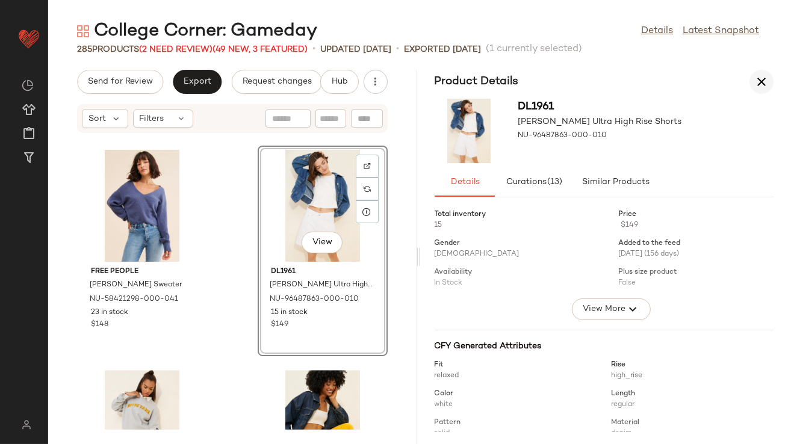
click at [765, 76] on icon "button" at bounding box center [761, 82] width 14 height 14
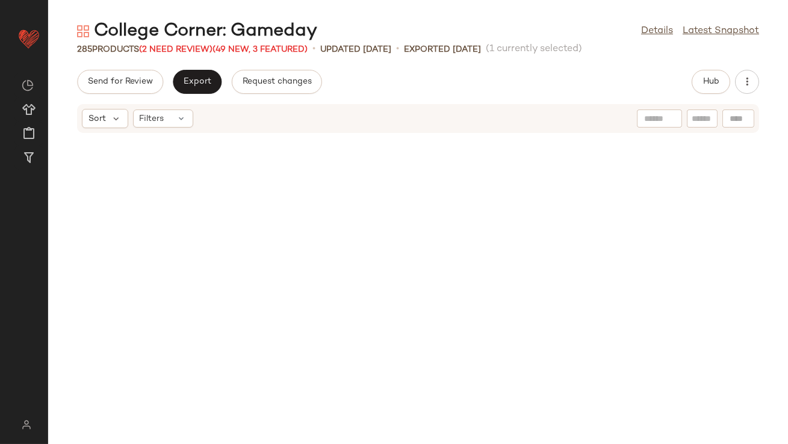
scroll to position [2644, 0]
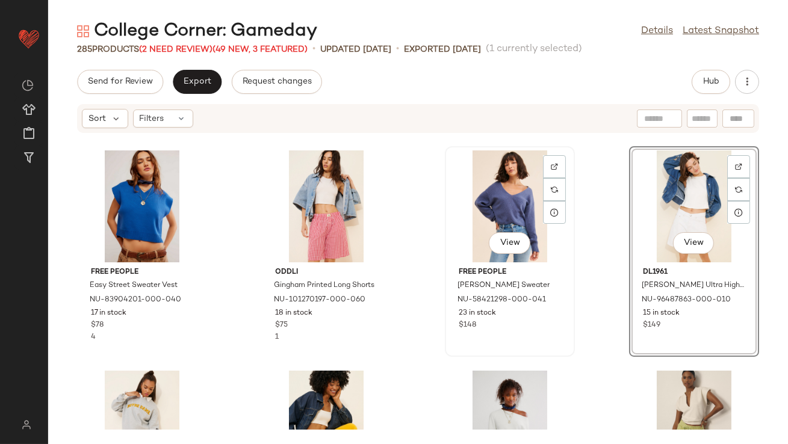
click at [502, 194] on div "View" at bounding box center [510, 207] width 122 height 112
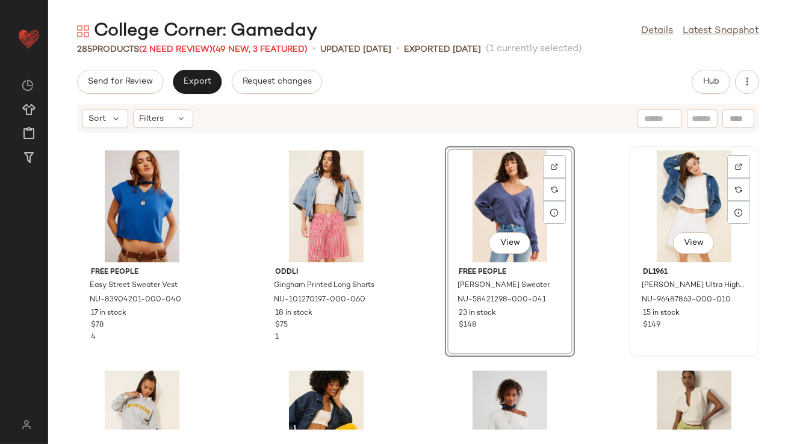
click at [638, 201] on div "View" at bounding box center [694, 207] width 122 height 112
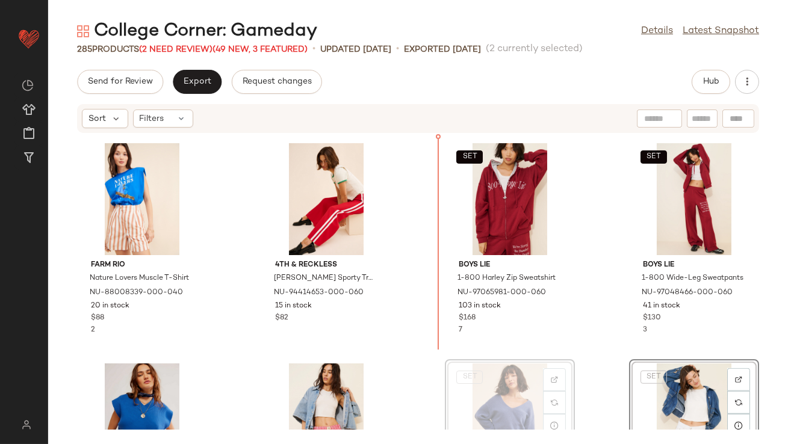
scroll to position [2336, 0]
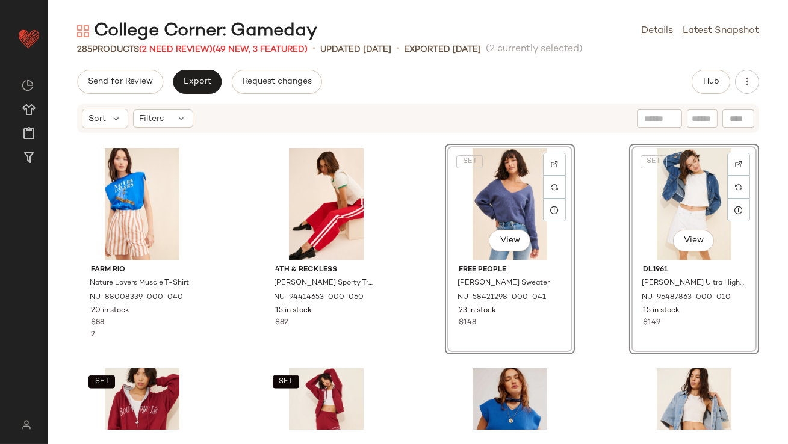
scroll to position [2542, 0]
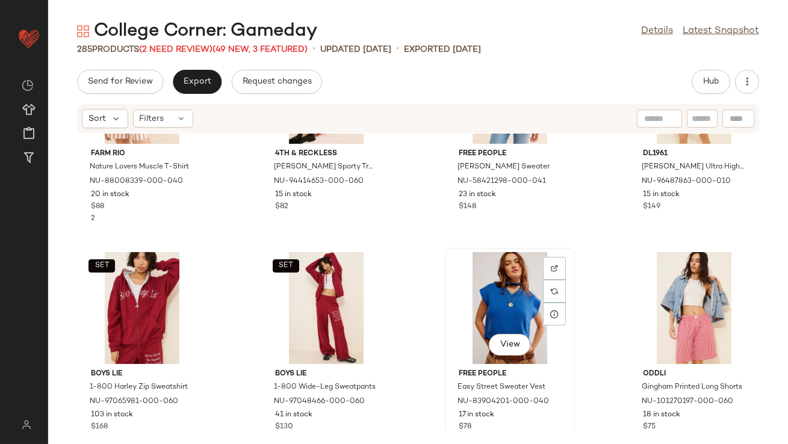
click at [500, 288] on div "View" at bounding box center [510, 308] width 122 height 112
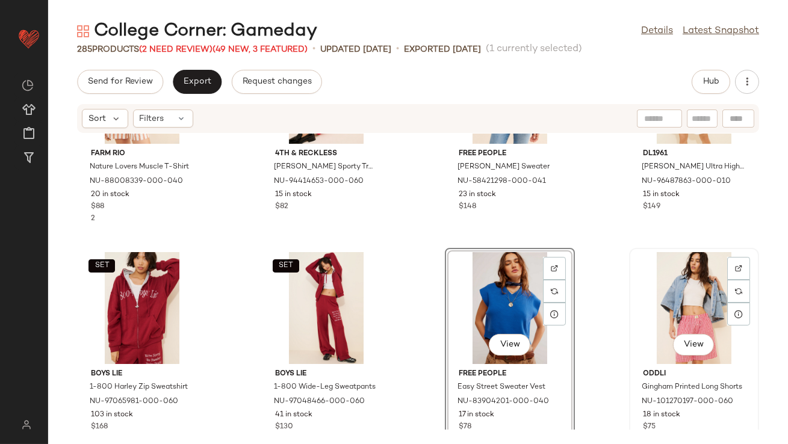
click at [650, 313] on div "View" at bounding box center [694, 308] width 122 height 112
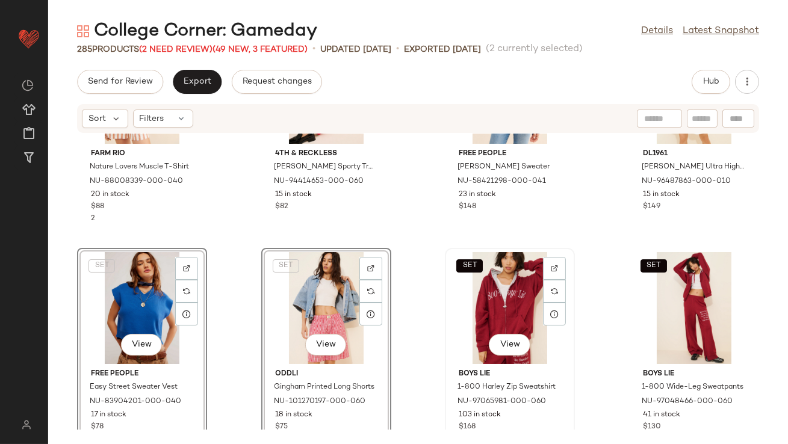
click at [493, 305] on div "SET View" at bounding box center [510, 308] width 122 height 112
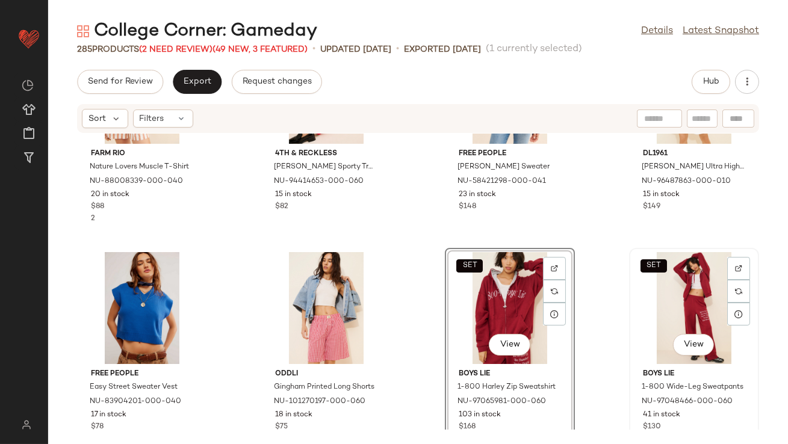
click at [689, 300] on div "SET View" at bounding box center [694, 308] width 122 height 112
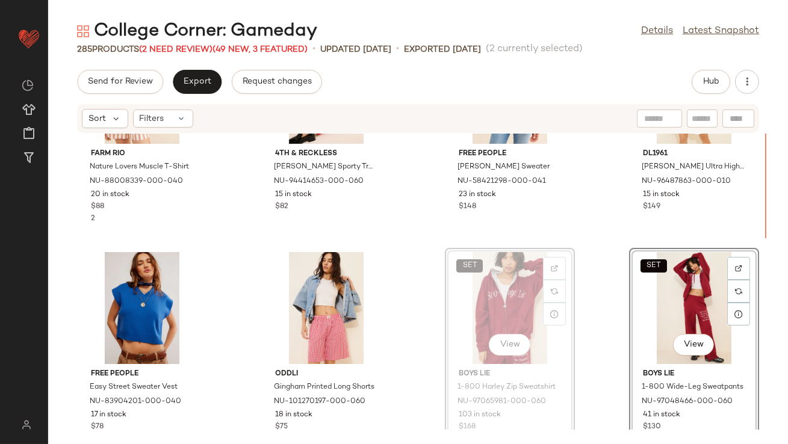
scroll to position [2493, 0]
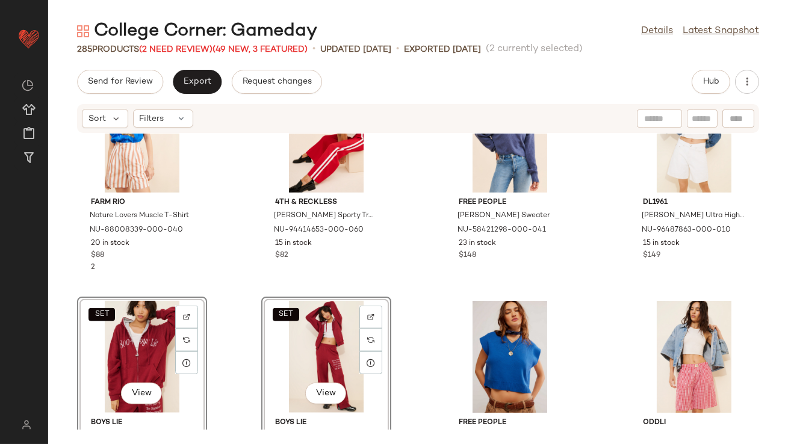
click at [423, 276] on div "Farm Rio Nature Lovers Muscle T-Shirt NU-88008339-000-040 20 in stock $88 2 4th…" at bounding box center [418, 282] width 740 height 296
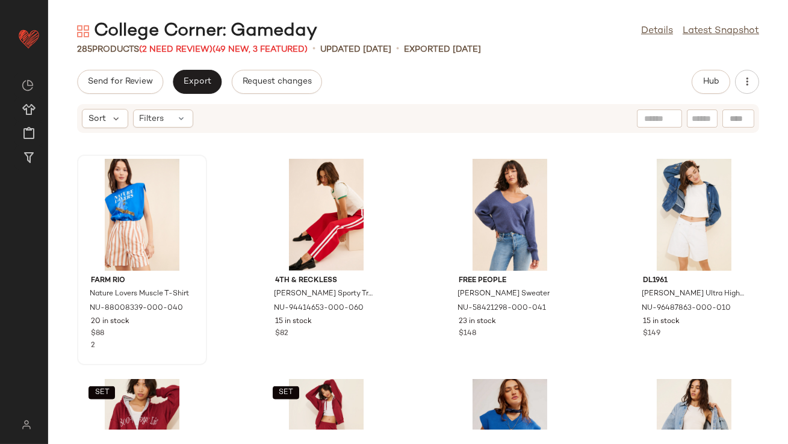
scroll to position [2424, 0]
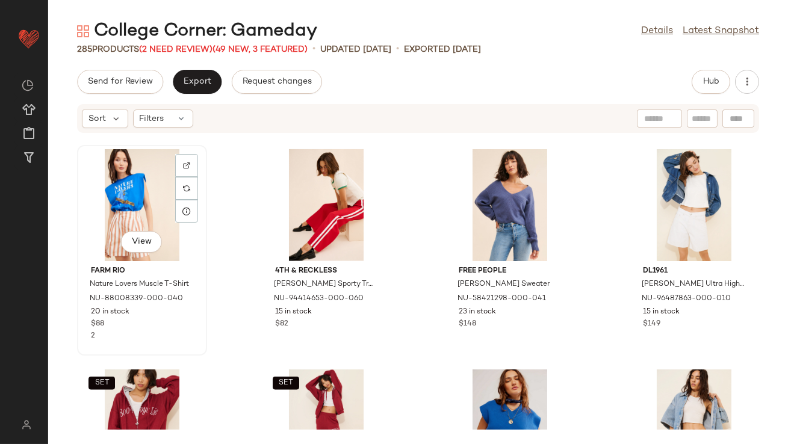
click at [96, 194] on div "View" at bounding box center [142, 205] width 122 height 112
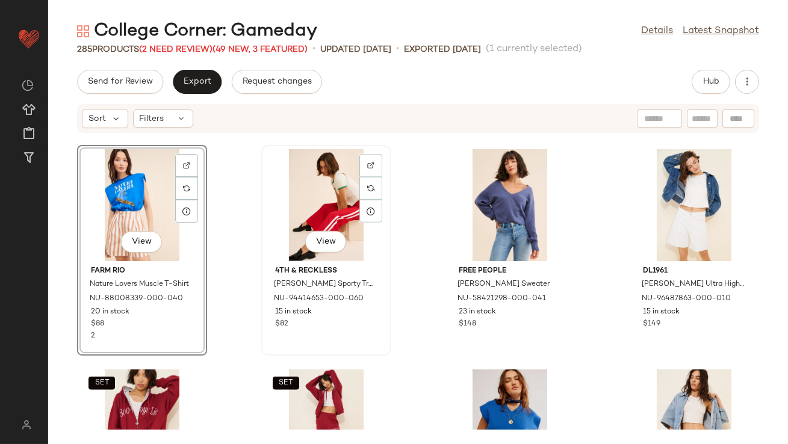
click at [318, 204] on div "View" at bounding box center [327, 205] width 122 height 112
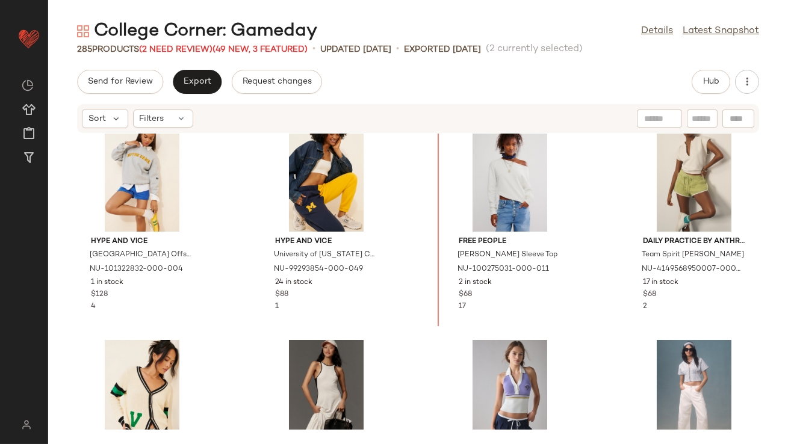
scroll to position [2992, 0]
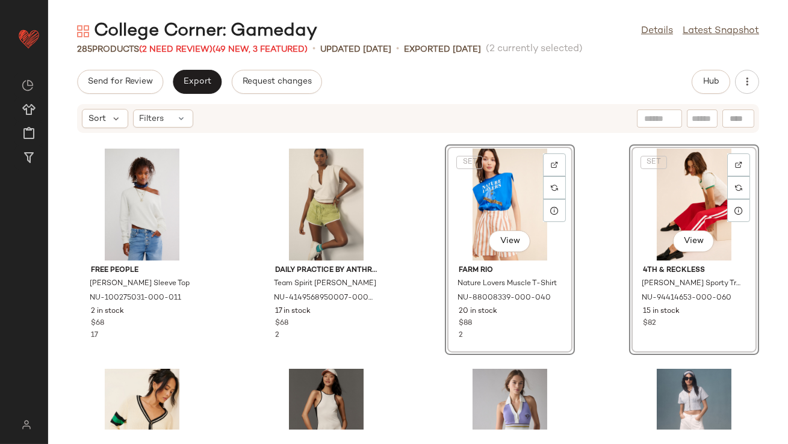
click at [241, 232] on div "Free People Jess Long Sleeve Top NU-100275031-000-011 2 in stock $68 17 Daily P…" at bounding box center [418, 282] width 740 height 296
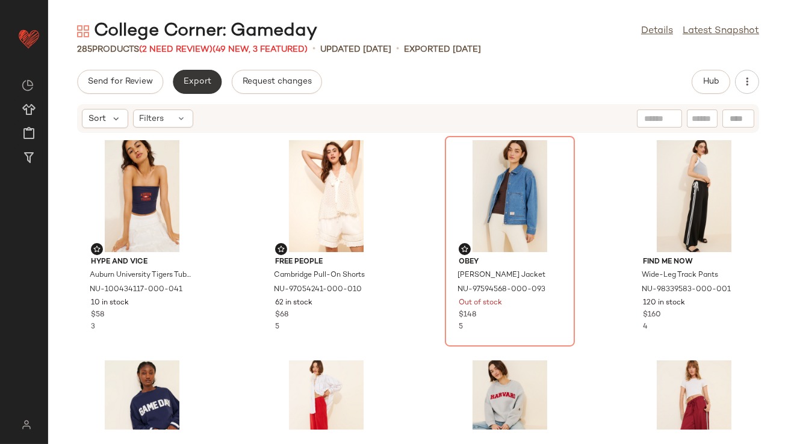
click at [202, 86] on span "Export" at bounding box center [197, 82] width 28 height 10
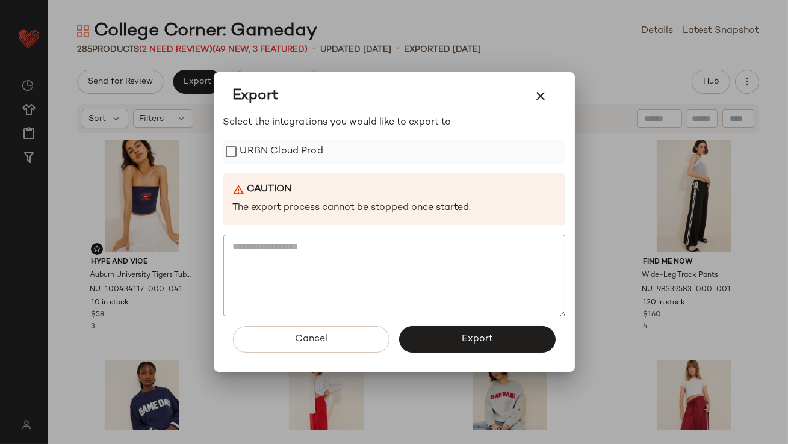
click at [252, 149] on label "URBN Cloud Prod" at bounding box center [281, 152] width 83 height 24
click at [429, 331] on button "Export" at bounding box center [477, 339] width 157 height 26
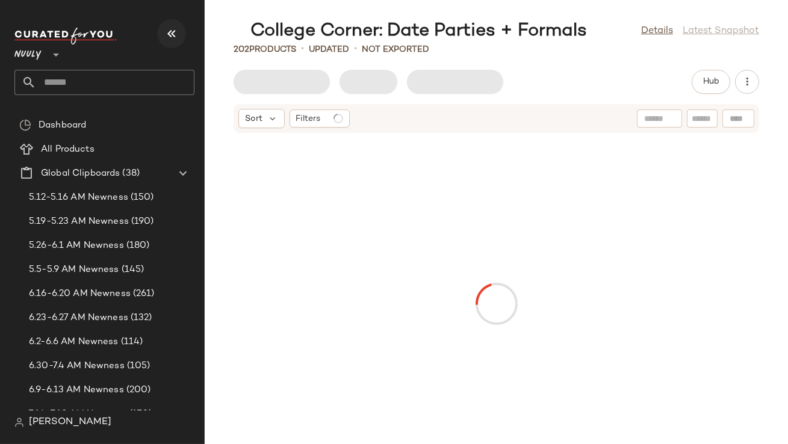
click at [166, 37] on icon "button" at bounding box center [171, 33] width 14 height 14
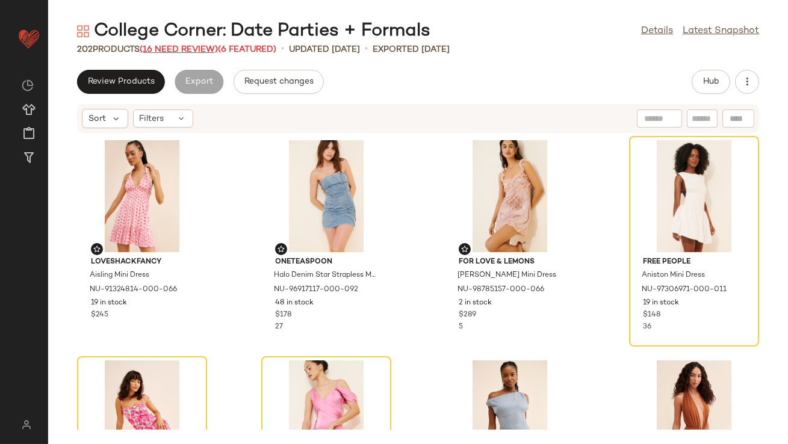
click at [178, 49] on span "(16 Need Review)" at bounding box center [179, 49] width 78 height 9
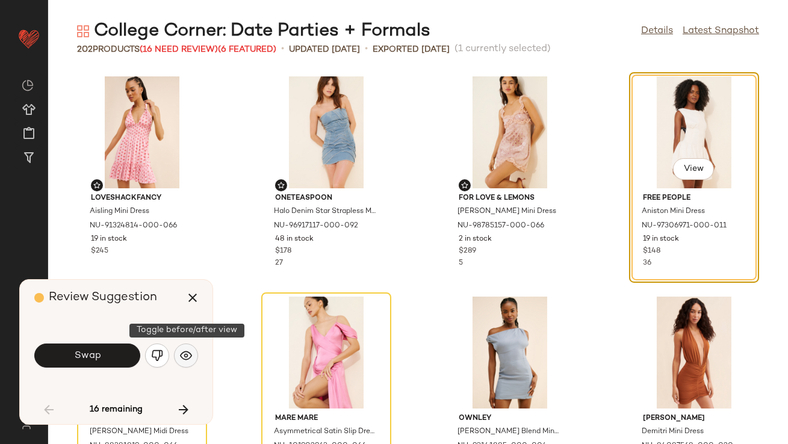
click at [180, 353] on img "button" at bounding box center [186, 356] width 12 height 12
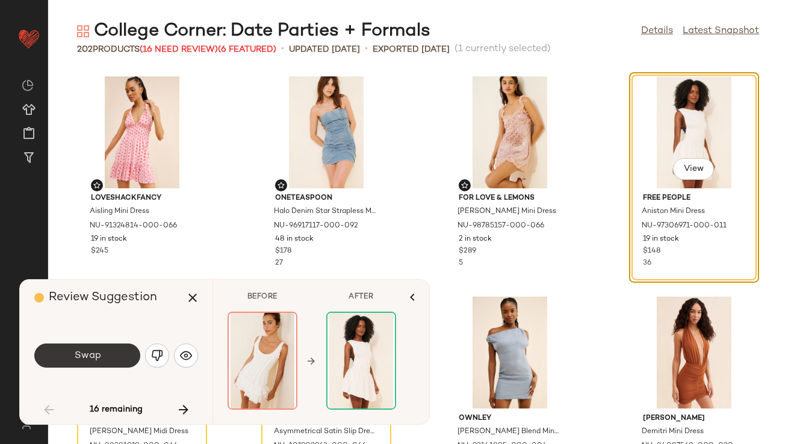
click at [118, 352] on button "Swap" at bounding box center [87, 356] width 106 height 24
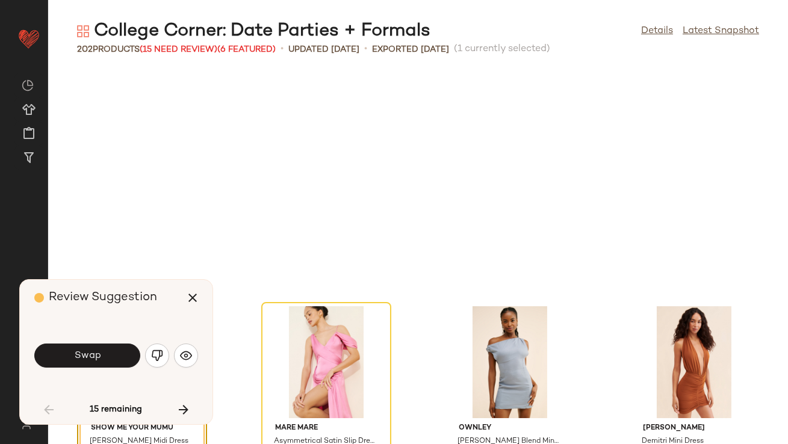
scroll to position [229, 0]
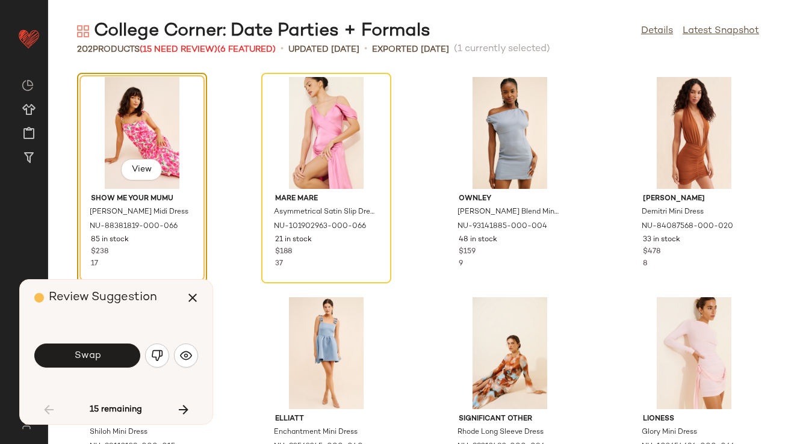
click at [118, 352] on button "Swap" at bounding box center [87, 356] width 106 height 24
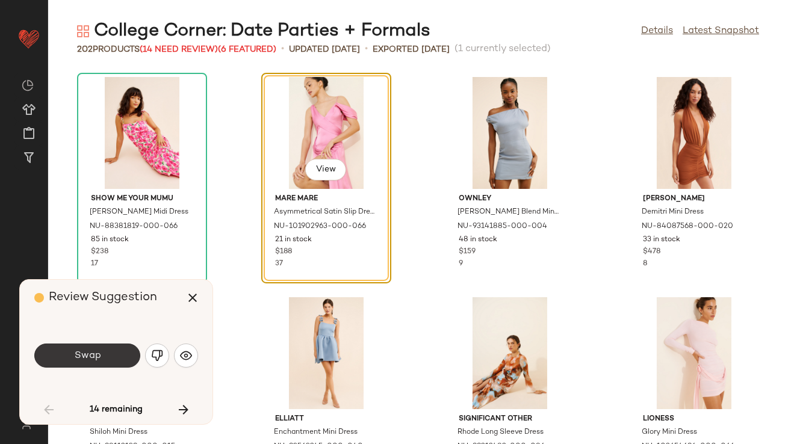
scroll to position [220, 0]
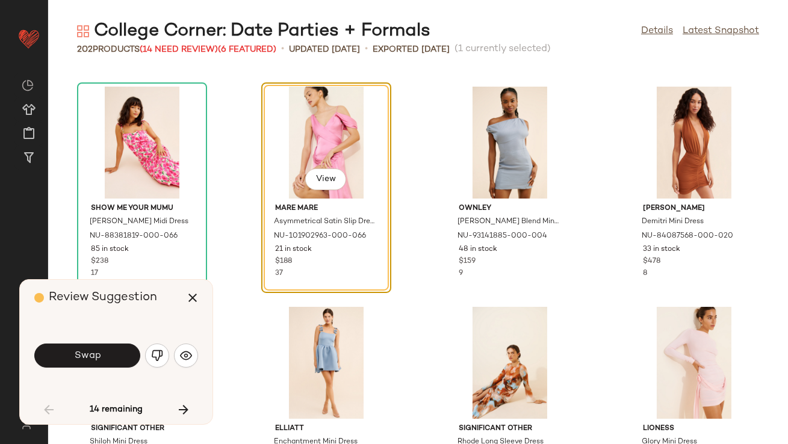
click at [116, 359] on button "Swap" at bounding box center [87, 356] width 106 height 24
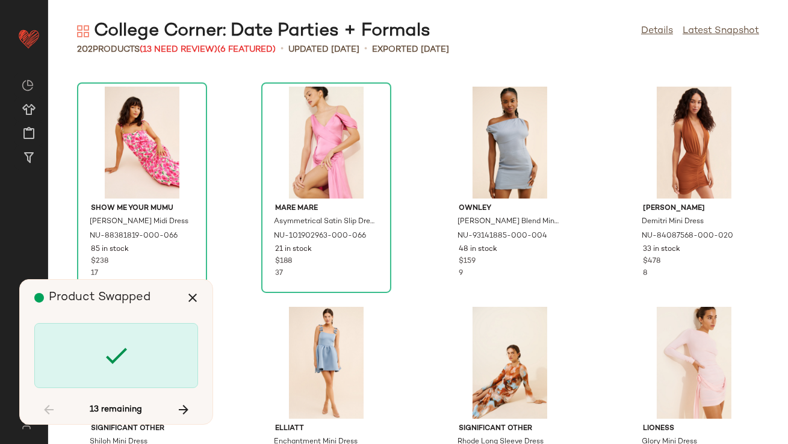
scroll to position [1542, 0]
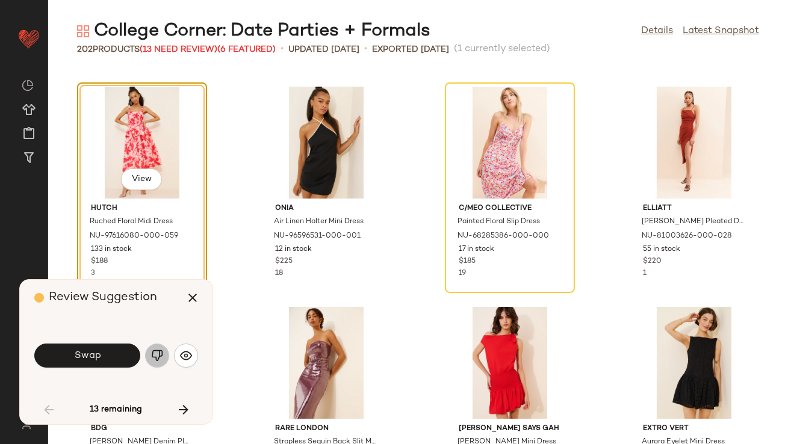
click at [160, 352] on img "button" at bounding box center [157, 356] width 12 height 12
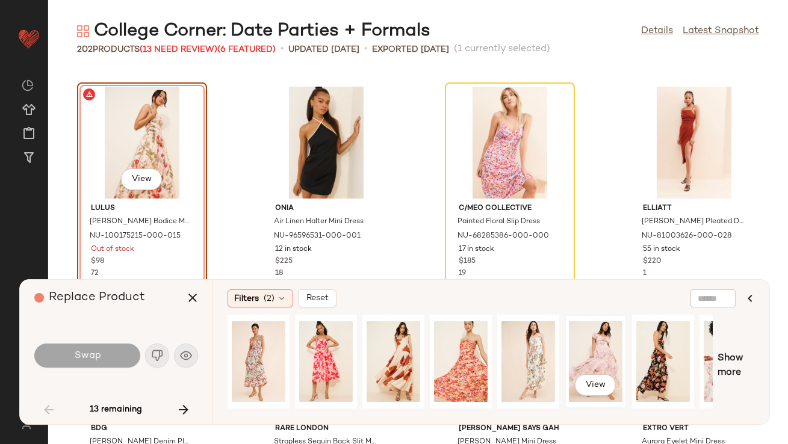
click at [582, 347] on div "View" at bounding box center [596, 361] width 54 height 85
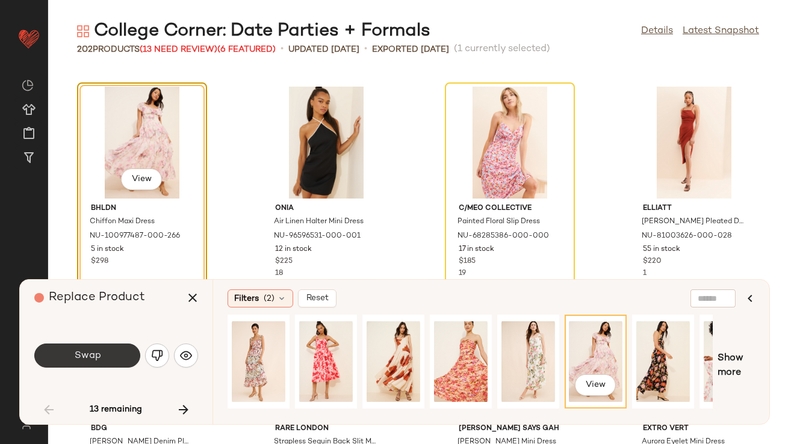
click at [115, 345] on button "Swap" at bounding box center [87, 356] width 106 height 24
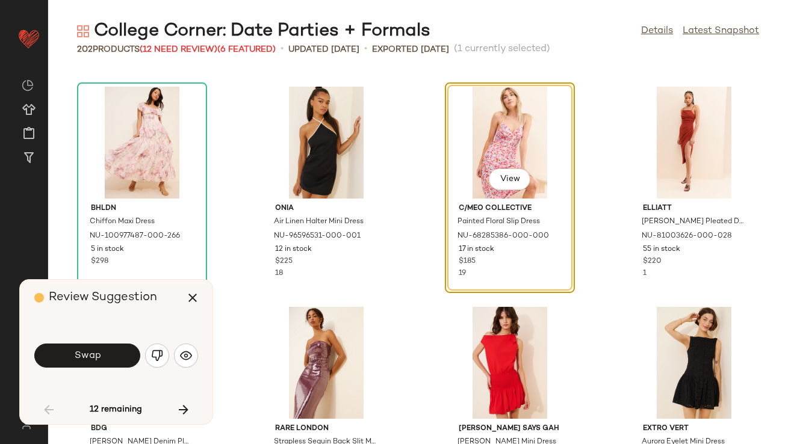
click at [98, 347] on button "Swap" at bounding box center [87, 356] width 106 height 24
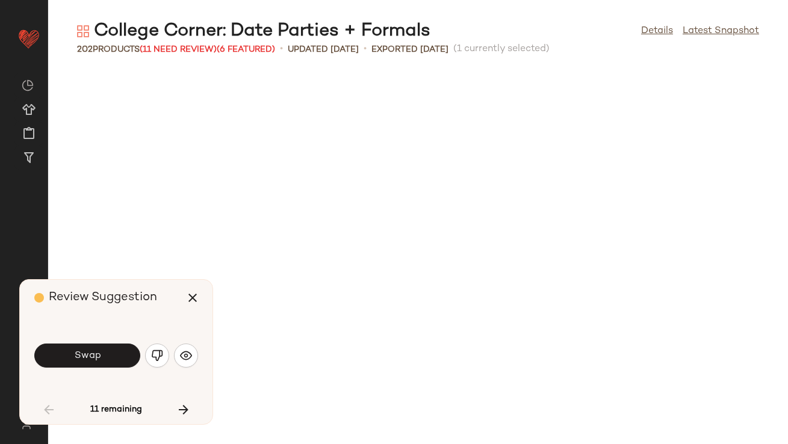
scroll to position [1983, 0]
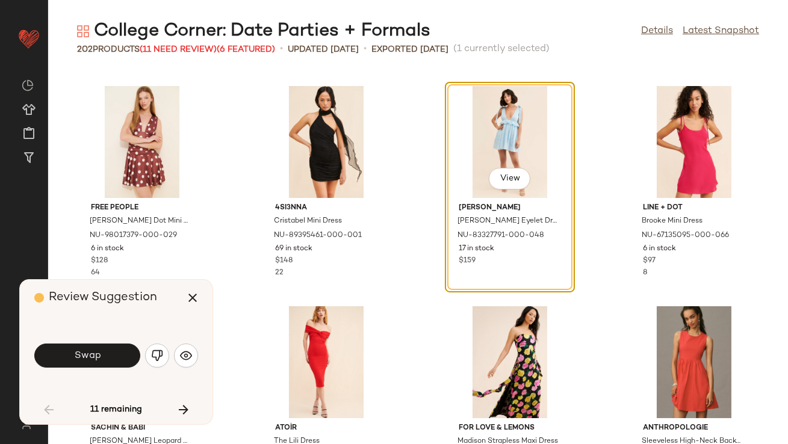
click at [98, 347] on button "Swap" at bounding box center [87, 356] width 106 height 24
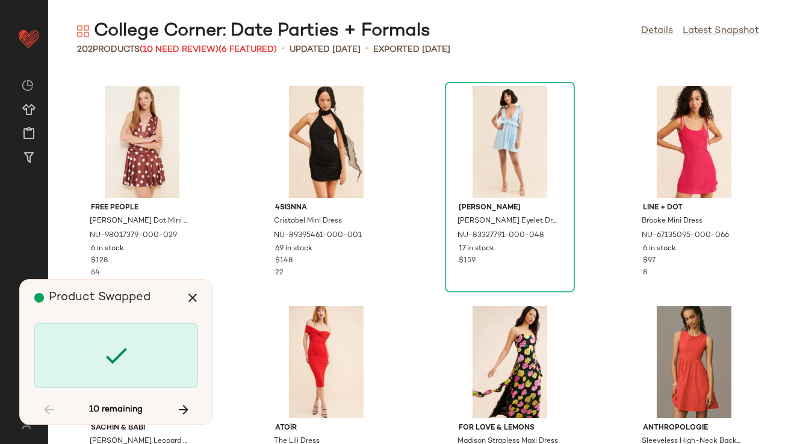
scroll to position [2423, 0]
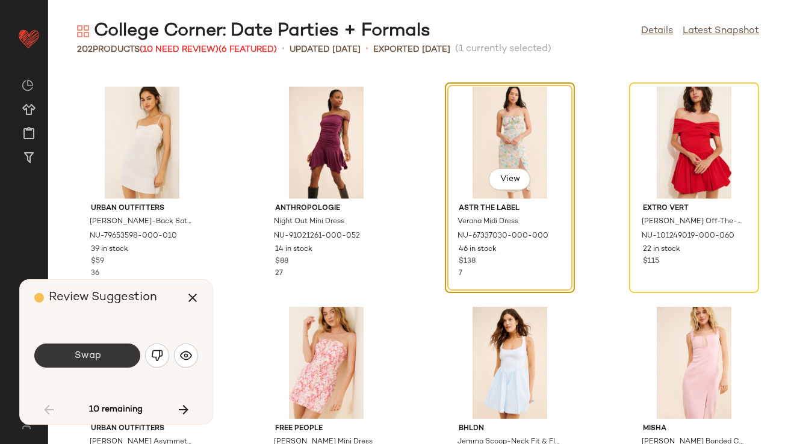
click at [99, 347] on button "Swap" at bounding box center [87, 356] width 106 height 24
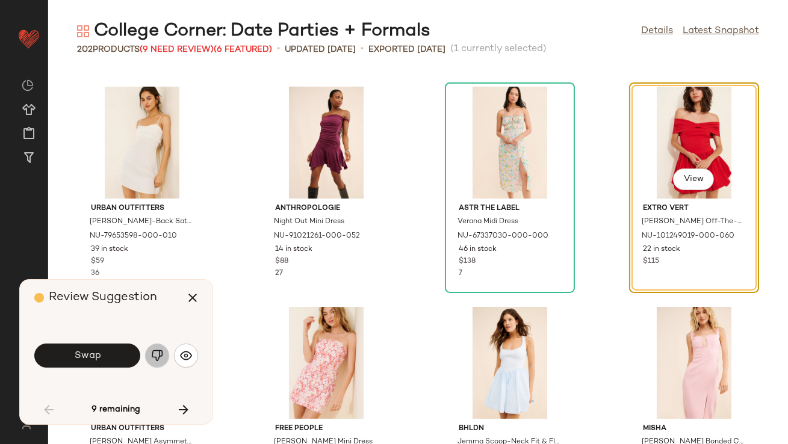
click at [167, 356] on button "button" at bounding box center [157, 356] width 24 height 24
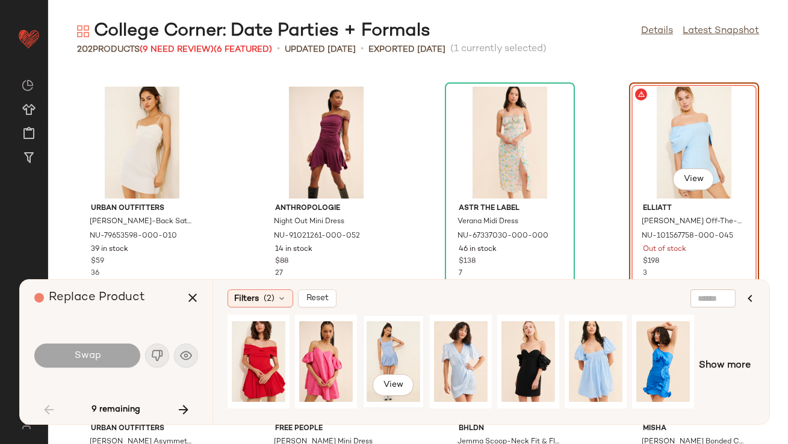
click at [383, 359] on div "View" at bounding box center [394, 361] width 54 height 85
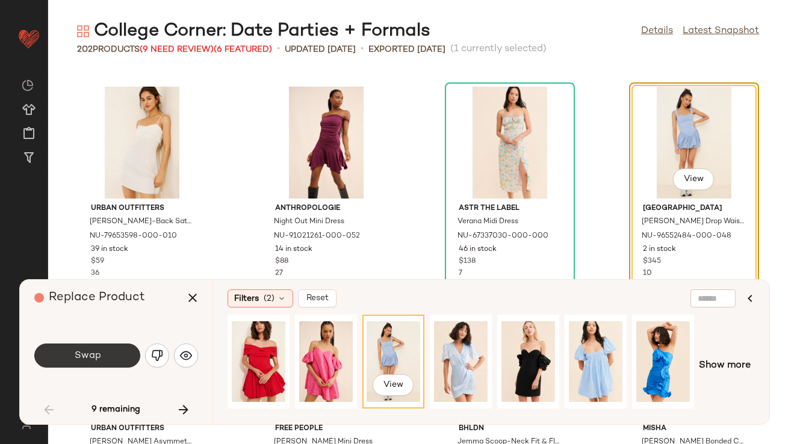
click at [112, 348] on button "Swap" at bounding box center [87, 356] width 106 height 24
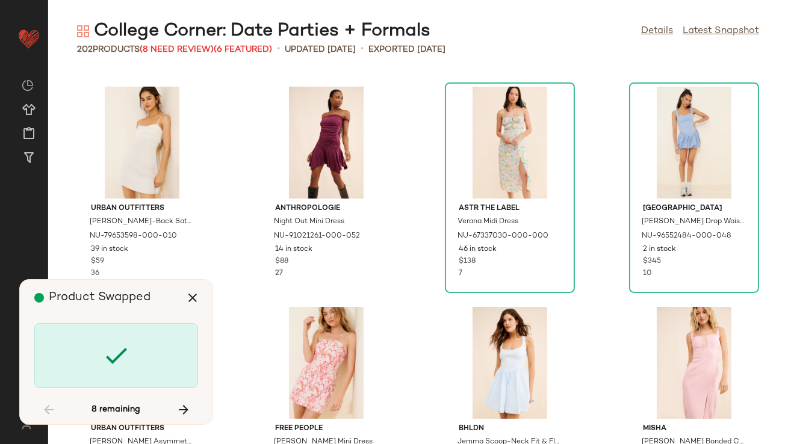
scroll to position [3525, 0]
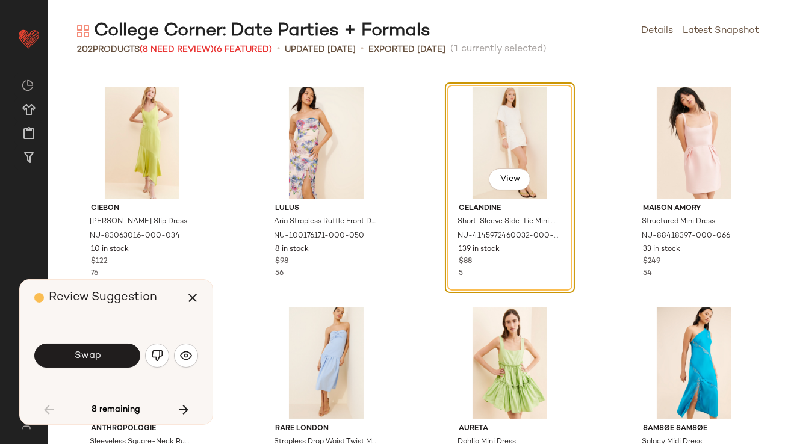
click at [112, 348] on button "Swap" at bounding box center [87, 356] width 106 height 24
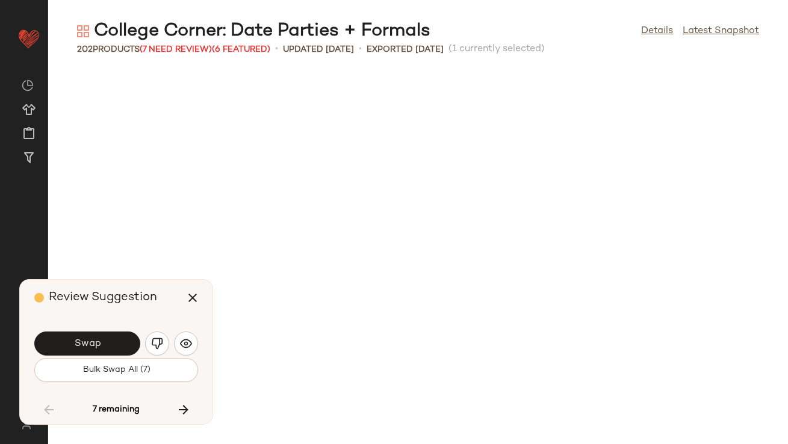
scroll to position [4187, 0]
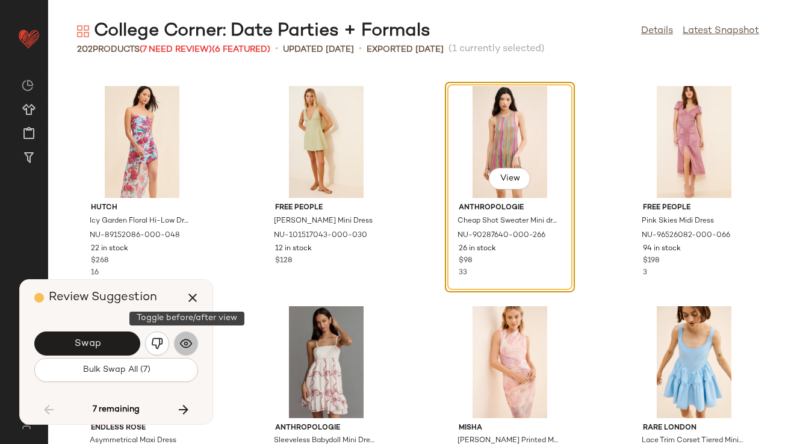
click at [183, 344] on img "button" at bounding box center [186, 344] width 12 height 12
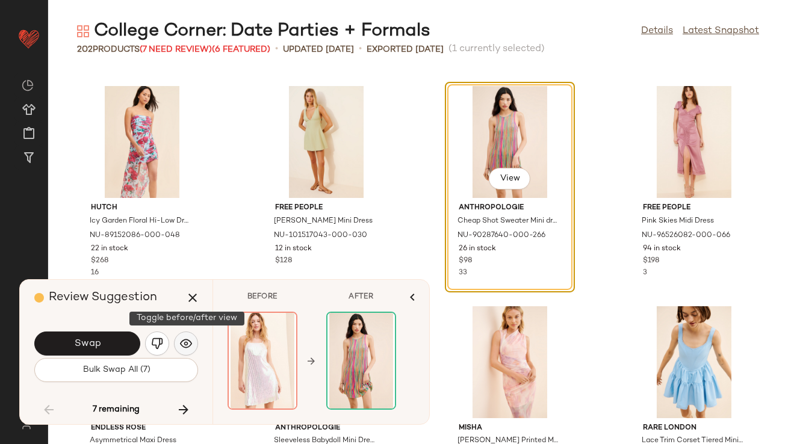
click at [183, 344] on img "button" at bounding box center [186, 344] width 12 height 12
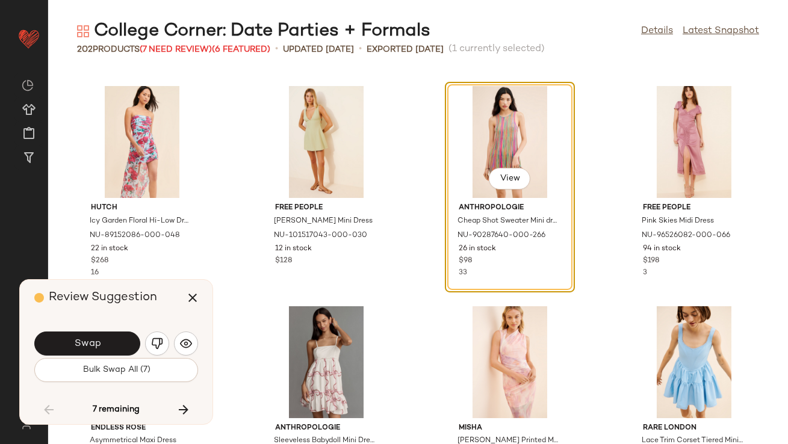
click at [158, 345] on img "button" at bounding box center [157, 344] width 12 height 12
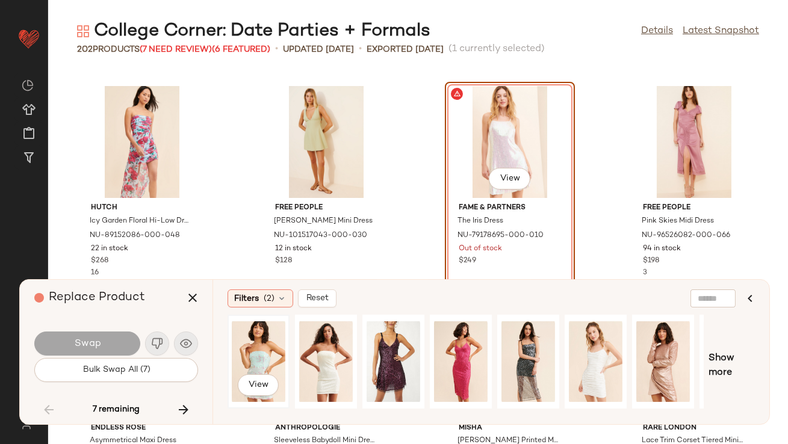
click at [250, 348] on div "View" at bounding box center [259, 361] width 54 height 85
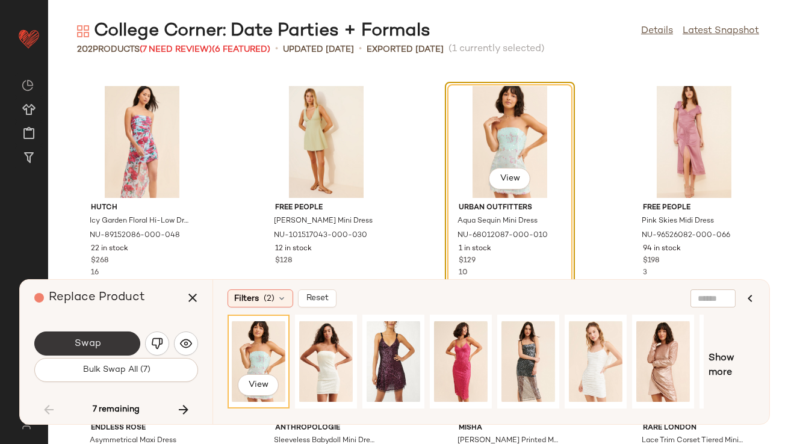
click at [131, 344] on button "Swap" at bounding box center [87, 344] width 106 height 24
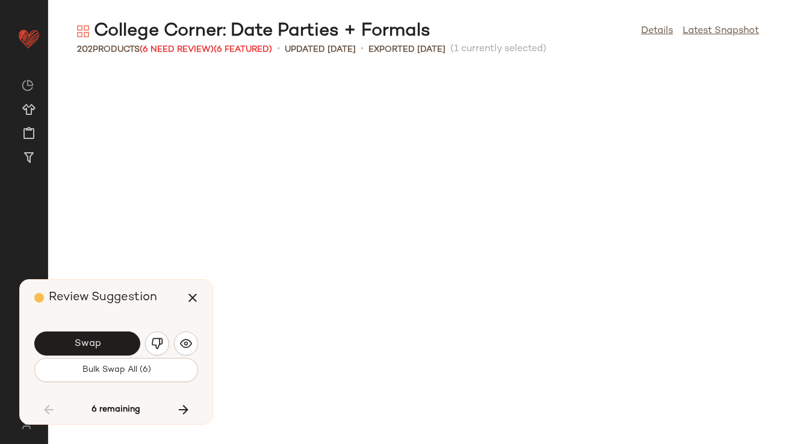
scroll to position [4847, 0]
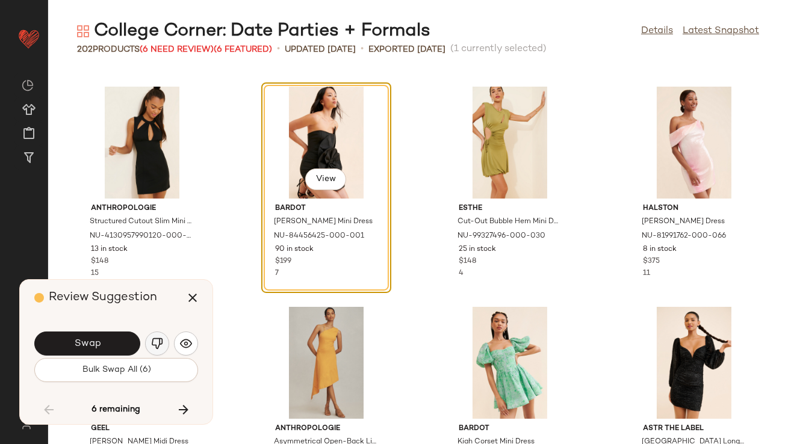
click at [151, 340] on button "button" at bounding box center [157, 344] width 24 height 24
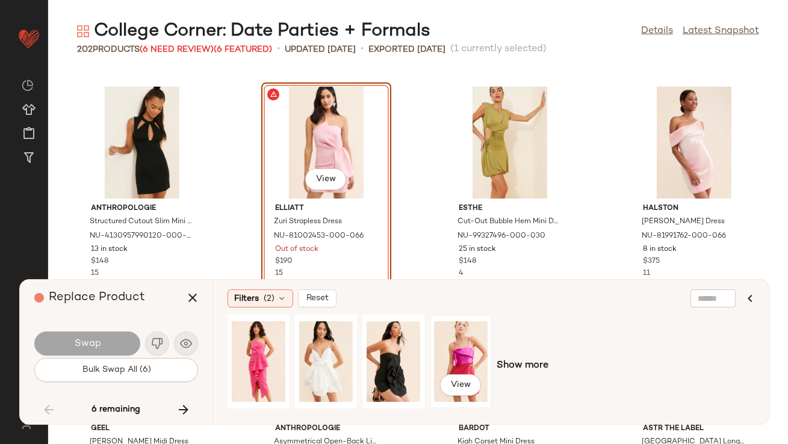
click at [436, 347] on div "View" at bounding box center [461, 361] width 54 height 85
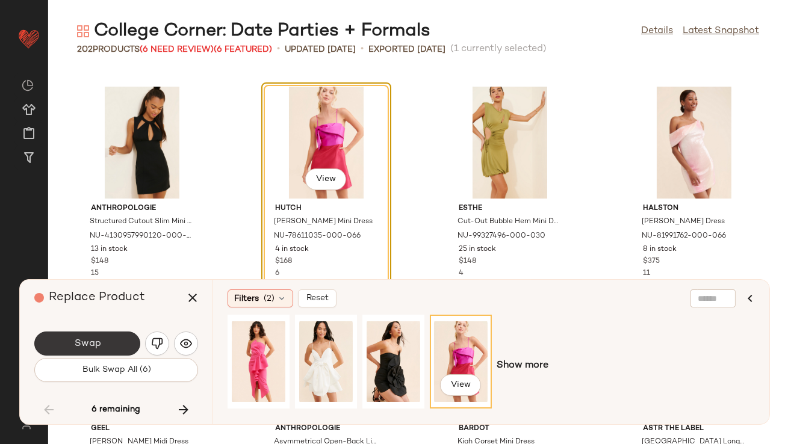
click at [87, 338] on span "Swap" at bounding box center [86, 343] width 27 height 11
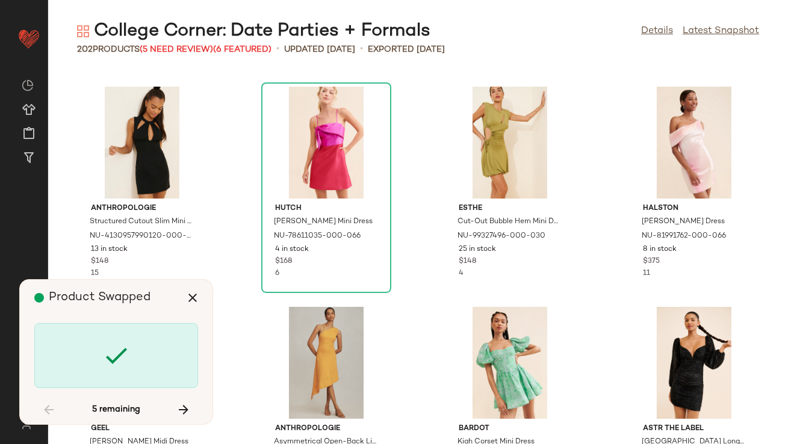
scroll to position [5509, 0]
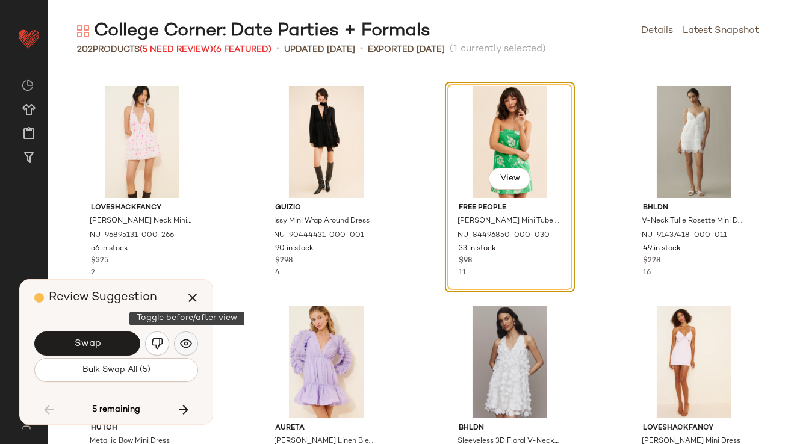
click at [182, 343] on img "button" at bounding box center [186, 344] width 12 height 12
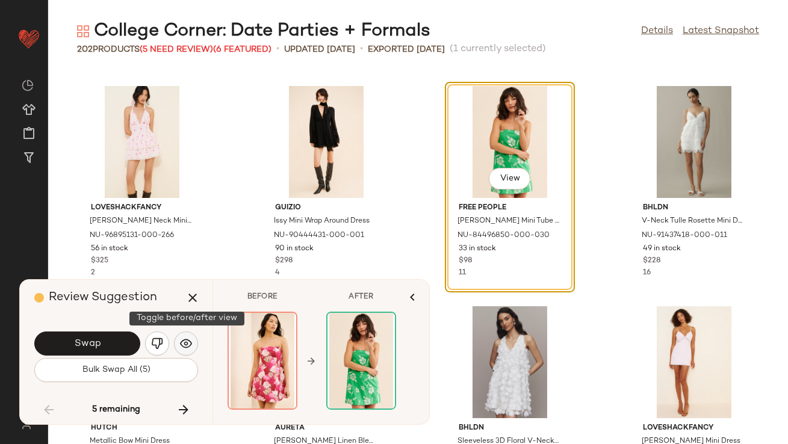
click at [182, 343] on img "button" at bounding box center [186, 344] width 12 height 12
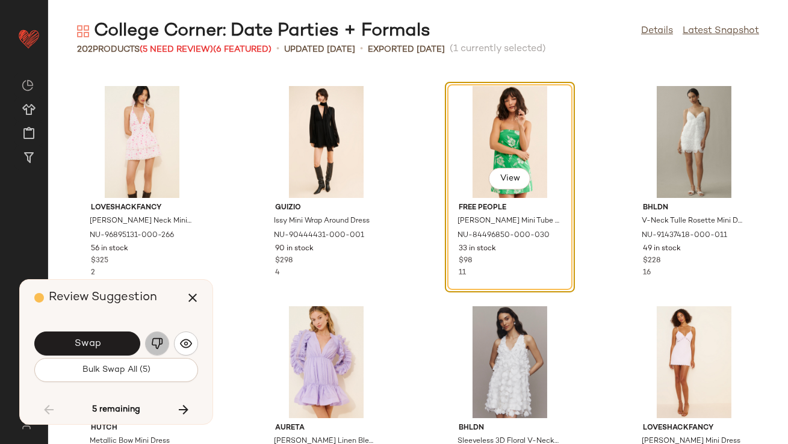
click at [163, 342] on img "button" at bounding box center [157, 344] width 12 height 12
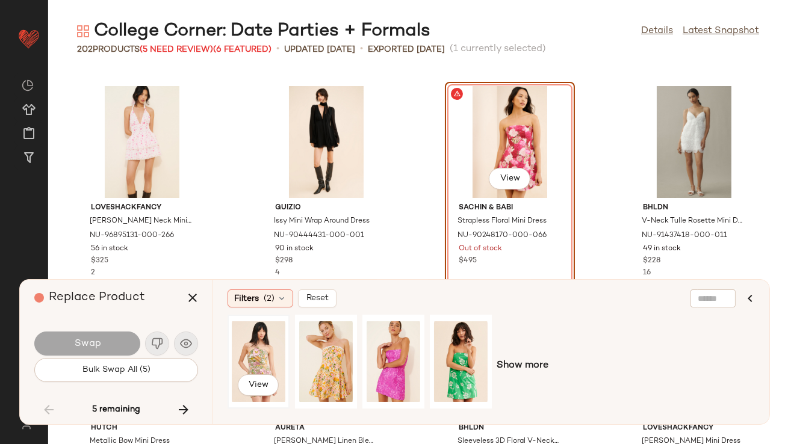
click at [261, 338] on div "View" at bounding box center [259, 361] width 54 height 85
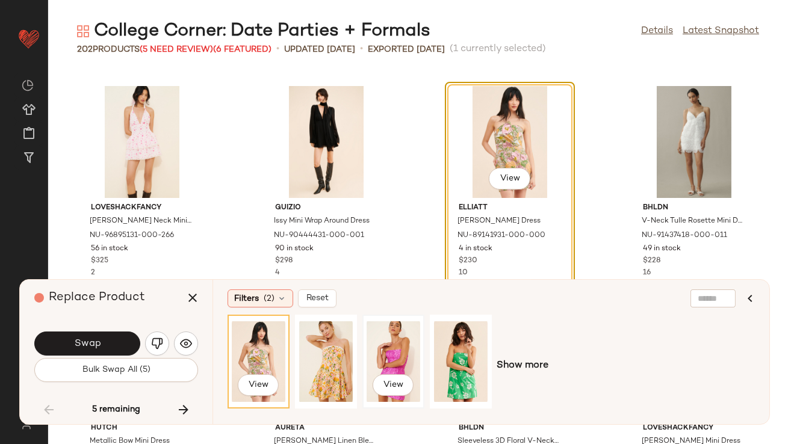
click at [419, 339] on div "View" at bounding box center [394, 361] width 54 height 85
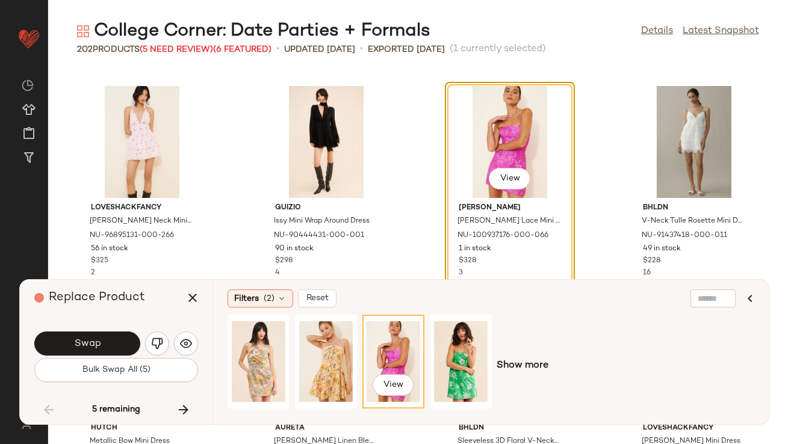
click at [83, 340] on span "Swap" at bounding box center [86, 343] width 27 height 11
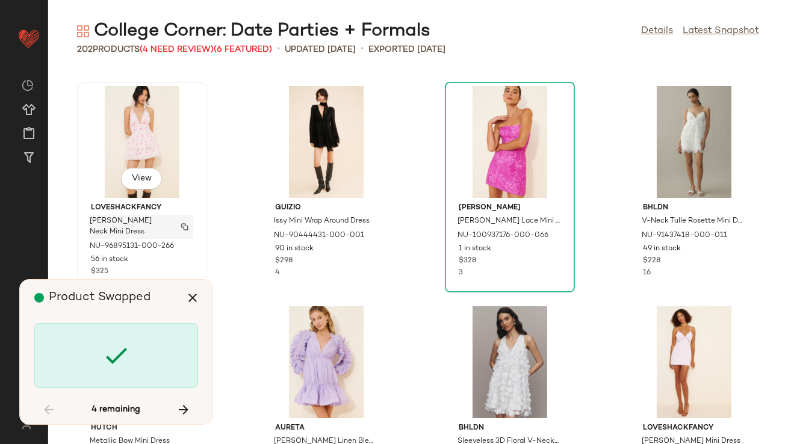
scroll to position [7272, 0]
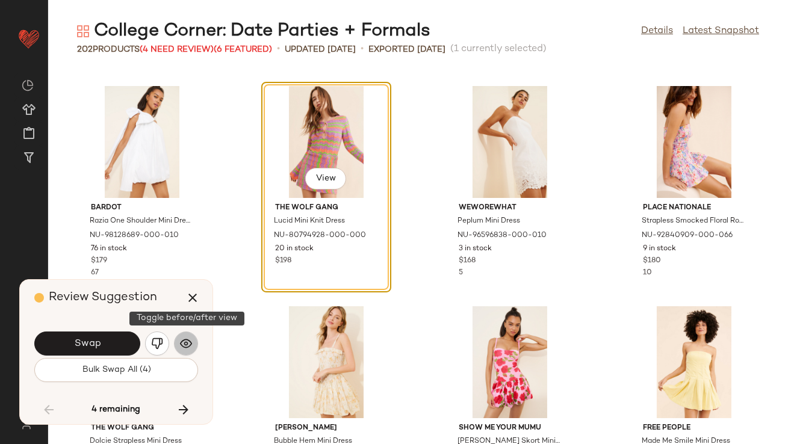
click at [177, 346] on button "button" at bounding box center [186, 344] width 24 height 24
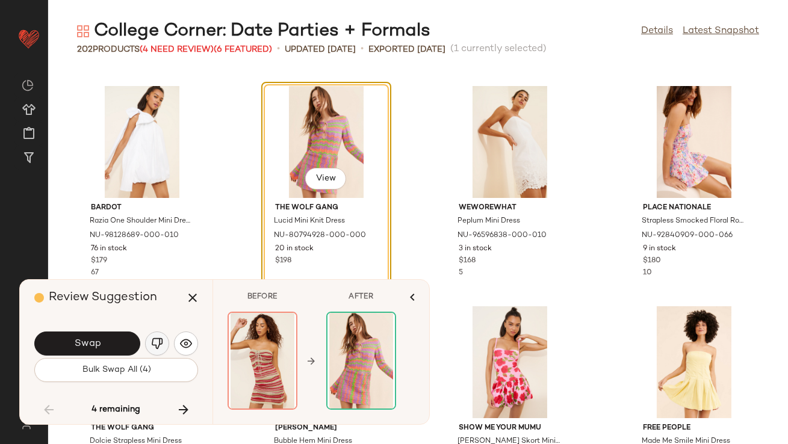
click at [161, 343] on img "button" at bounding box center [157, 344] width 12 height 12
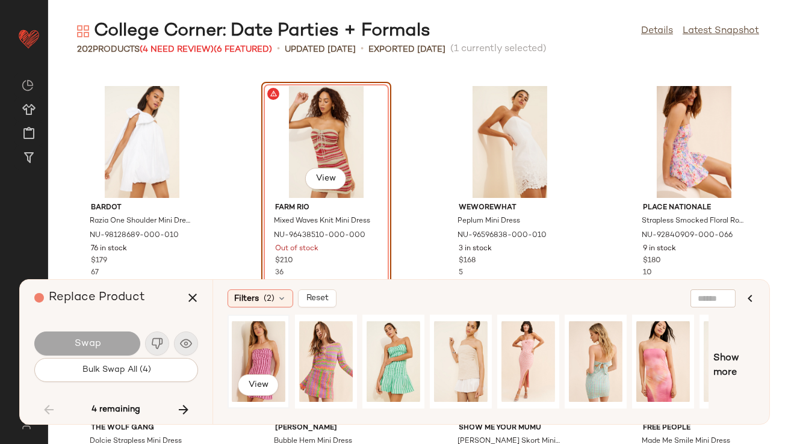
click at [265, 341] on div "View" at bounding box center [259, 361] width 54 height 85
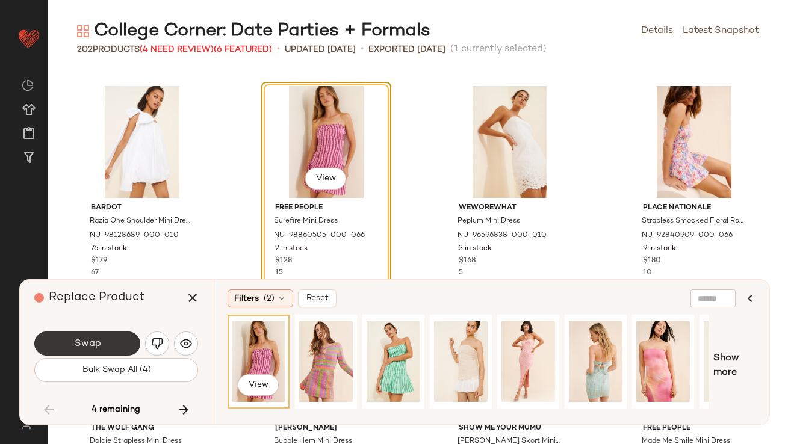
click at [110, 343] on button "Swap" at bounding box center [87, 344] width 106 height 24
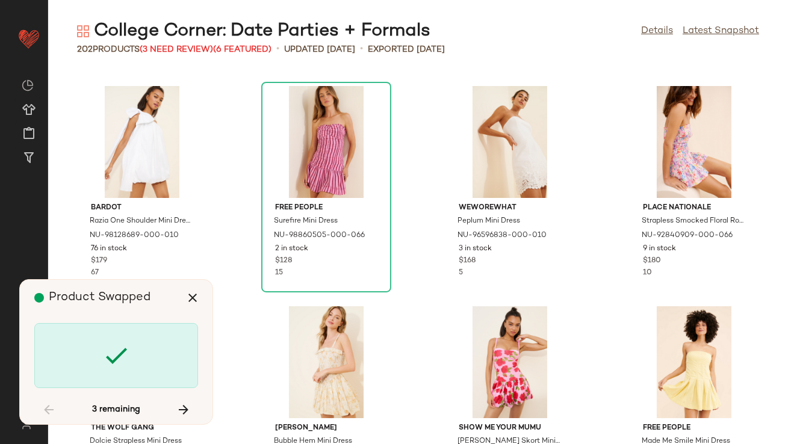
scroll to position [9475, 0]
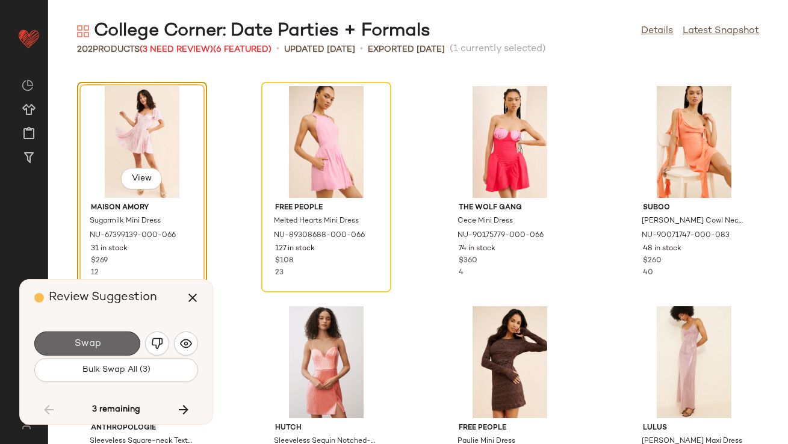
click at [110, 341] on button "Swap" at bounding box center [87, 344] width 106 height 24
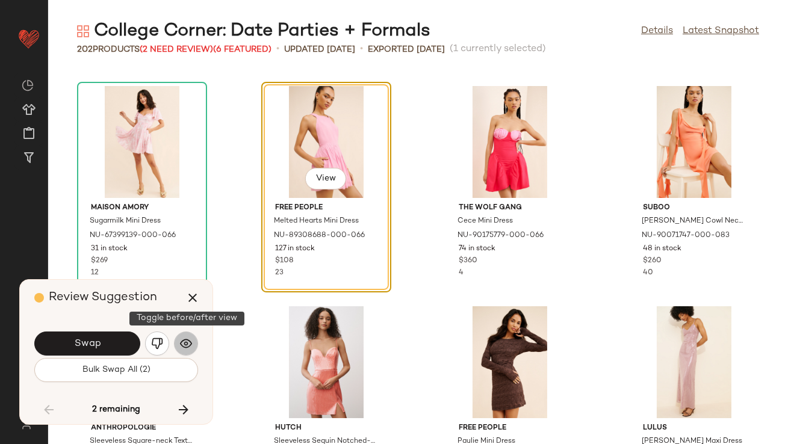
click at [190, 346] on img "button" at bounding box center [186, 344] width 12 height 12
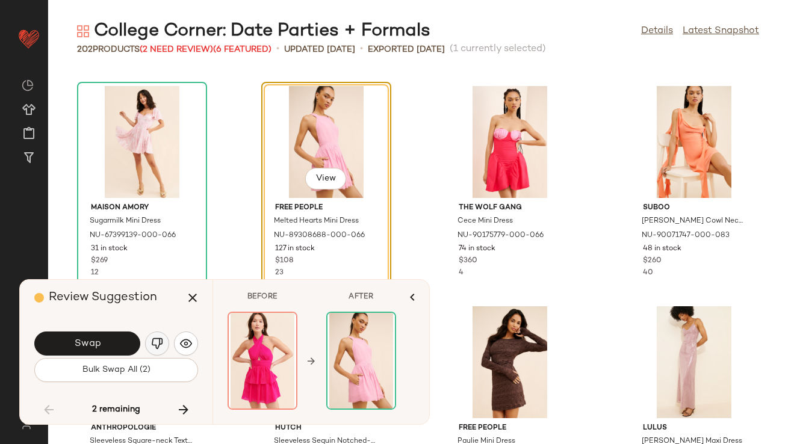
click at [161, 344] on img "button" at bounding box center [157, 344] width 12 height 12
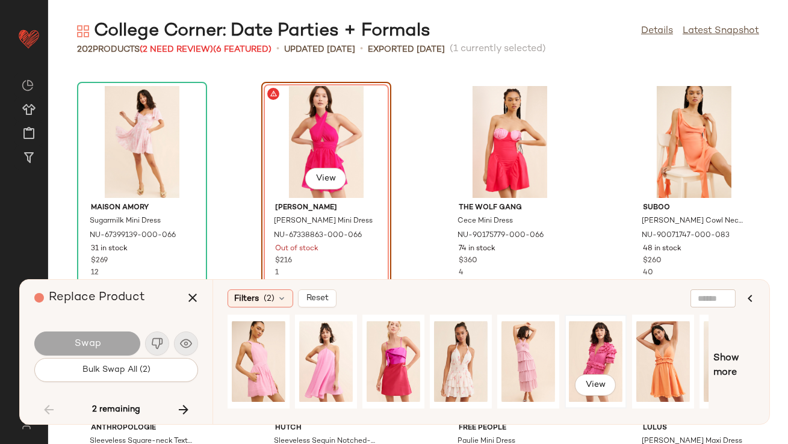
click at [601, 355] on div "View" at bounding box center [596, 361] width 54 height 85
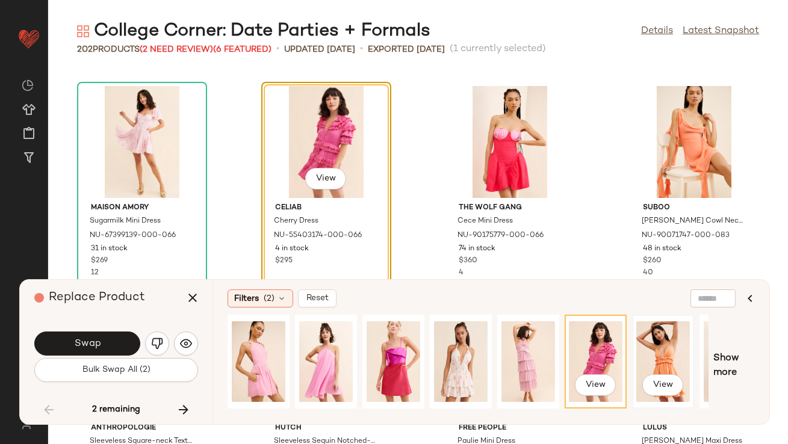
click at [644, 354] on div "View" at bounding box center [663, 361] width 54 height 85
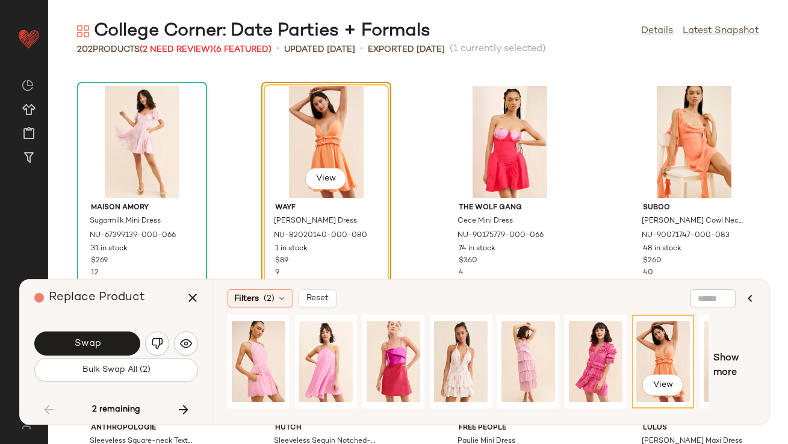
click at [100, 331] on div "Swap" at bounding box center [116, 343] width 164 height 29
click at [100, 341] on button "Swap" at bounding box center [87, 344] width 106 height 24
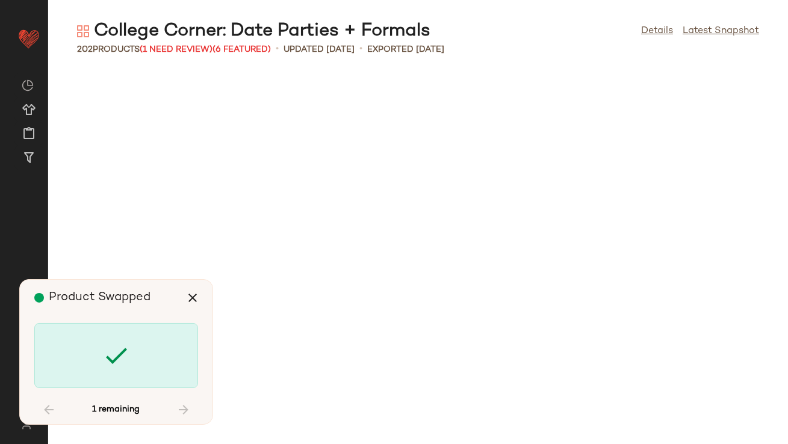
scroll to position [10356, 0]
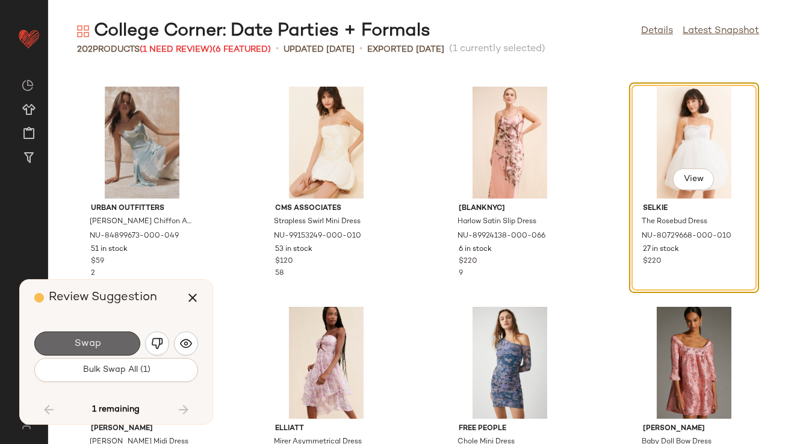
click at [103, 343] on button "Swap" at bounding box center [87, 344] width 106 height 24
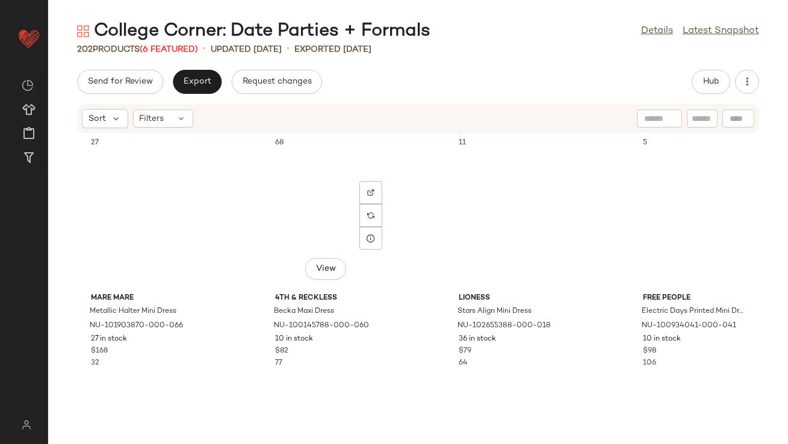
scroll to position [660, 0]
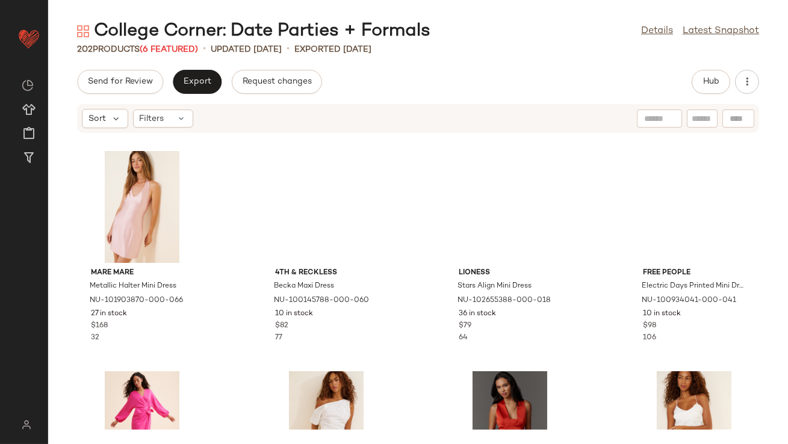
click at [175, 46] on span "(6 Featured)" at bounding box center [169, 49] width 58 height 9
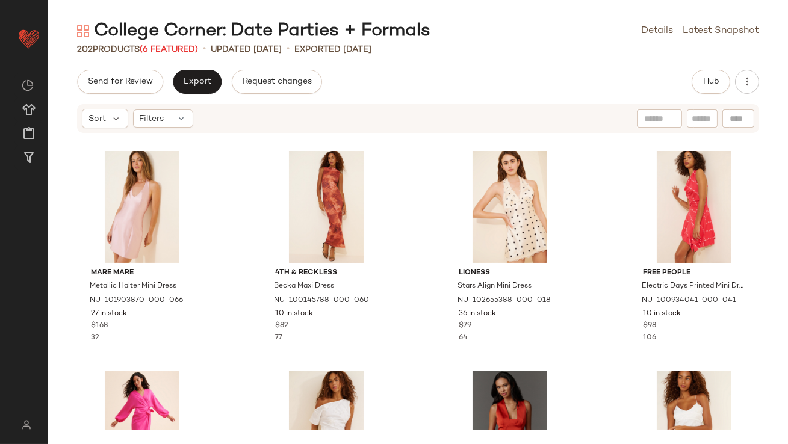
click at [173, 50] on span "(6 Featured)" at bounding box center [169, 49] width 58 height 9
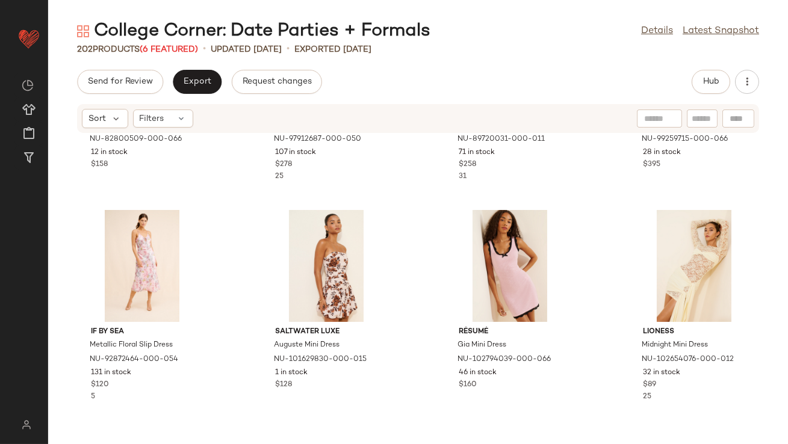
scroll to position [5689, 0]
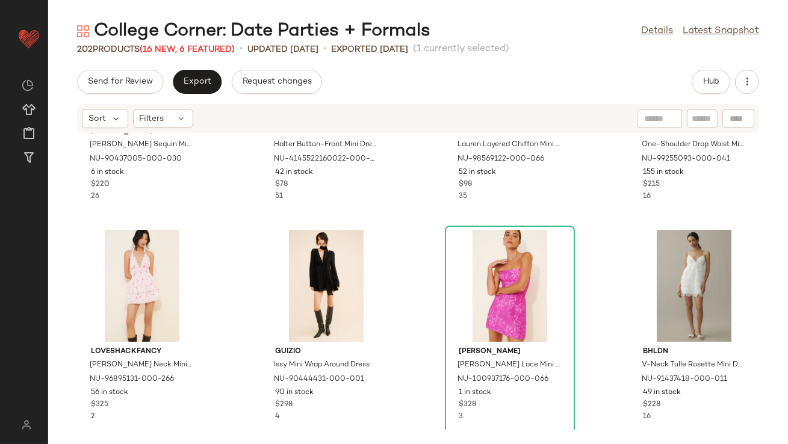
scroll to position [5421, 0]
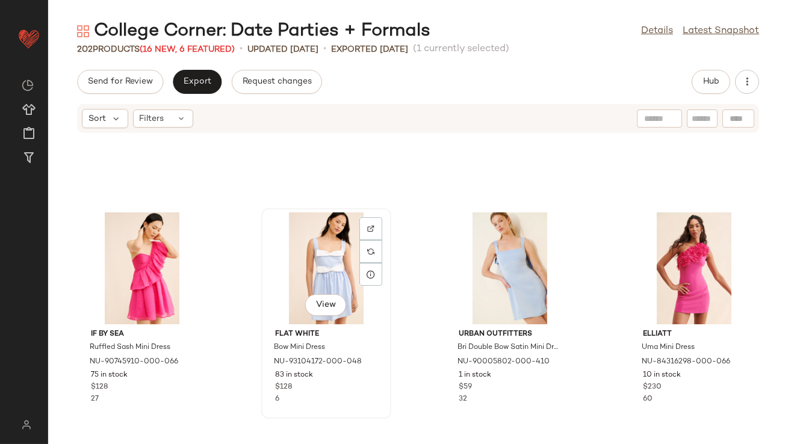
scroll to position [7866, 0]
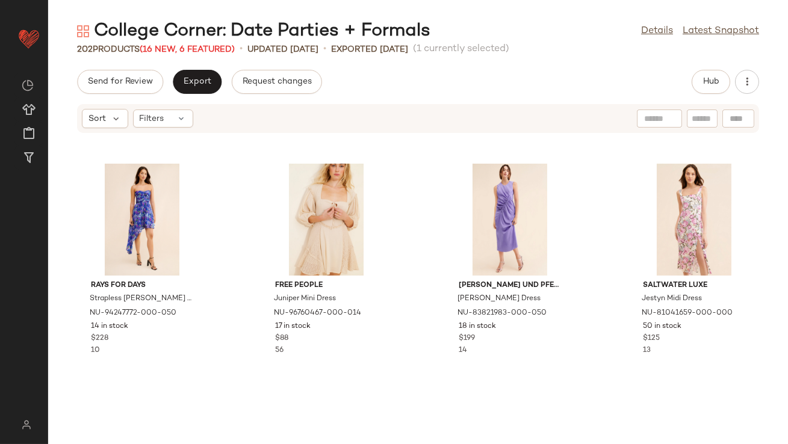
scroll to position [5518, 0]
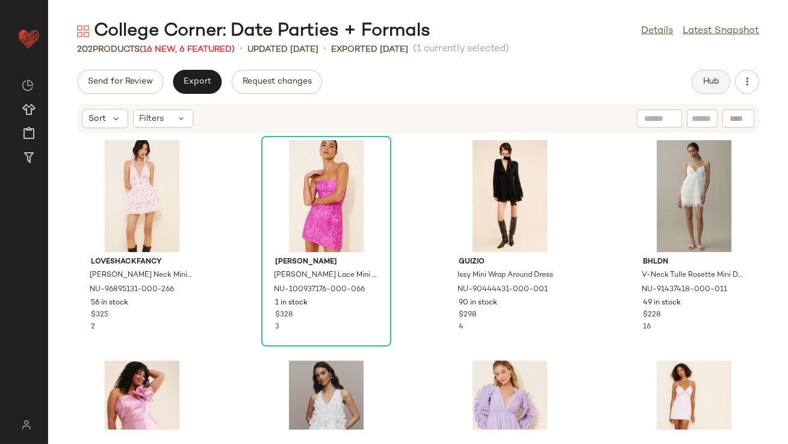
click at [710, 77] on span "Hub" at bounding box center [711, 82] width 17 height 10
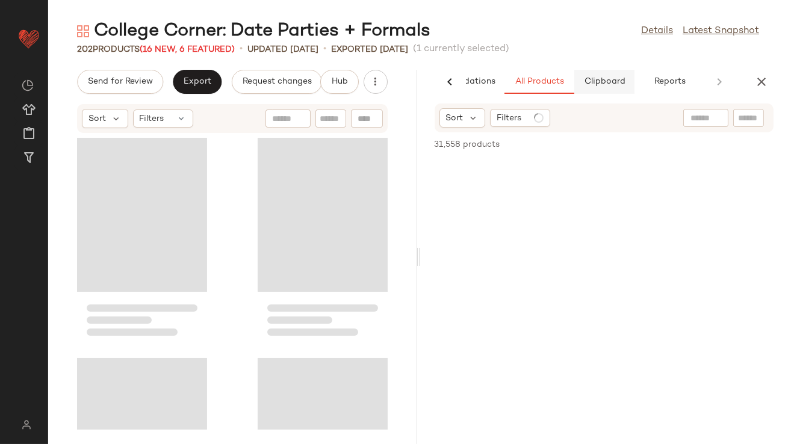
scroll to position [11018, 0]
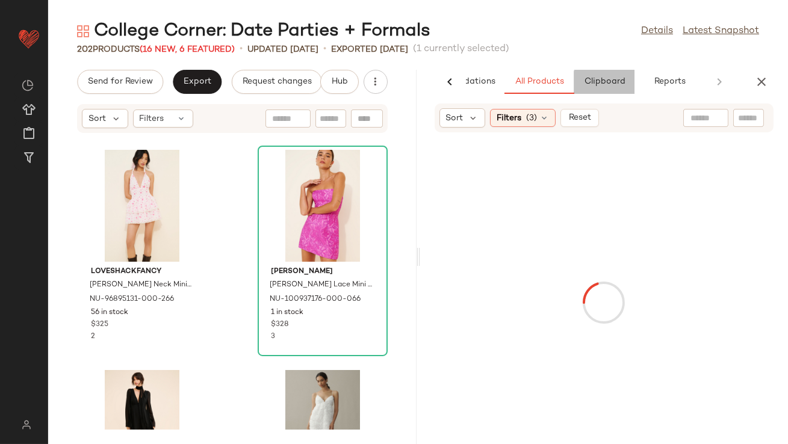
click at [614, 77] on span "Clipboard" at bounding box center [604, 82] width 42 height 10
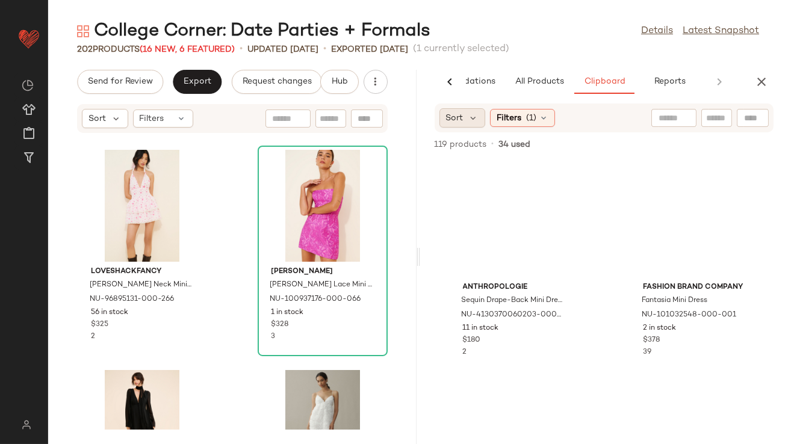
click at [476, 111] on div "Sort" at bounding box center [462, 117] width 46 height 19
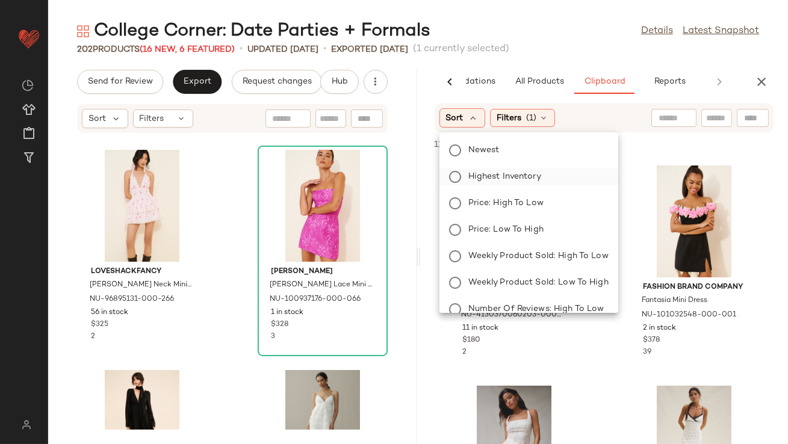
click at [480, 172] on span "Highest Inventory" at bounding box center [504, 176] width 73 height 13
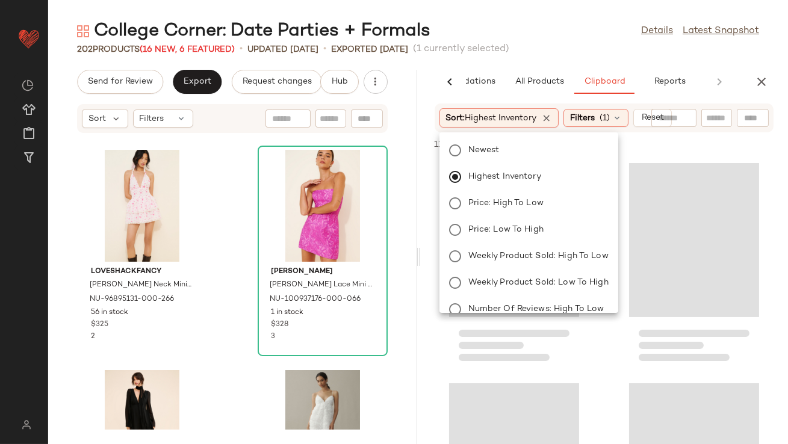
click at [532, 23] on div "College Corner: Date Parties + Formals Details Latest Snapshot" at bounding box center [418, 31] width 740 height 24
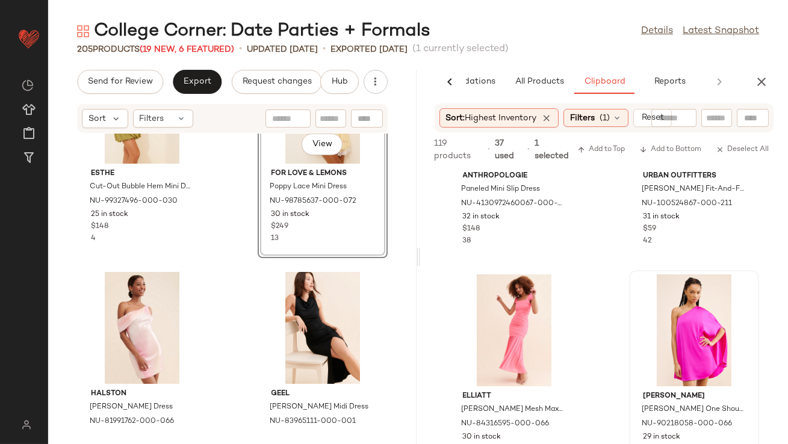
scroll to position [352, 0]
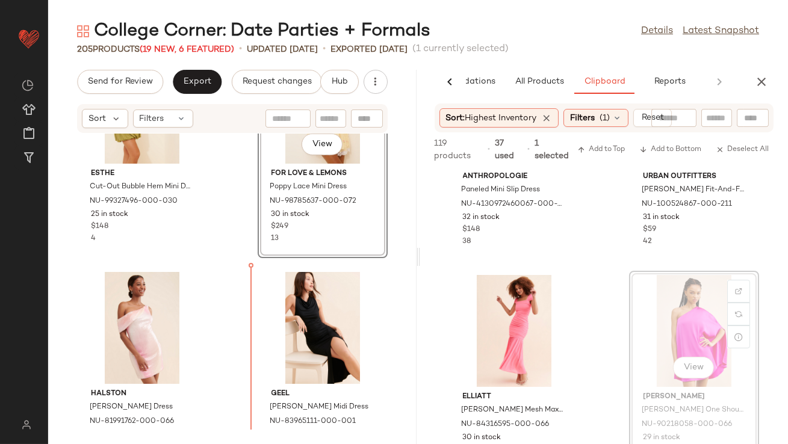
drag, startPoint x: 699, startPoint y: 291, endPoint x: 690, endPoint y: 294, distance: 9.3
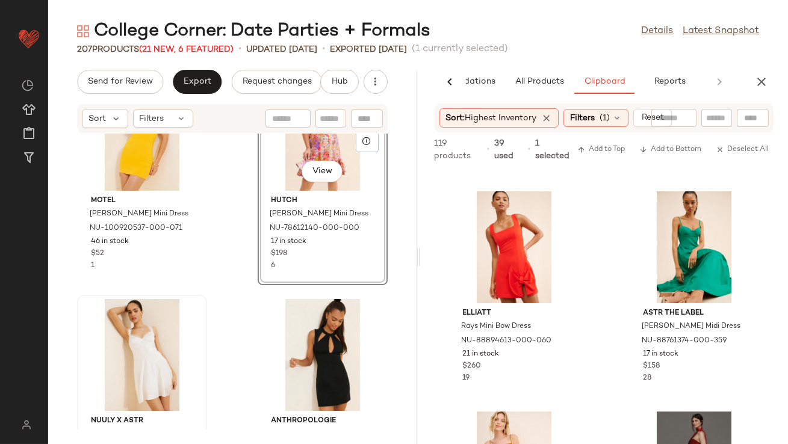
scroll to position [9679, 0]
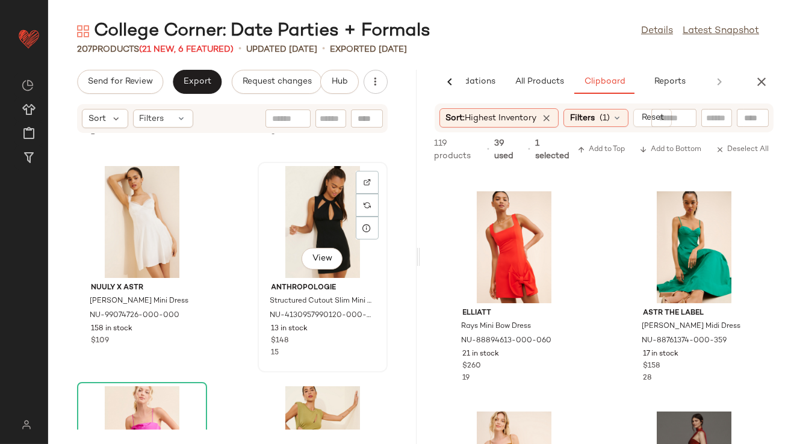
click at [308, 183] on div "View" at bounding box center [323, 222] width 122 height 112
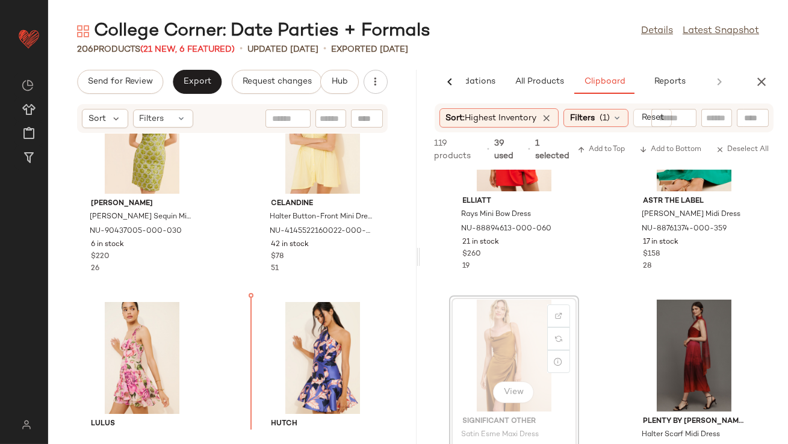
scroll to position [11107, 0]
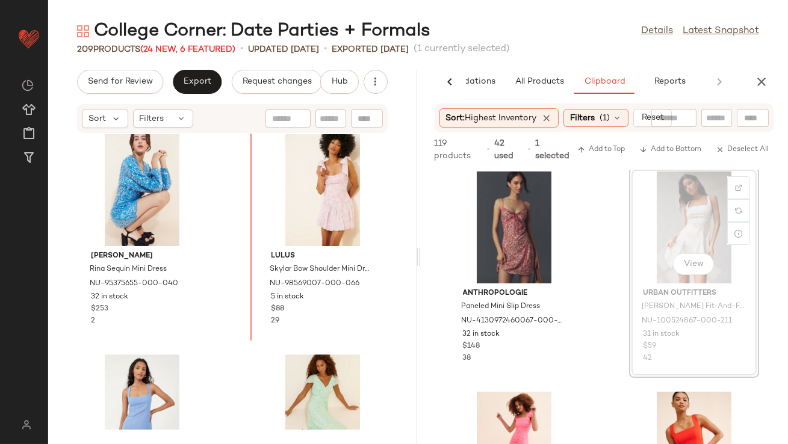
scroll to position [234, 0]
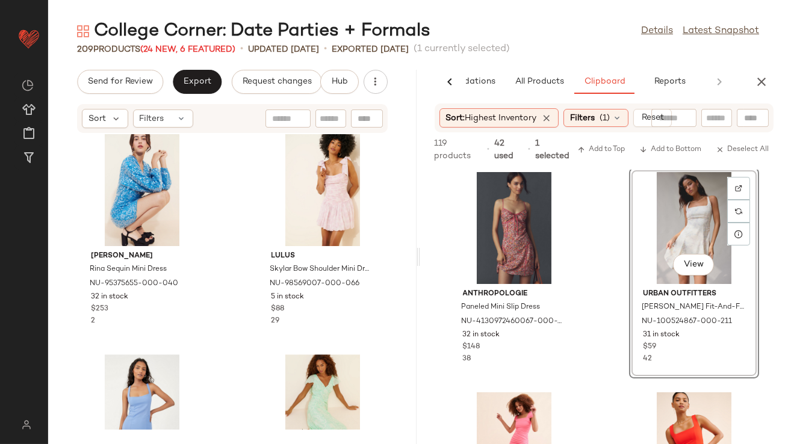
drag, startPoint x: 674, startPoint y: 229, endPoint x: 665, endPoint y: 229, distance: 9.6
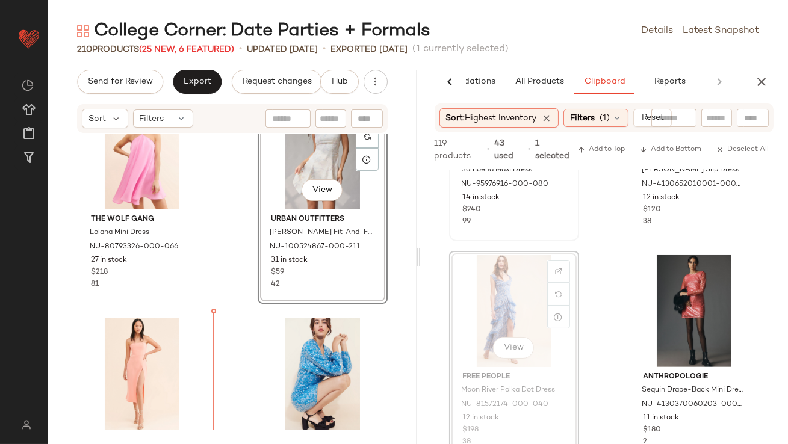
scroll to position [6522, 0]
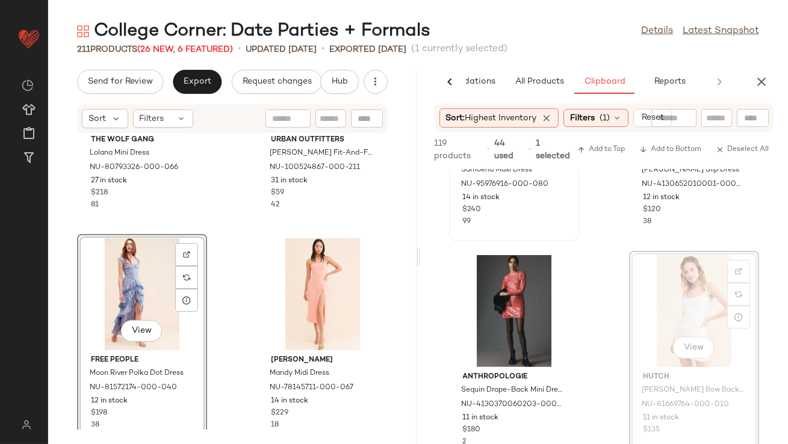
drag, startPoint x: 649, startPoint y: 297, endPoint x: 642, endPoint y: 297, distance: 6.6
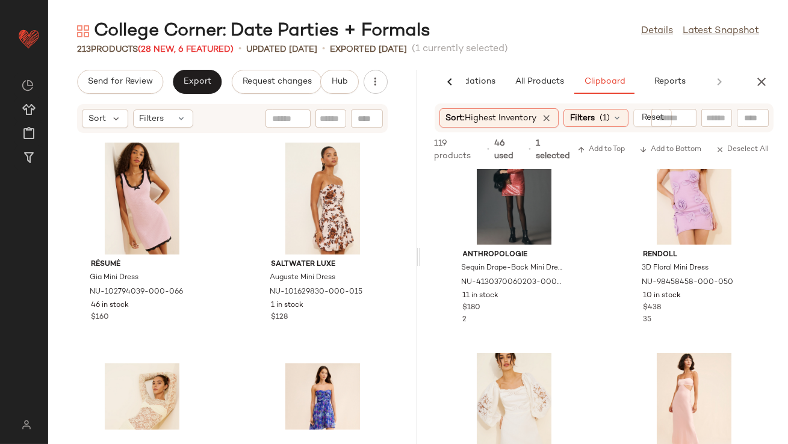
scroll to position [1151, 0]
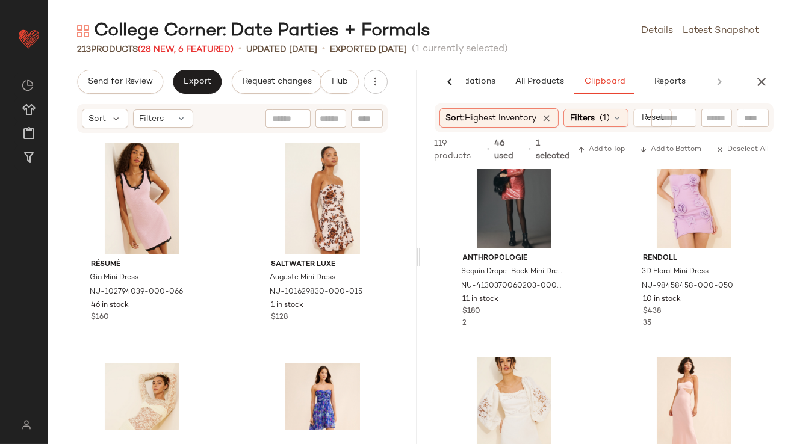
drag, startPoint x: 679, startPoint y: 168, endPoint x: 598, endPoint y: 231, distance: 102.1
click at [598, 231] on div "Sort: Highest Inventory Filters (1) Reset 119 products • 46 used • 1 selected A…" at bounding box center [604, 274] width 368 height 341
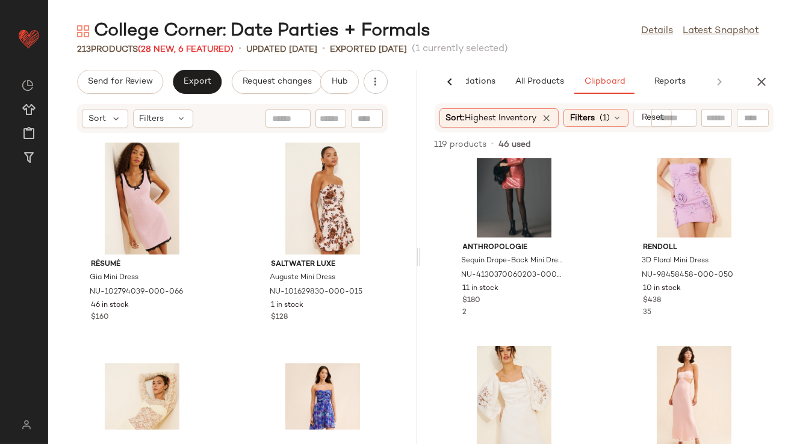
click at [592, 210] on div "Samsøe Samsøe Samoena Maxi Dress NU-95976916-000-080 14 in stock $240 99 Anthro…" at bounding box center [604, 301] width 368 height 285
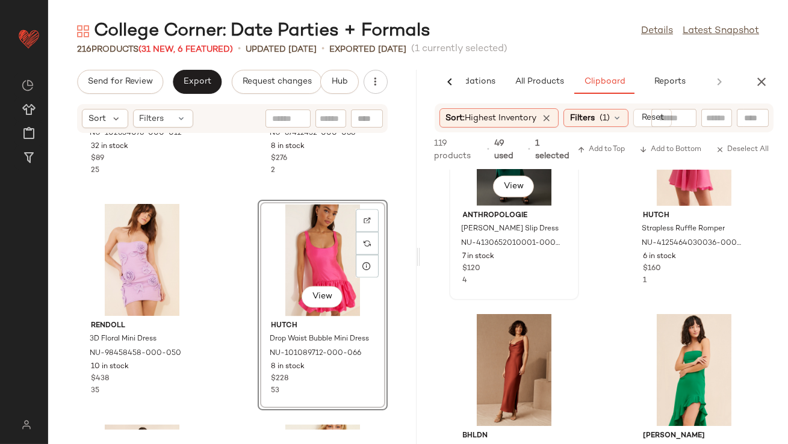
scroll to position [1415, 0]
click at [536, 75] on button "All Products" at bounding box center [540, 82] width 70 height 24
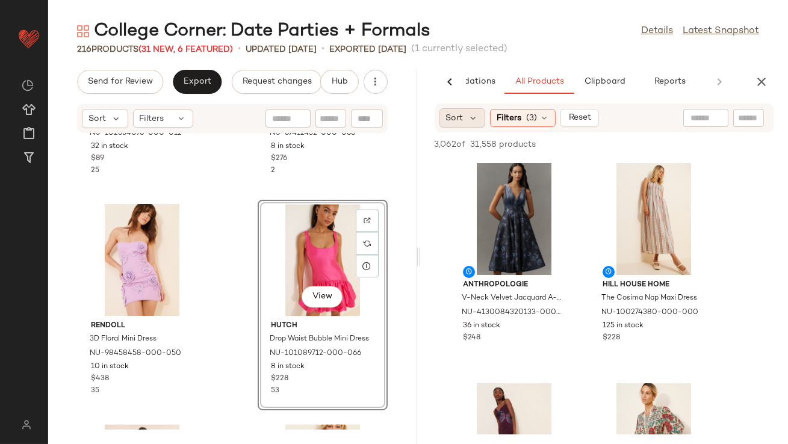
click at [460, 119] on span "Sort" at bounding box center [454, 118] width 17 height 13
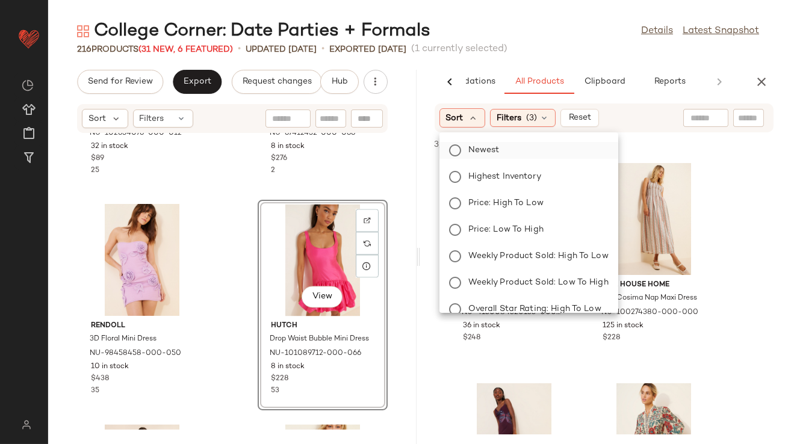
click at [474, 143] on label "Newest" at bounding box center [536, 150] width 145 height 17
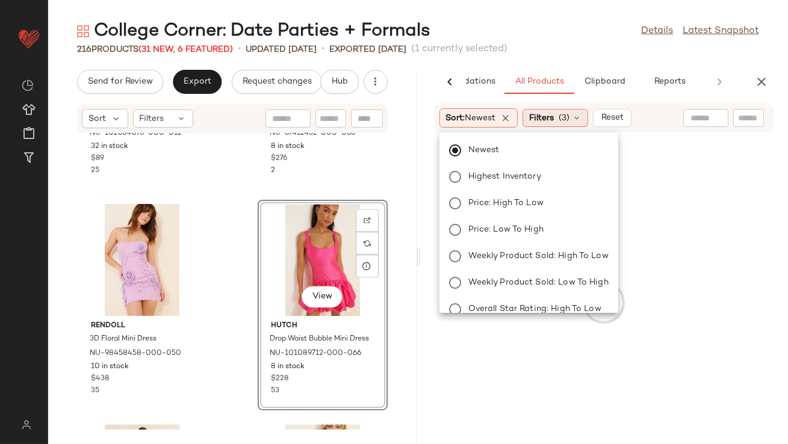
click at [554, 116] on span "Filters" at bounding box center [541, 118] width 25 height 13
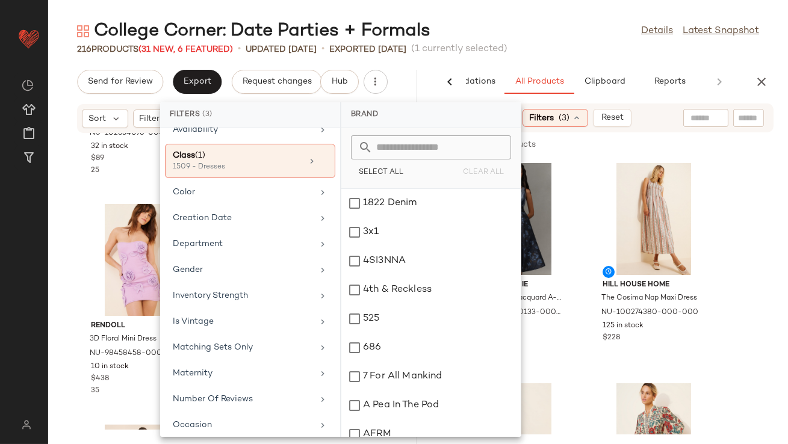
scroll to position [300, 0]
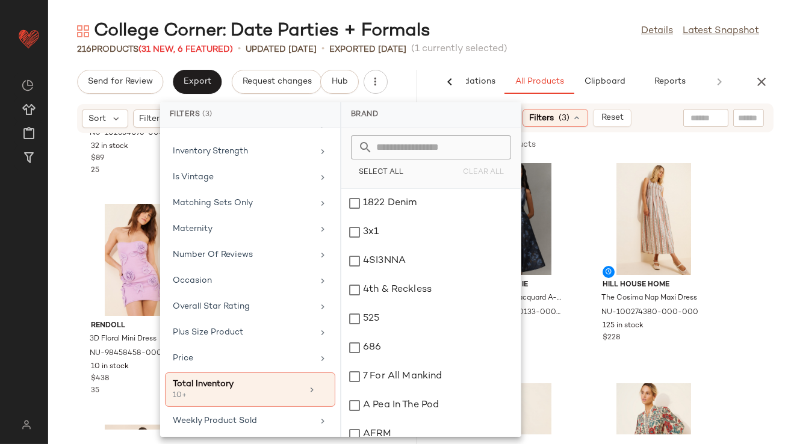
click at [586, 48] on div "216 Products (31 New, 6 Featured) • updated Aug 22nd • Exported Aug 15th (1 cur…" at bounding box center [418, 49] width 740 height 12
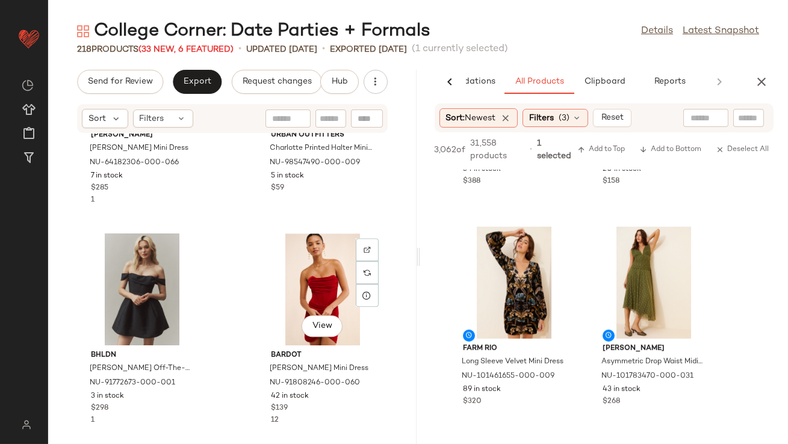
scroll to position [14815, 0]
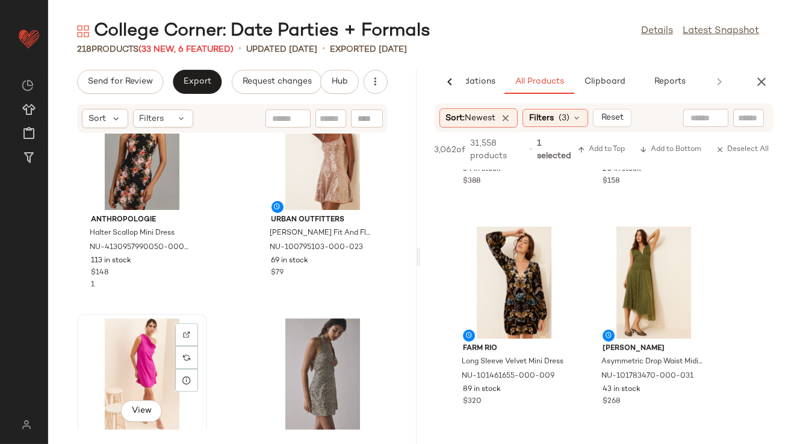
click at [134, 368] on div "View" at bounding box center [142, 374] width 122 height 112
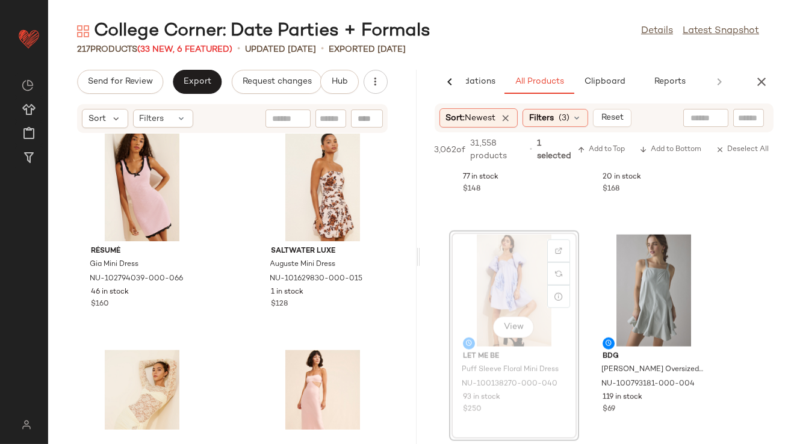
scroll to position [13245, 0]
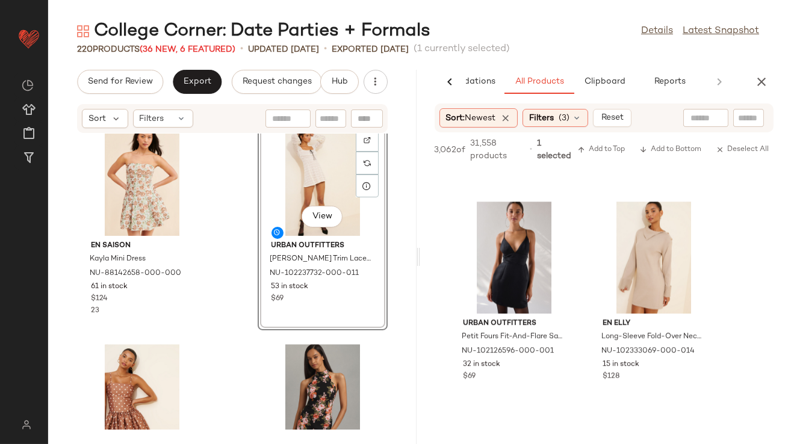
scroll to position [6502, 0]
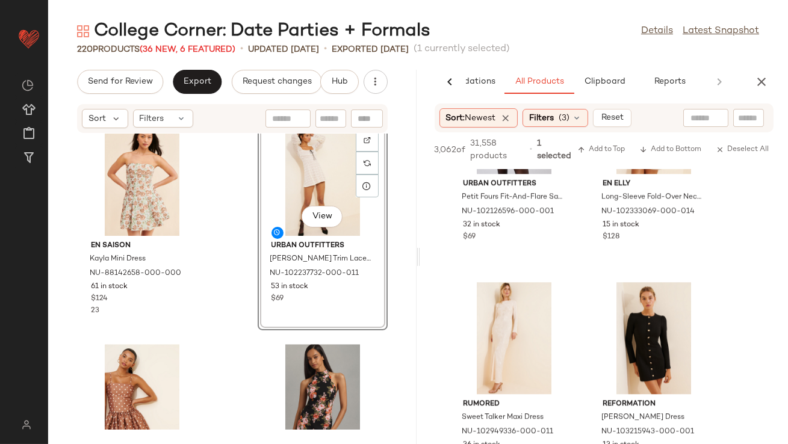
click at [765, 85] on icon "button" at bounding box center [761, 82] width 14 height 14
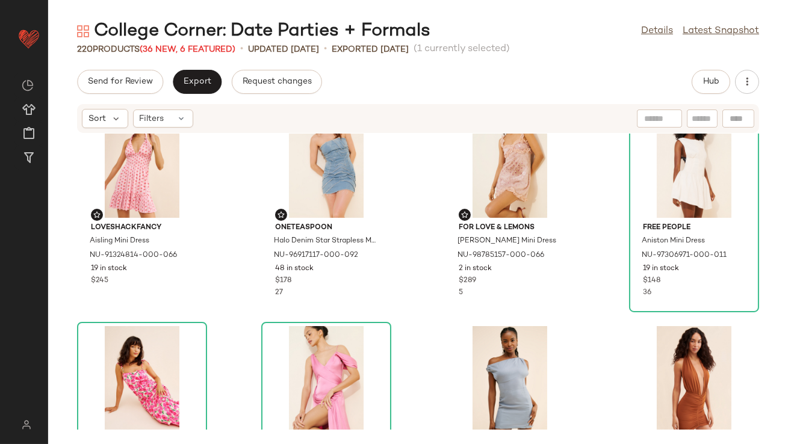
scroll to position [39, 0]
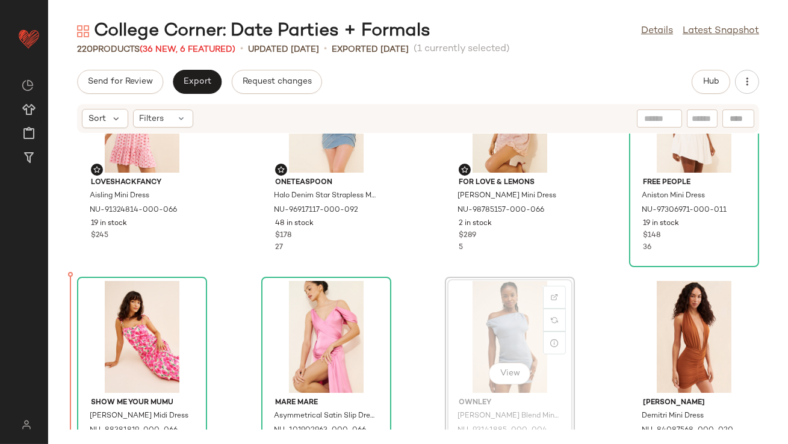
scroll to position [94, 0]
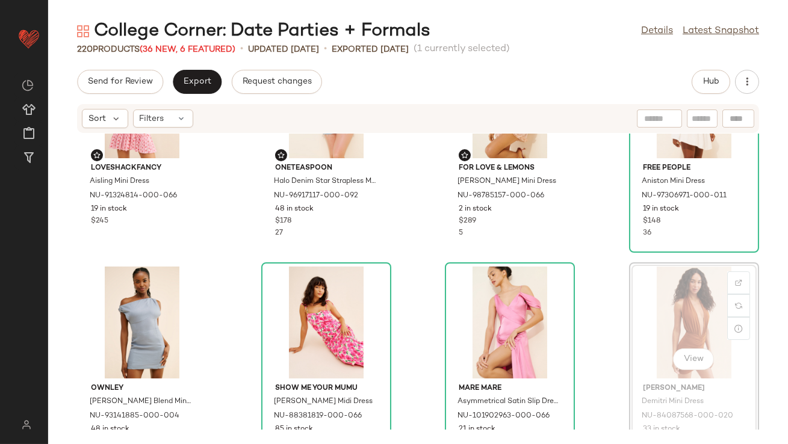
scroll to position [100, 0]
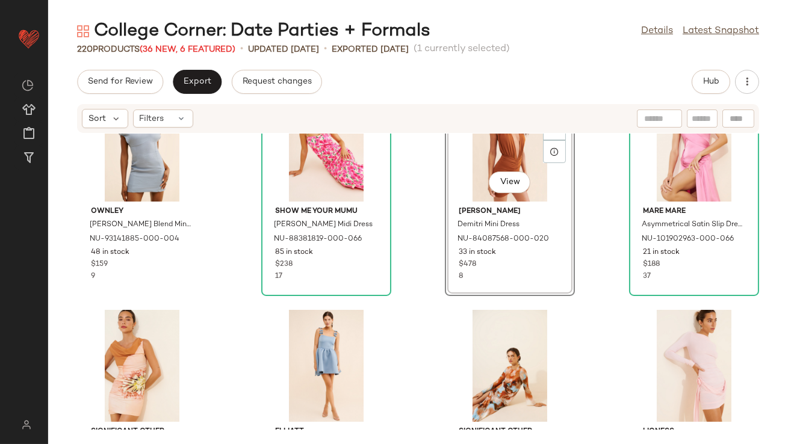
scroll to position [281, 0]
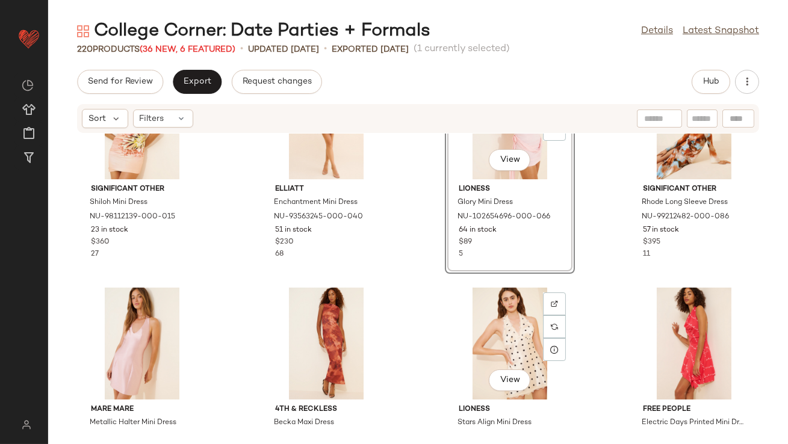
scroll to position [550, 0]
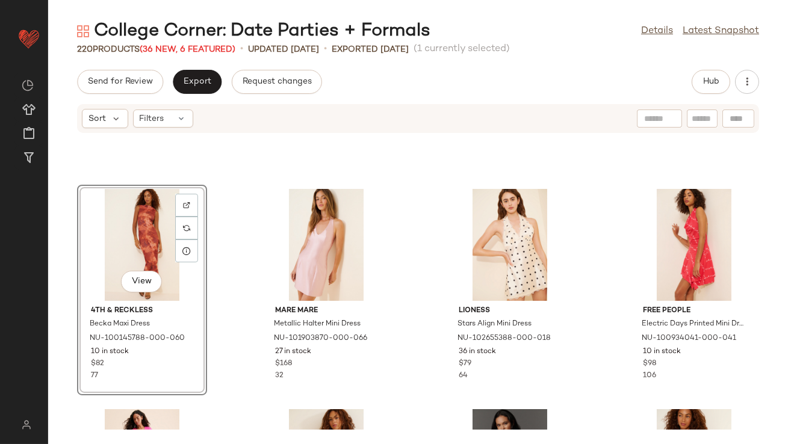
scroll to position [595, 0]
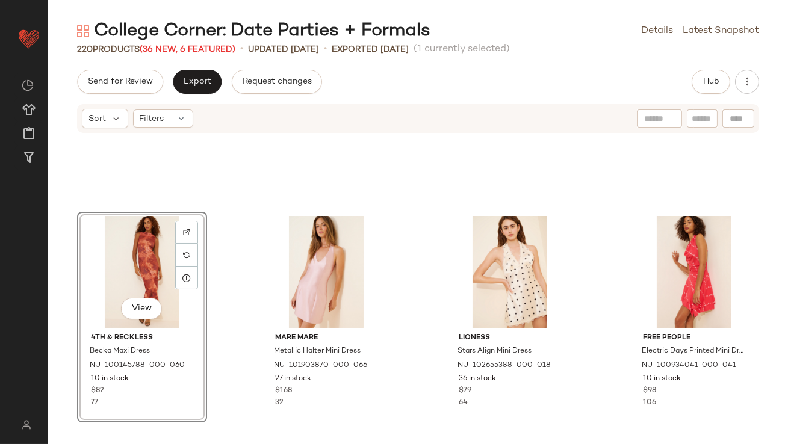
click at [136, 208] on div "View 4th & Reckless Becka Maxi Dress NU-100145788-000-060 10 in stock $82 77 Ma…" at bounding box center [418, 282] width 740 height 296
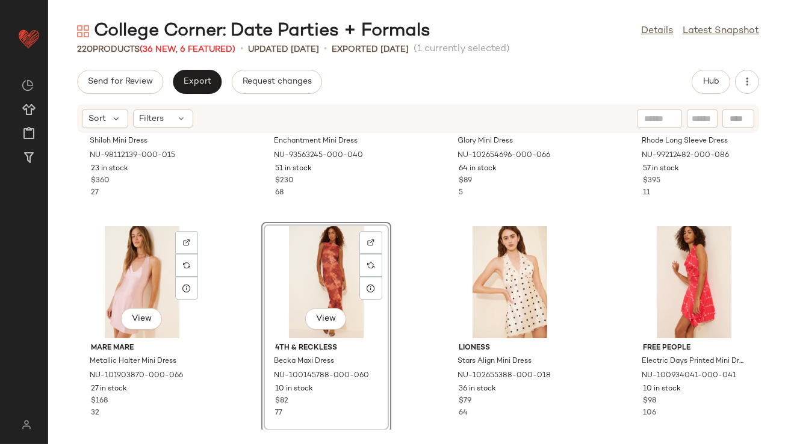
scroll to position [737, 0]
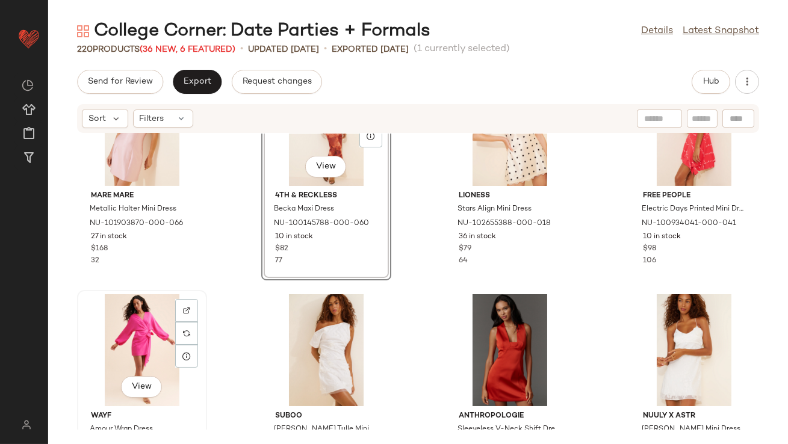
click at [123, 312] on div "View" at bounding box center [142, 350] width 122 height 112
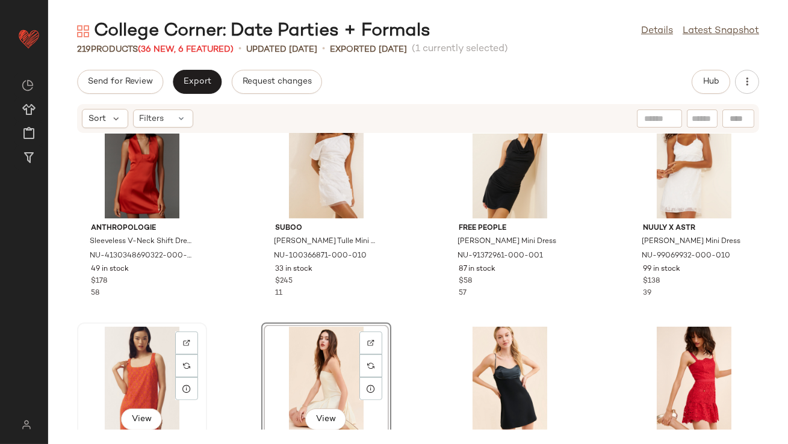
scroll to position [930, 0]
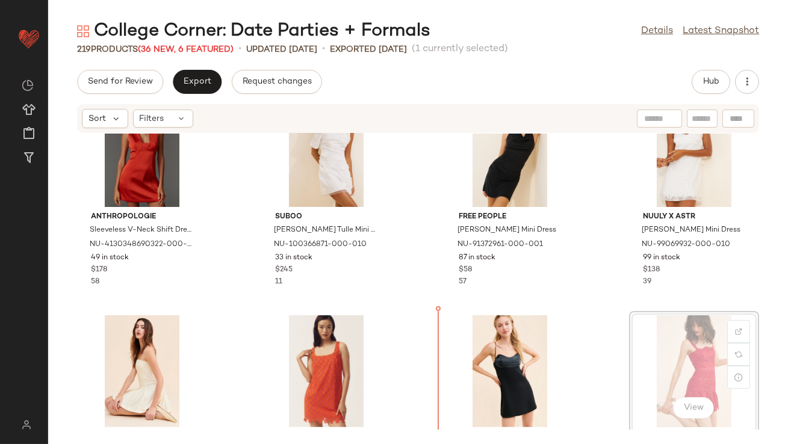
scroll to position [939, 0]
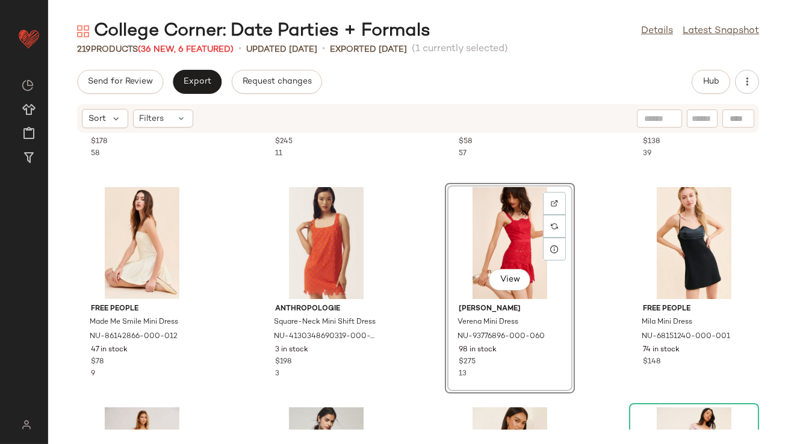
scroll to position [1127, 0]
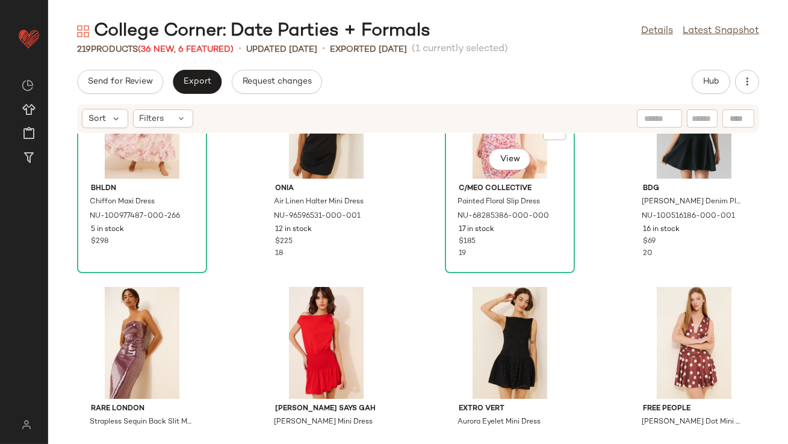
scroll to position [1628, 0]
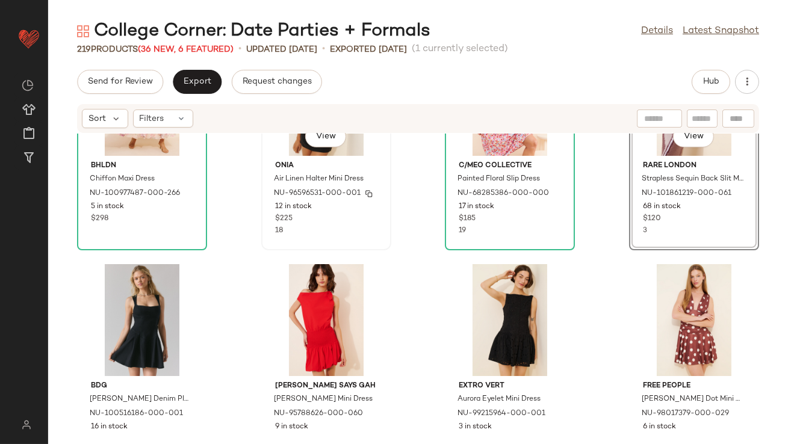
scroll to position [1650, 0]
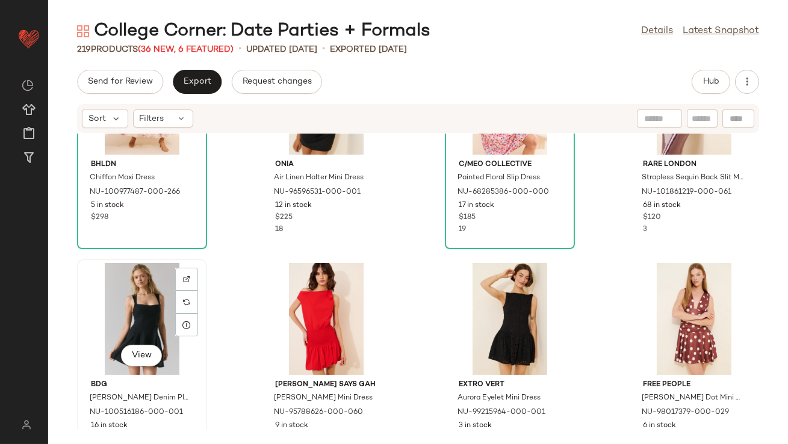
click at [136, 323] on div "View" at bounding box center [142, 319] width 122 height 112
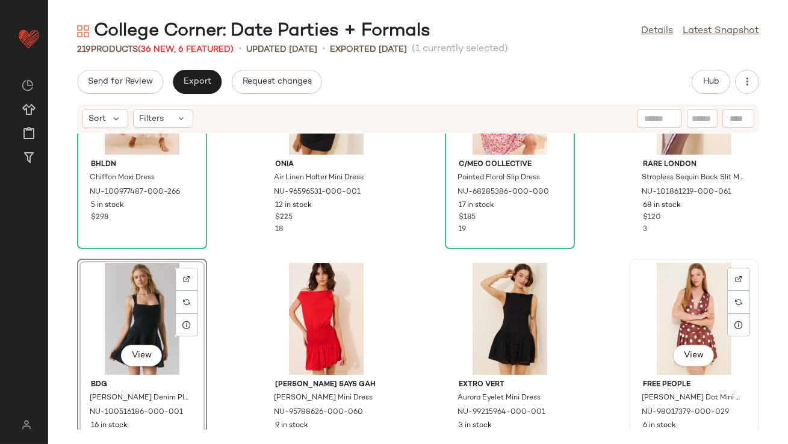
click at [668, 308] on div "View" at bounding box center [694, 319] width 122 height 112
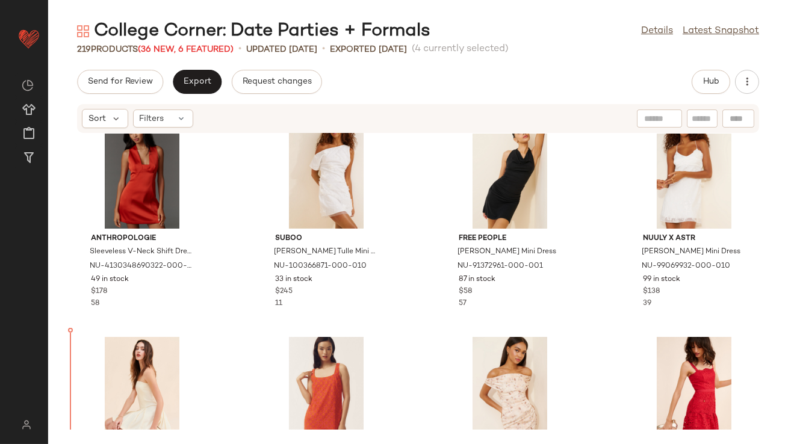
scroll to position [972, 0]
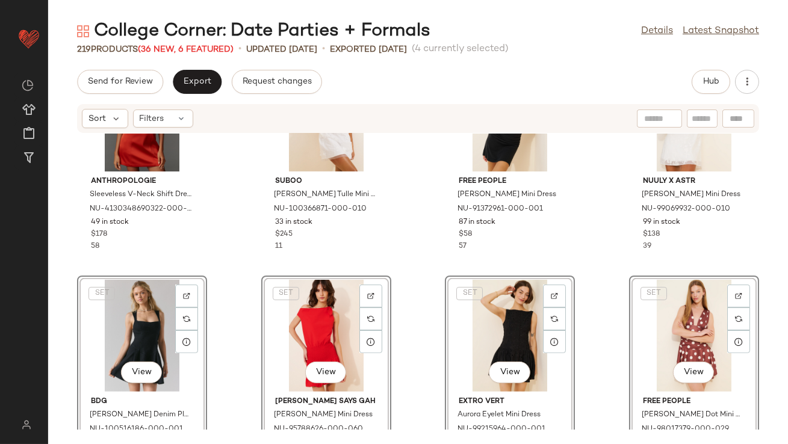
click at [219, 252] on div "Mare Mare Metallic Halter Mini Dress NU-101903870-000-066 27 in stock $168 32 4…" at bounding box center [418, 282] width 740 height 296
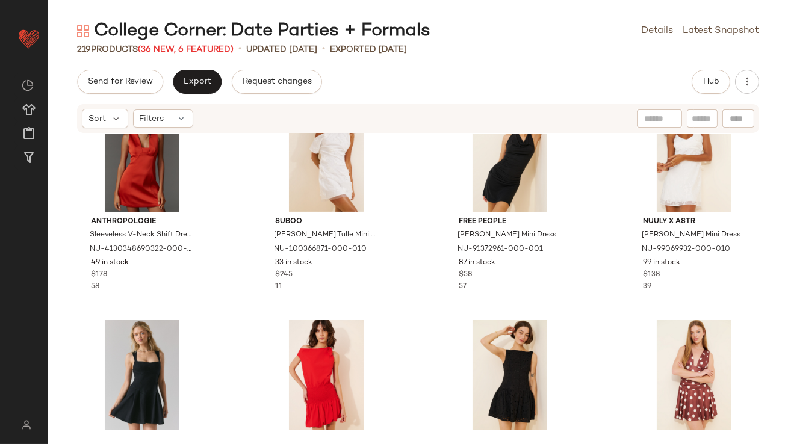
scroll to position [969, 0]
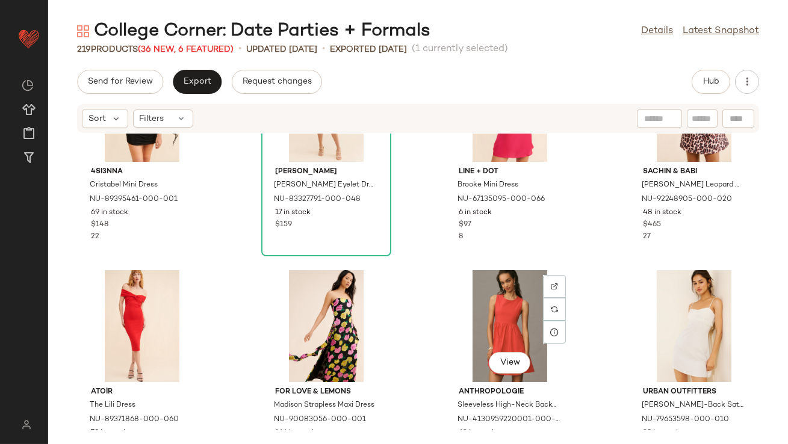
scroll to position [2087, 0]
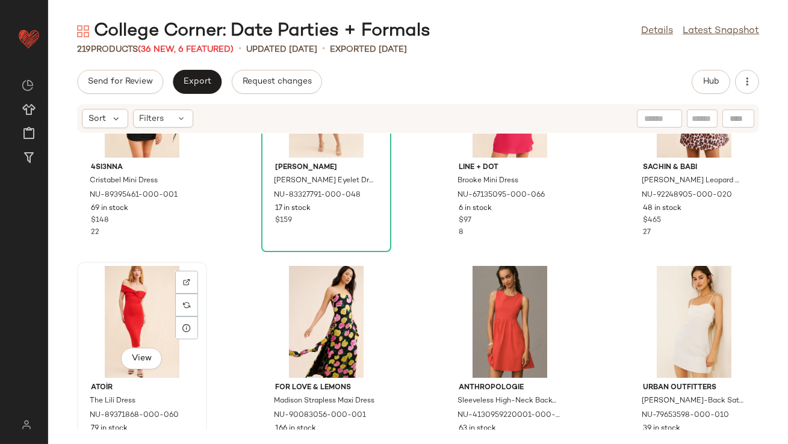
click at [131, 332] on div "View" at bounding box center [142, 322] width 122 height 112
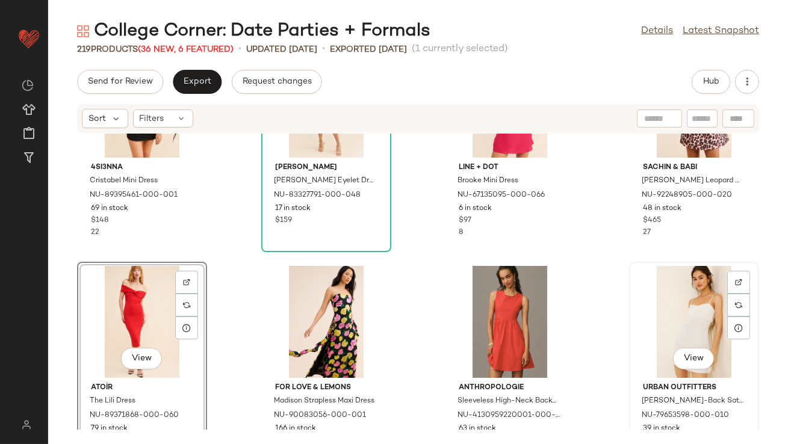
click at [683, 317] on div "View" at bounding box center [694, 322] width 122 height 112
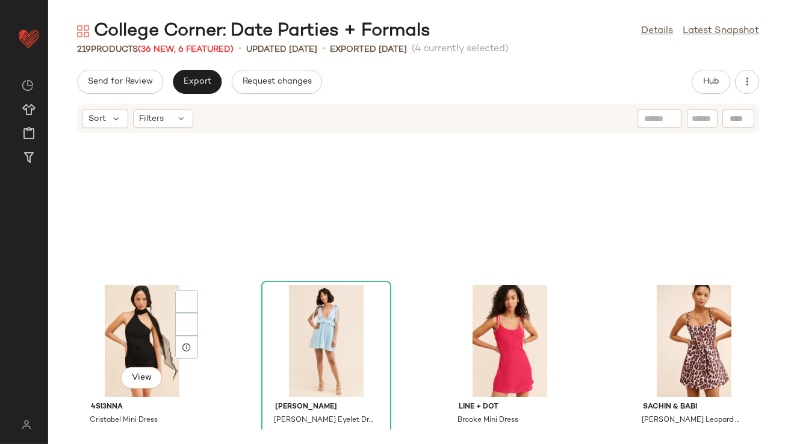
scroll to position [2288, 0]
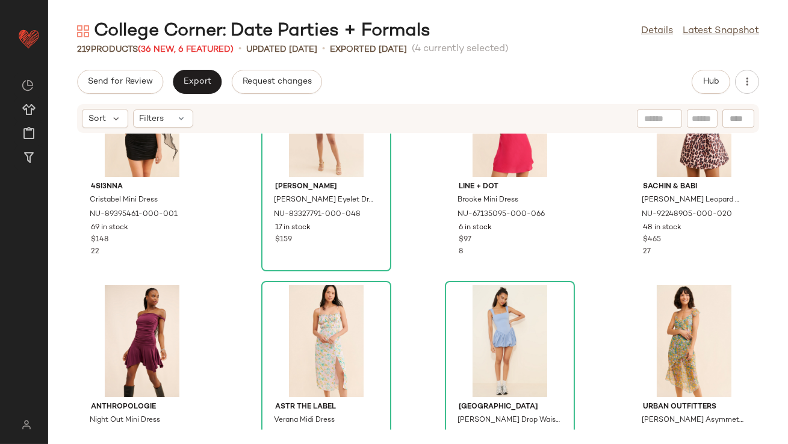
click at [228, 267] on div "4SI3NNA Cristabel Mini Dress NU-89395461-000-001 69 in stock $148 22 Allina Liu…" at bounding box center [418, 282] width 740 height 296
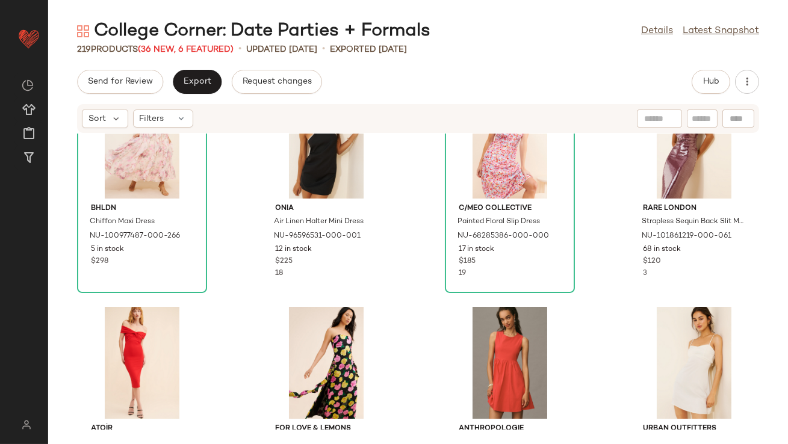
scroll to position [1828, 0]
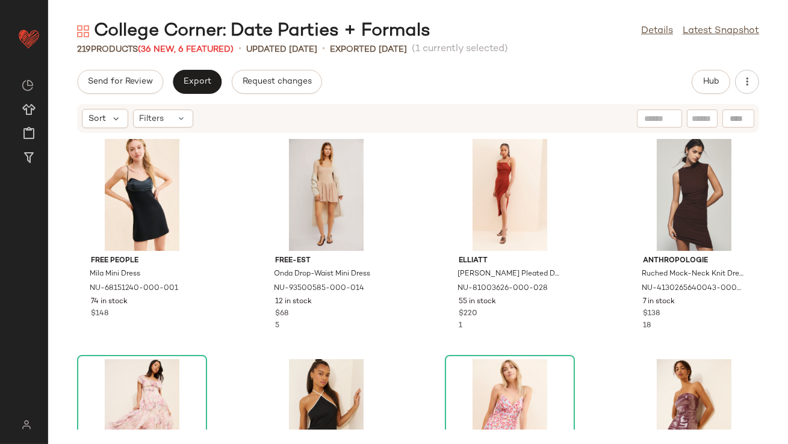
scroll to position [1893, 0]
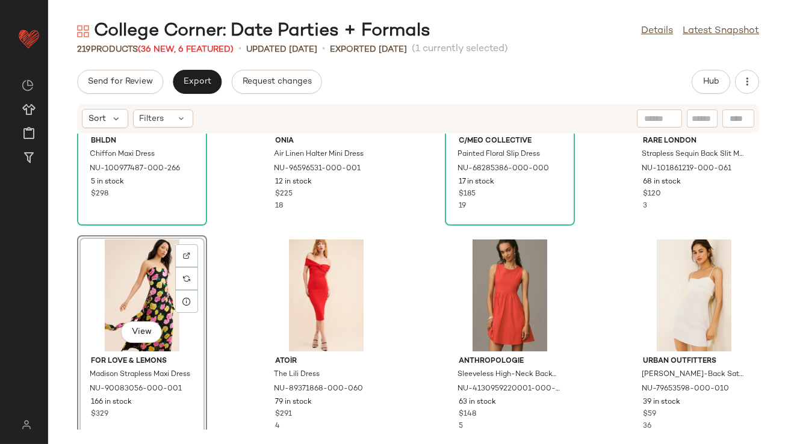
click at [155, 269] on div "View" at bounding box center [142, 296] width 122 height 112
click at [703, 288] on div "View" at bounding box center [694, 296] width 122 height 112
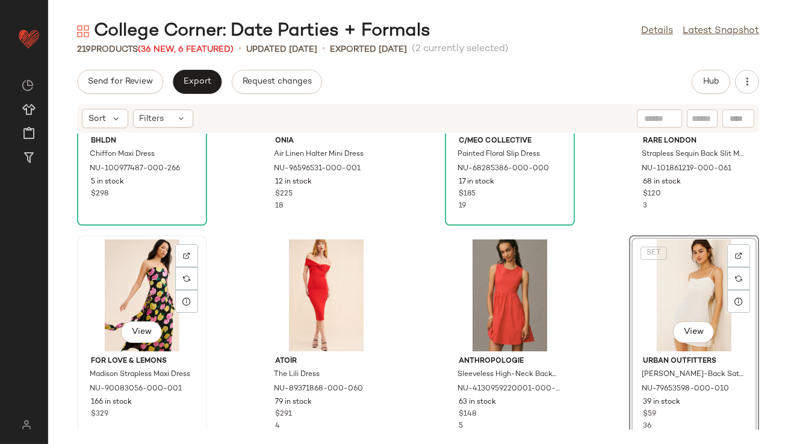
click at [134, 298] on div "View" at bounding box center [142, 296] width 122 height 112
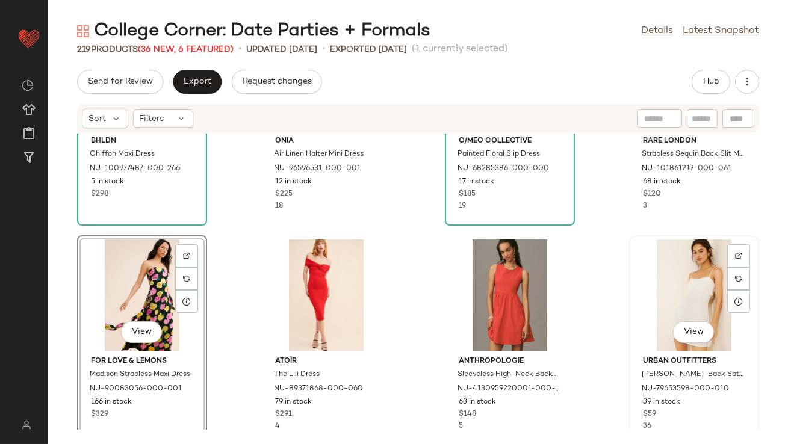
click at [666, 289] on div "View" at bounding box center [694, 296] width 122 height 112
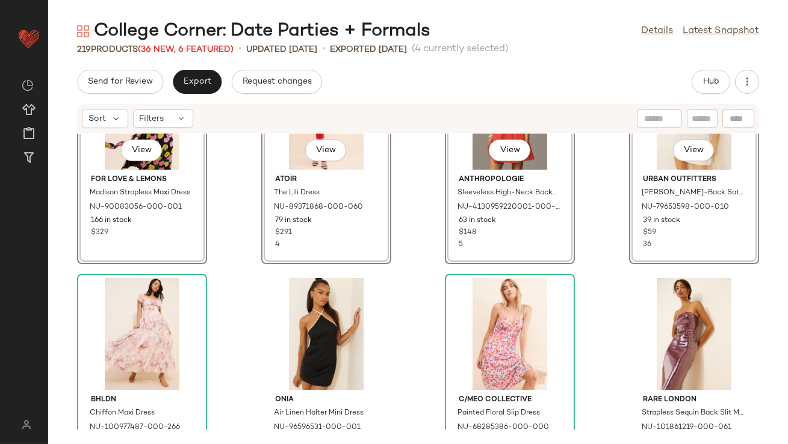
click at [233, 231] on div "SET View For Love & Lemons Madison Strapless Maxi Dress NU-90083056-000-001 166…" at bounding box center [418, 282] width 740 height 296
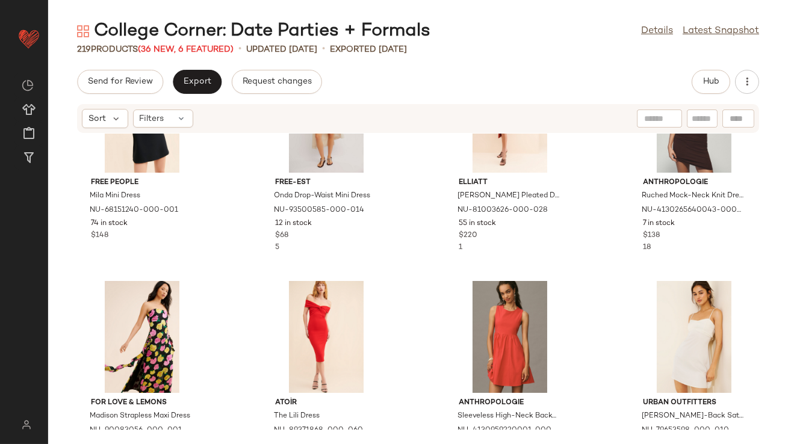
scroll to position [1631, 0]
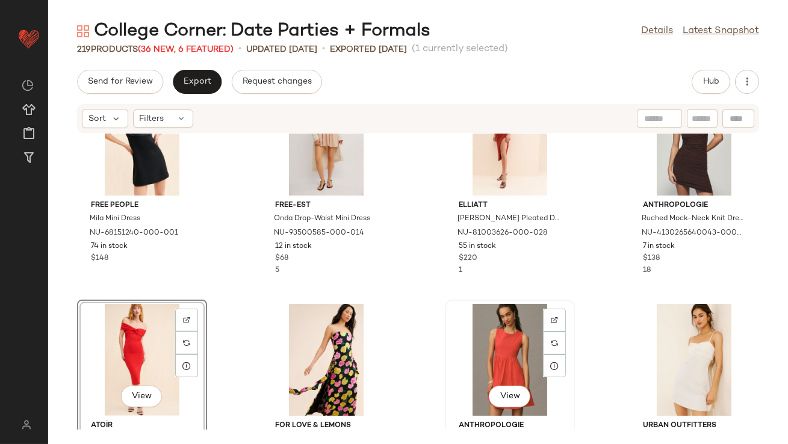
scroll to position [1621, 0]
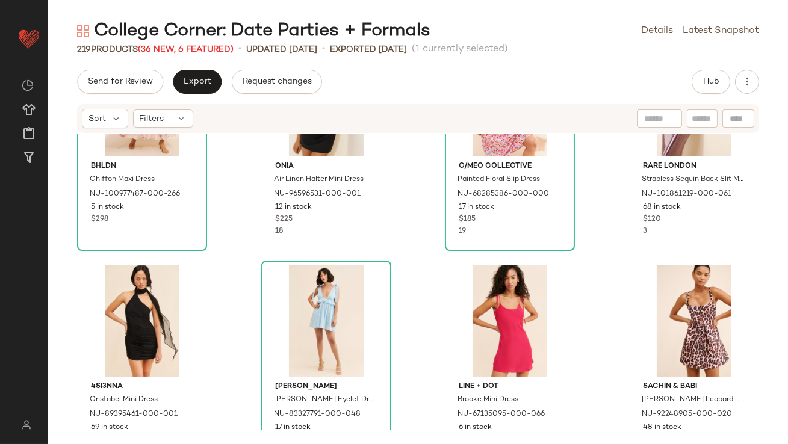
scroll to position [2090, 0]
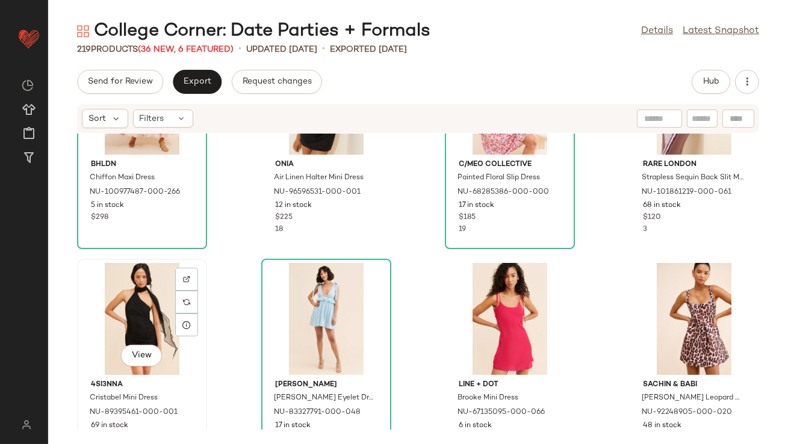
click at [140, 320] on div "View" at bounding box center [142, 319] width 122 height 112
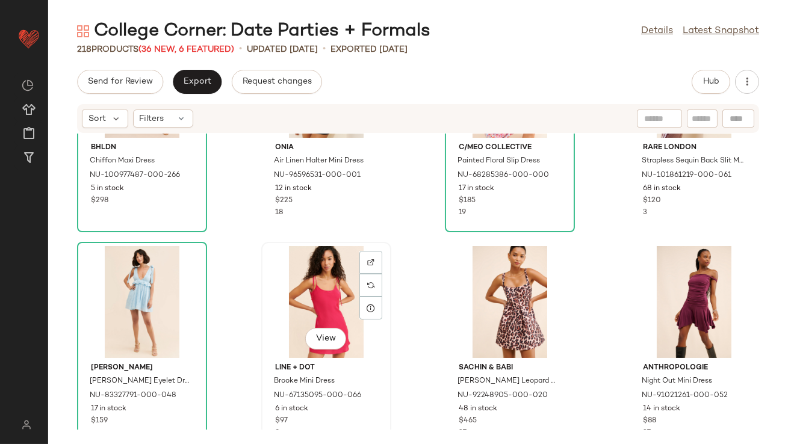
scroll to position [2242, 0]
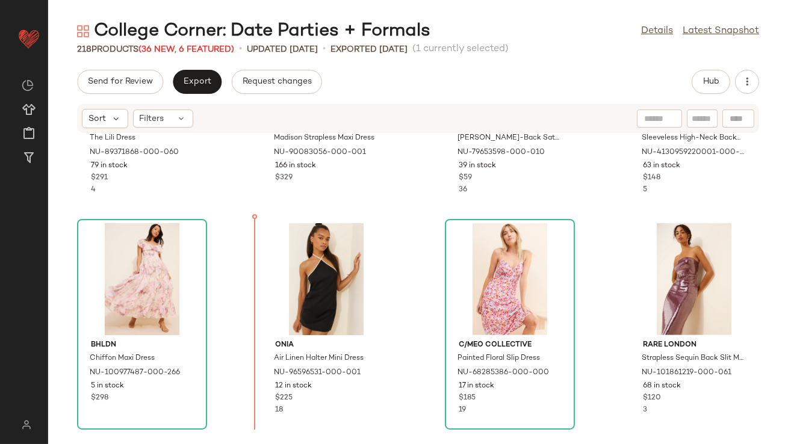
scroll to position [1877, 0]
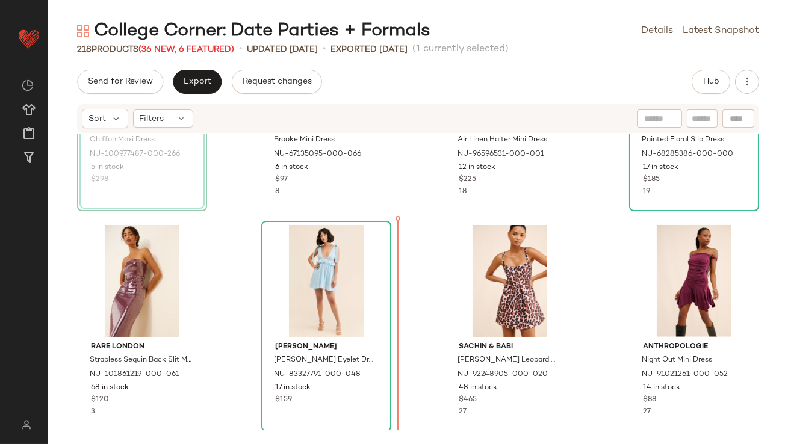
scroll to position [2159, 0]
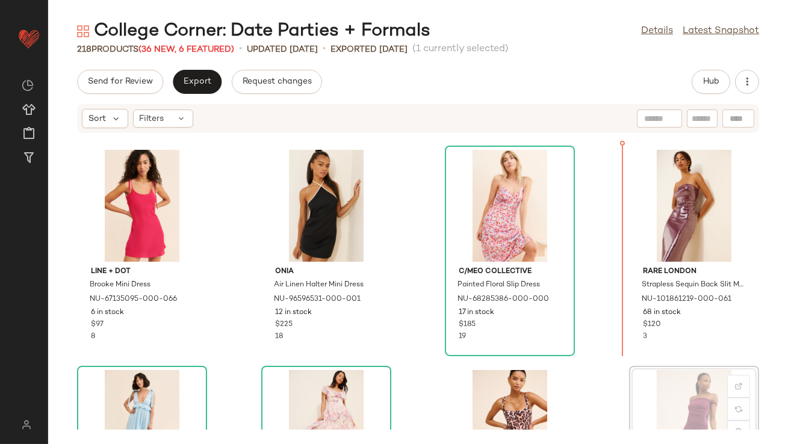
scroll to position [1974, 0]
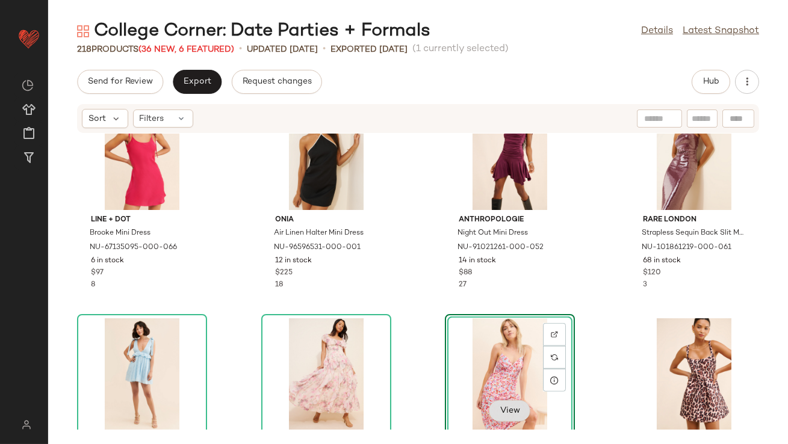
scroll to position [2027, 0]
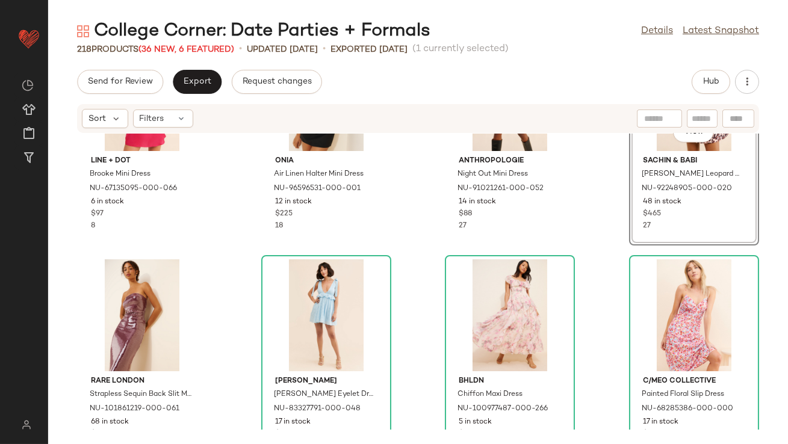
scroll to position [2123, 0]
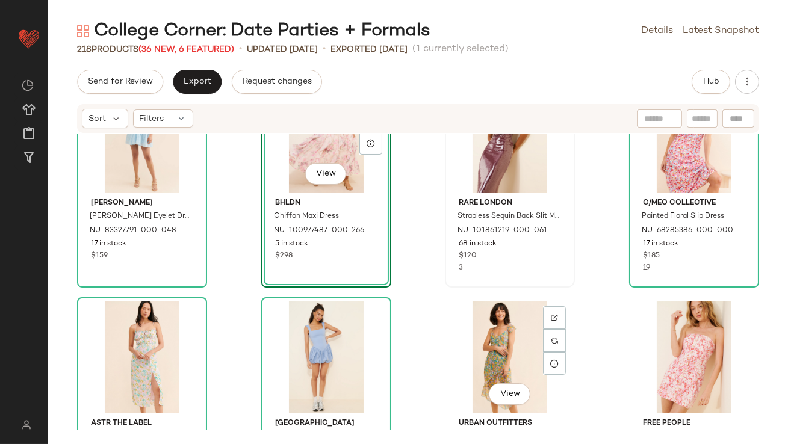
scroll to position [2288, 0]
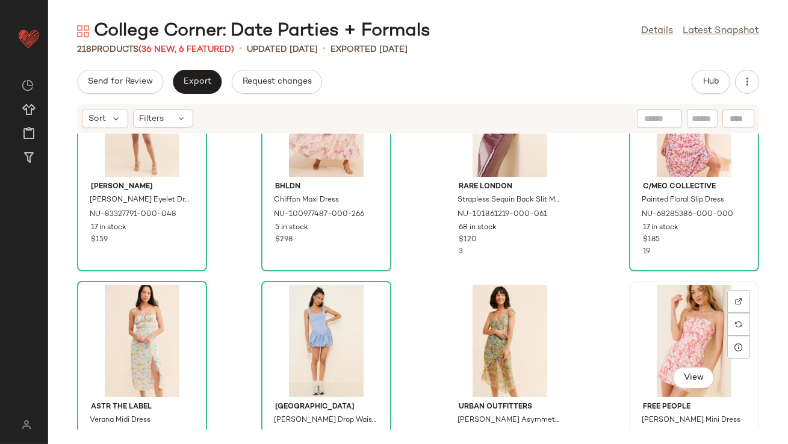
click at [659, 312] on div "View" at bounding box center [694, 341] width 122 height 112
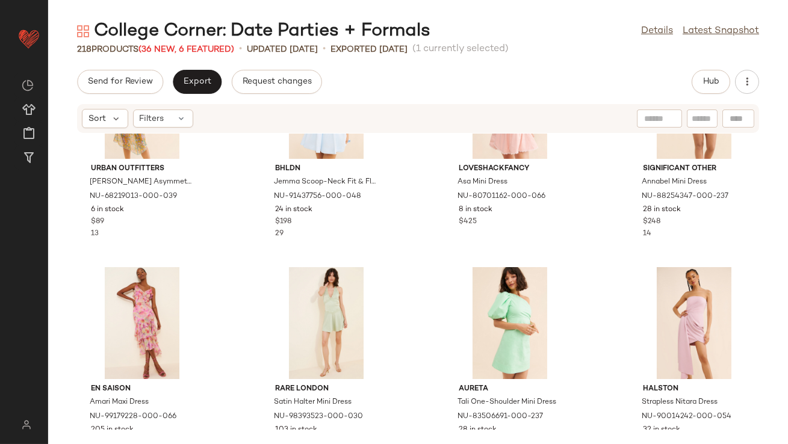
scroll to position [2748, 0]
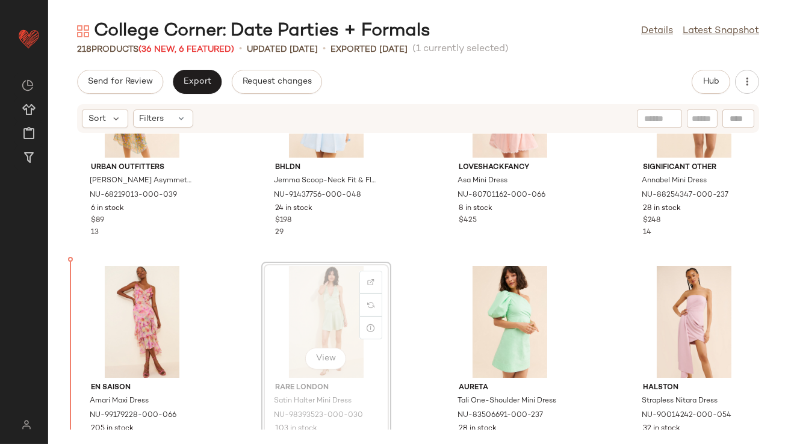
drag, startPoint x: 309, startPoint y: 314, endPoint x: 302, endPoint y: 314, distance: 7.2
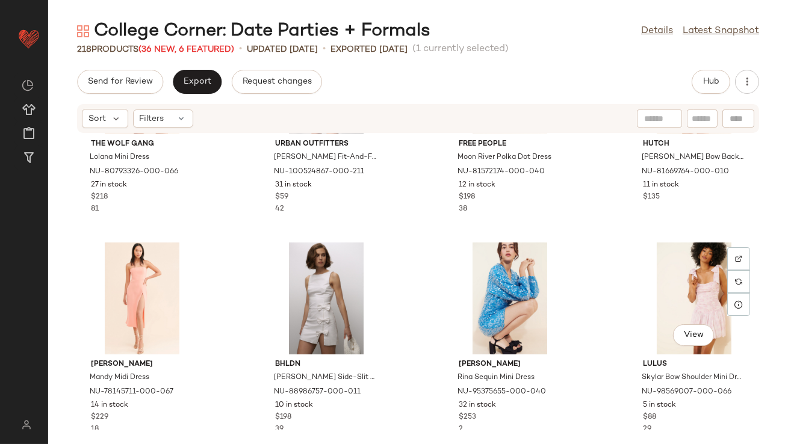
scroll to position [3213, 0]
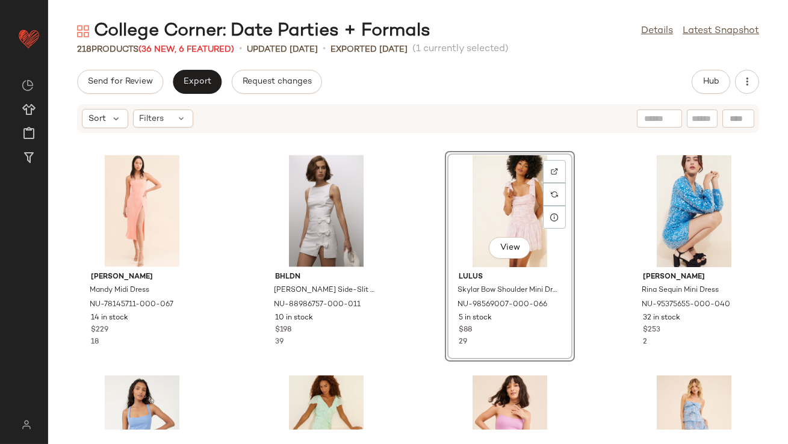
click at [426, 349] on div "The Wolf Gang Lolana Mini Dress NU-80793326-000-066 27 in stock $218 81 Urban O…" at bounding box center [418, 282] width 740 height 296
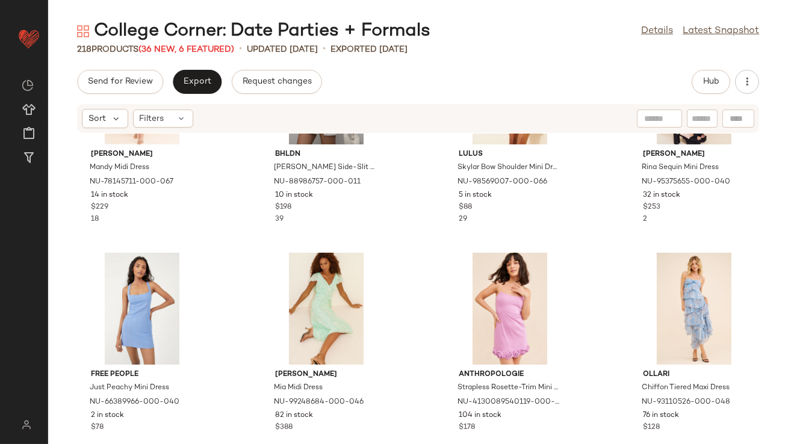
scroll to position [3441, 0]
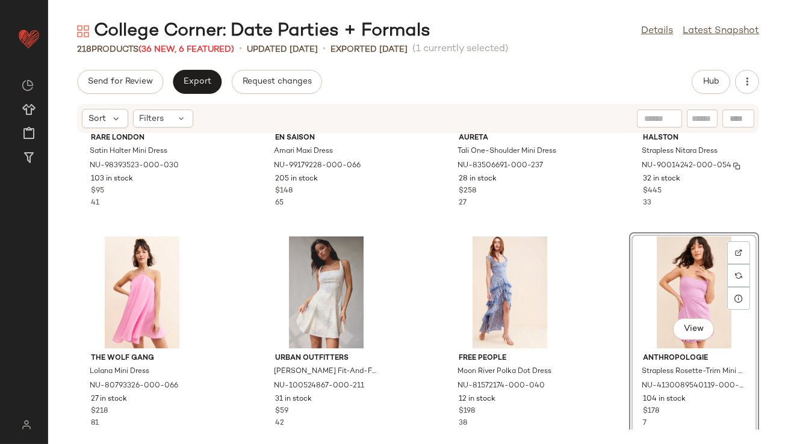
scroll to position [3034, 0]
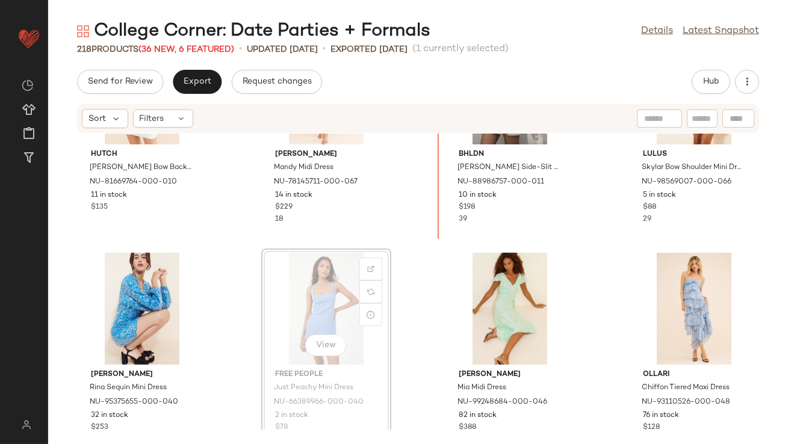
scroll to position [3371, 0]
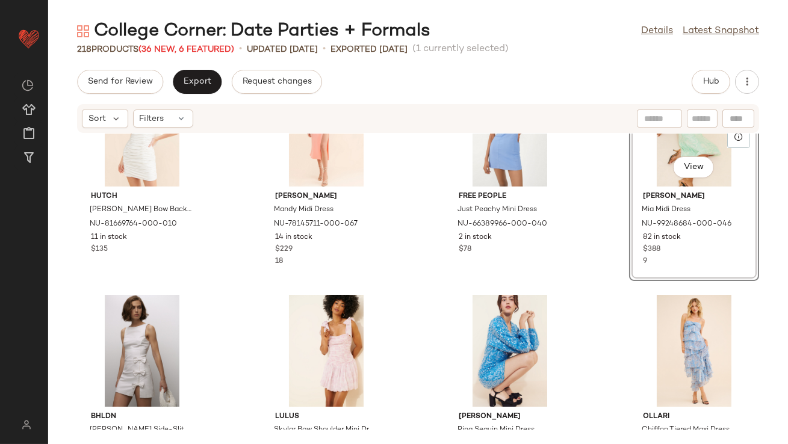
scroll to position [3390, 0]
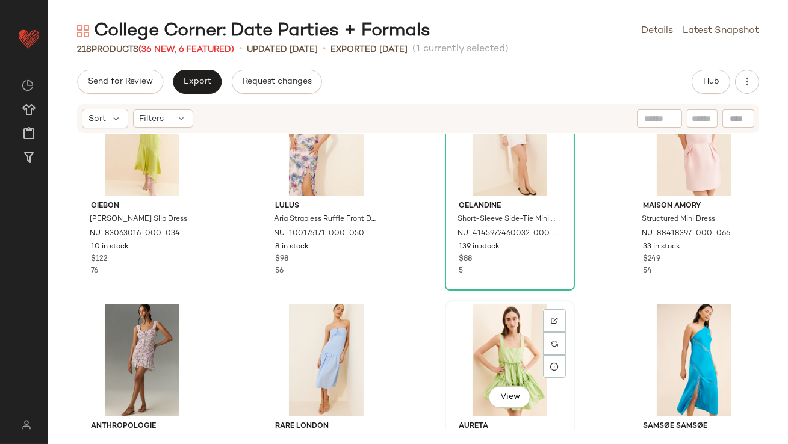
scroll to position [3812, 0]
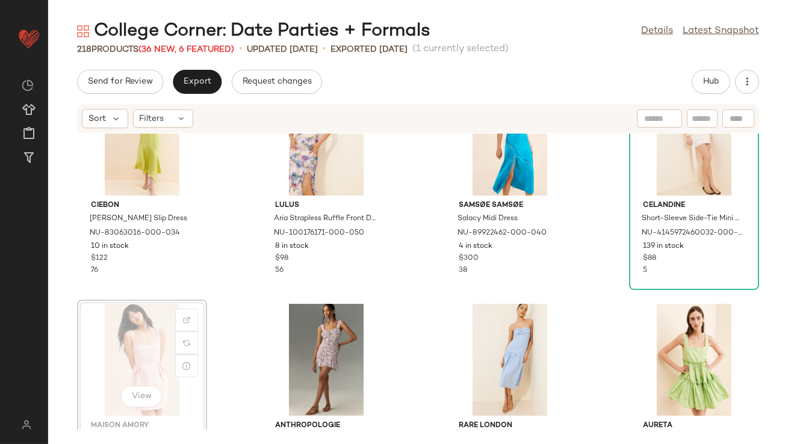
scroll to position [3813, 0]
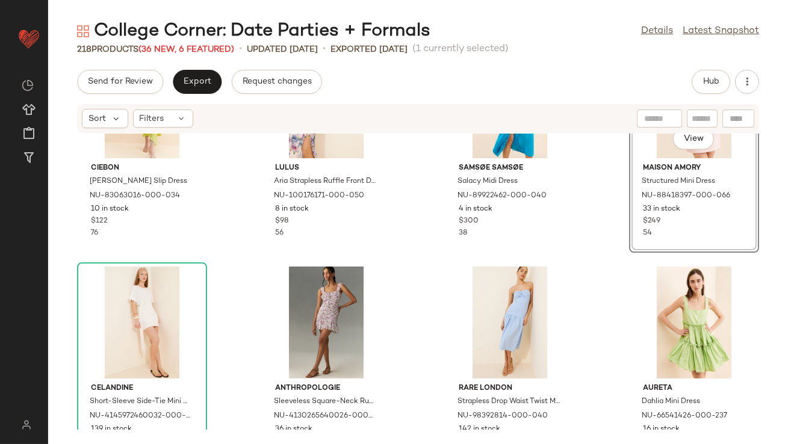
scroll to position [3850, 0]
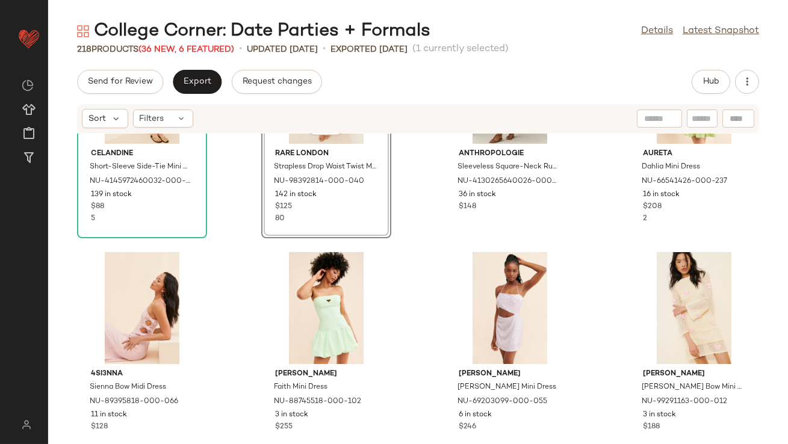
scroll to position [3937, 0]
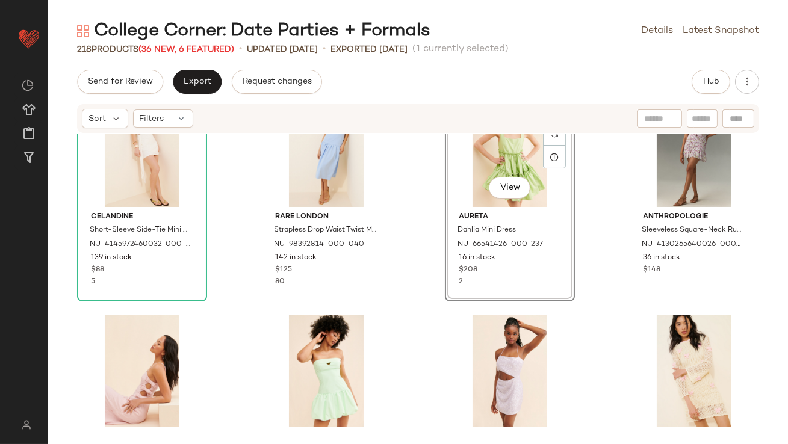
scroll to position [4049, 0]
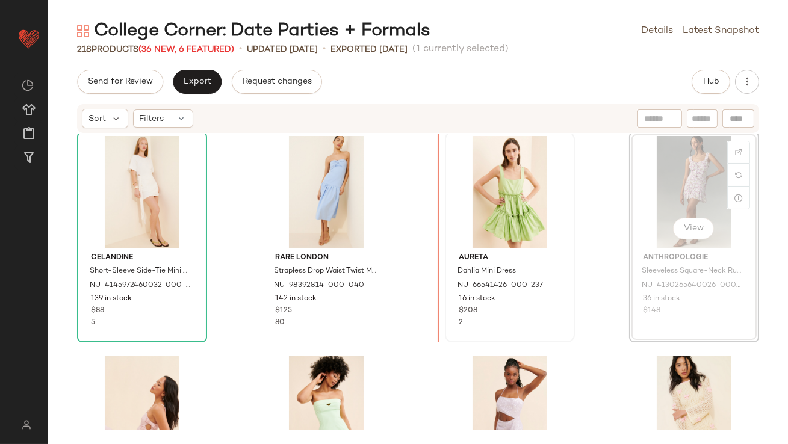
drag, startPoint x: 668, startPoint y: 184, endPoint x: 490, endPoint y: 216, distance: 180.4
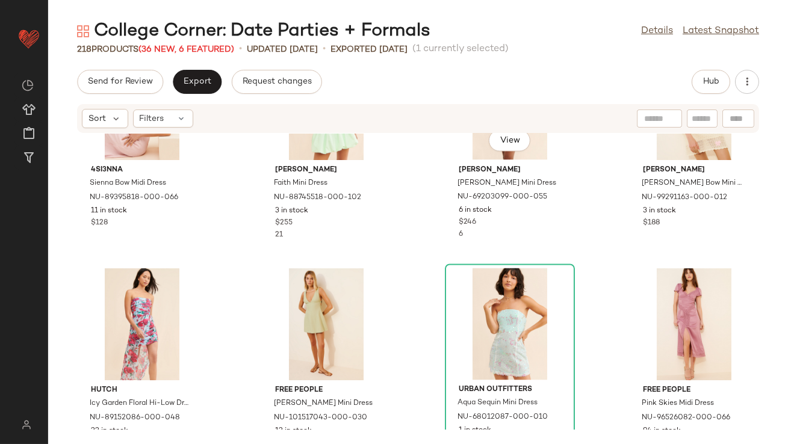
scroll to position [4291, 0]
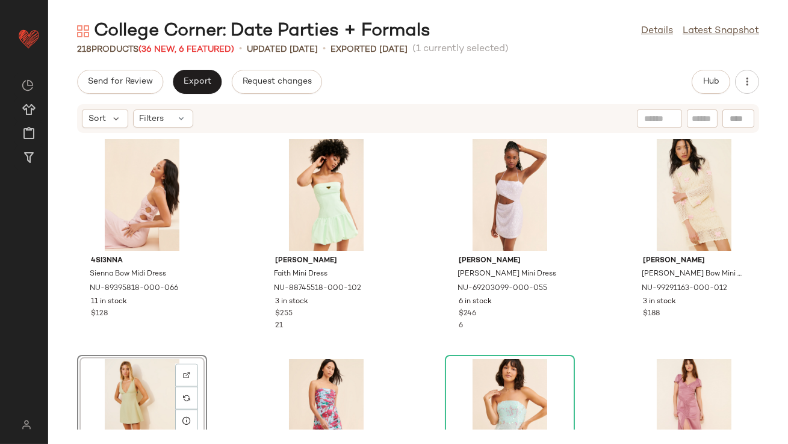
scroll to position [4254, 0]
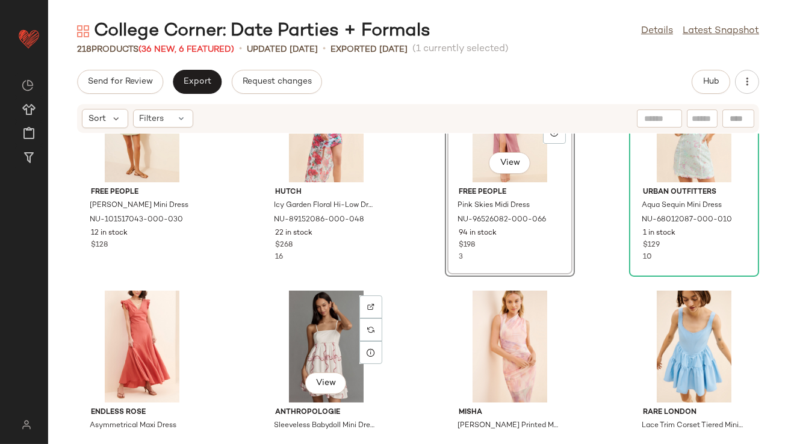
scroll to position [4488, 0]
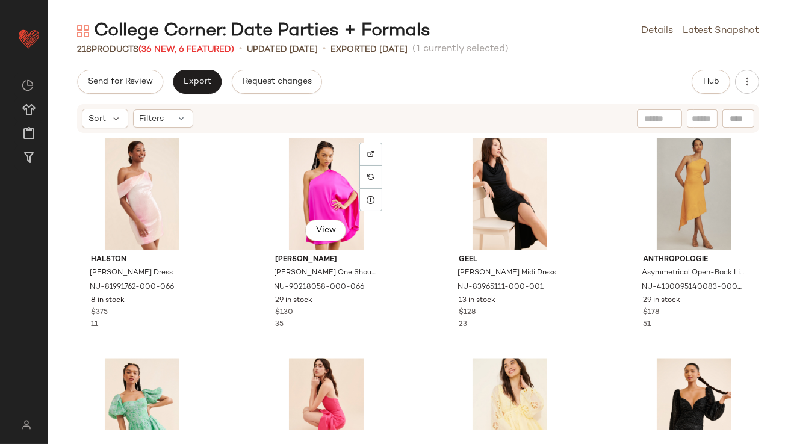
scroll to position [5175, 0]
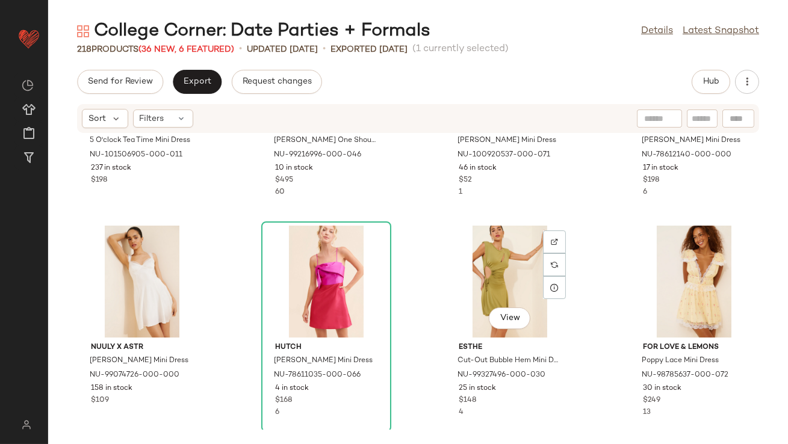
scroll to position [5228, 0]
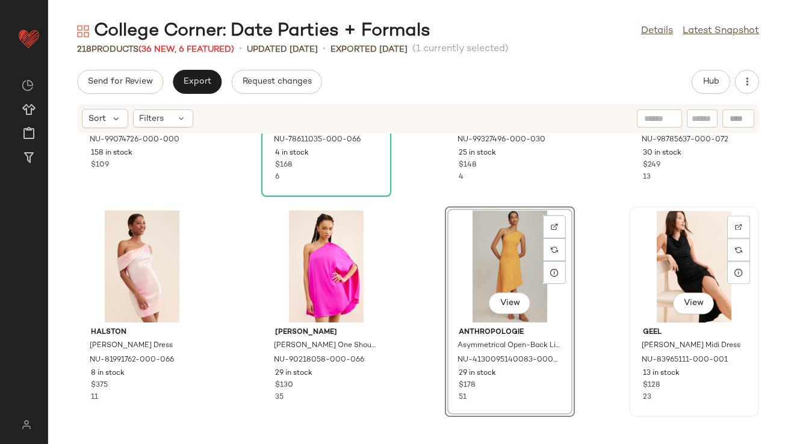
click at [680, 235] on div "View" at bounding box center [694, 267] width 122 height 112
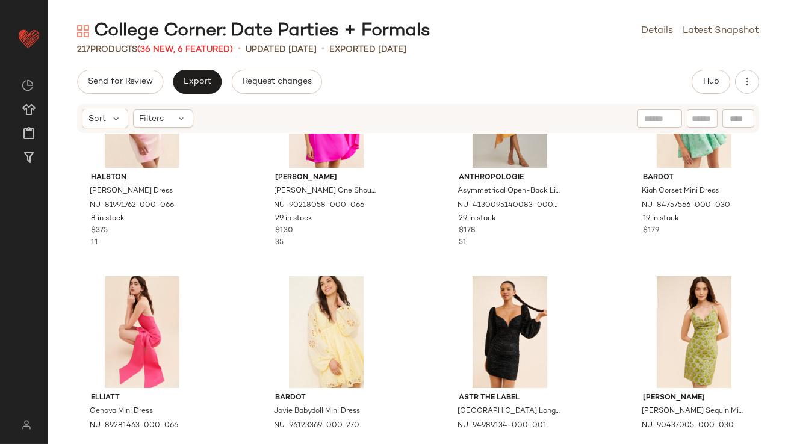
scroll to position [5383, 0]
click at [511, 334] on div "View" at bounding box center [510, 332] width 122 height 112
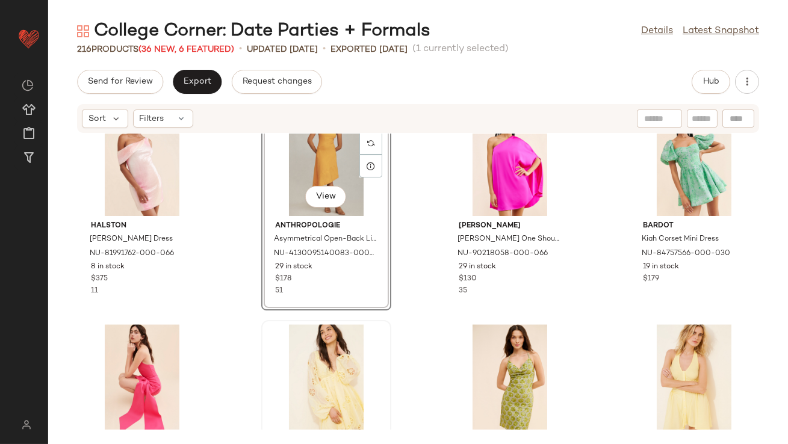
scroll to position [5356, 0]
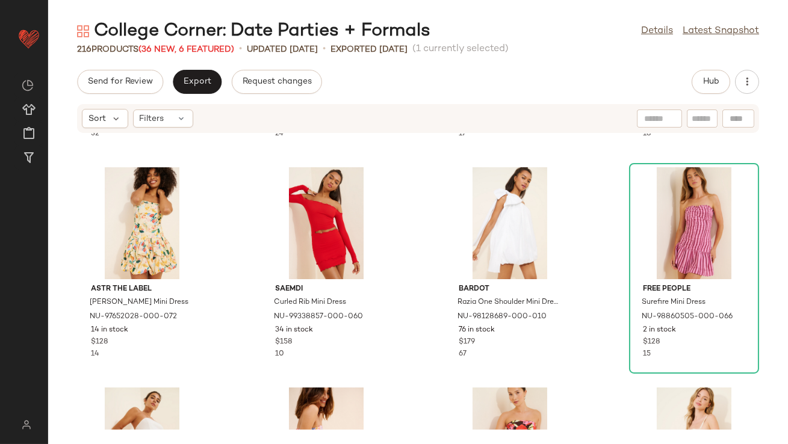
scroll to position [7589, 0]
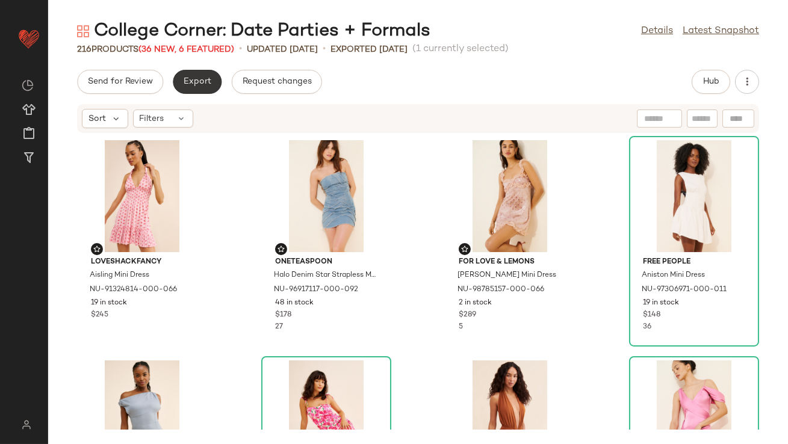
click at [197, 71] on button "Export" at bounding box center [197, 82] width 49 height 24
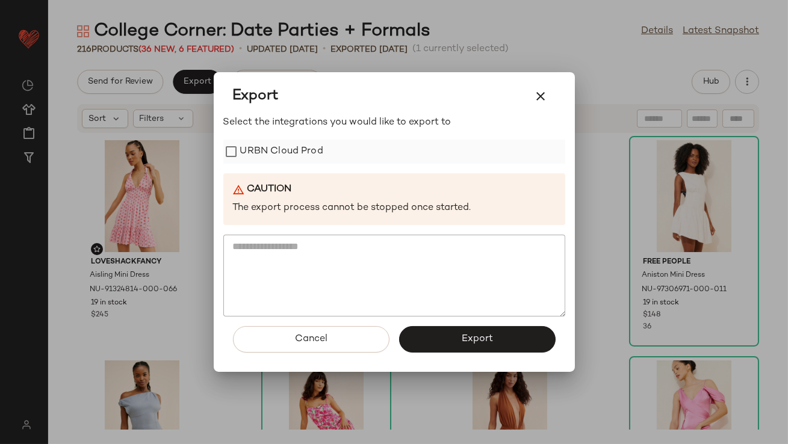
click at [276, 154] on label "URBN Cloud Prod" at bounding box center [281, 152] width 83 height 24
click at [450, 337] on button "Export" at bounding box center [477, 339] width 157 height 26
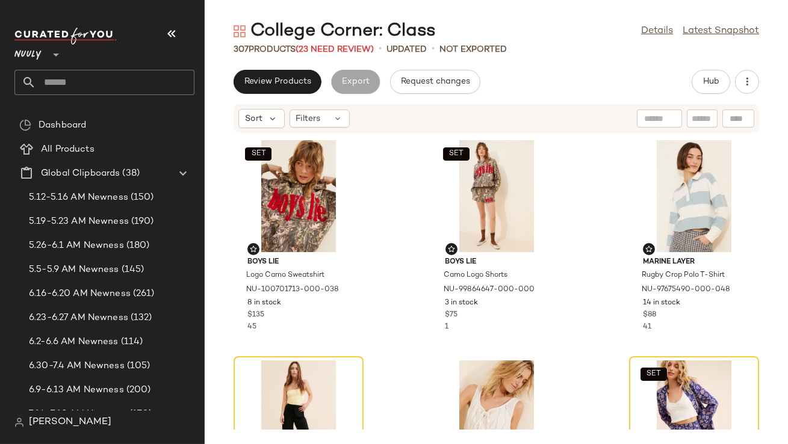
click at [183, 20] on div "Nuuly **" at bounding box center [109, 66] width 190 height 94
click at [178, 28] on icon "button" at bounding box center [171, 33] width 14 height 14
